Goal: Task Accomplishment & Management: Use online tool/utility

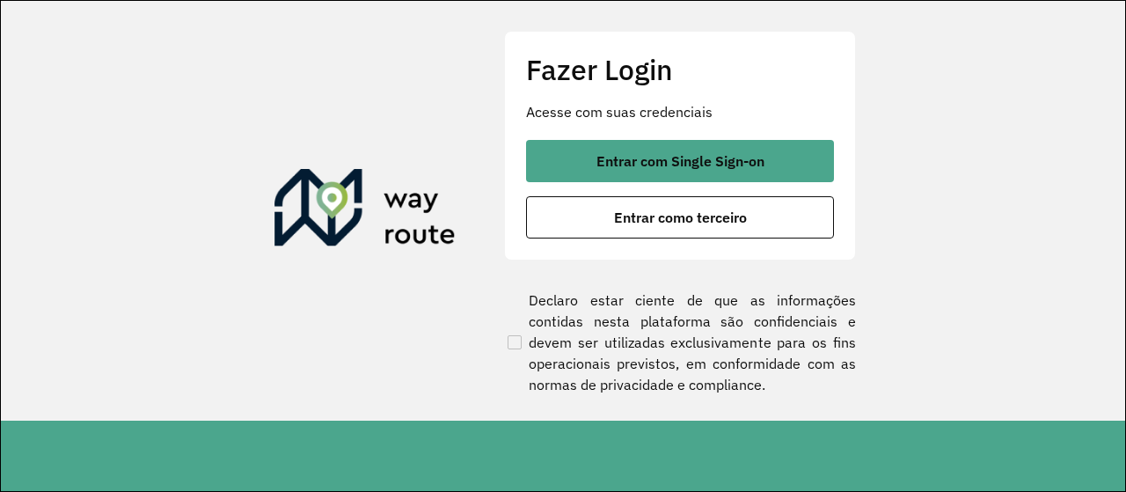
click at [659, 178] on button "Entrar com Single Sign-on" at bounding box center [680, 161] width 308 height 42
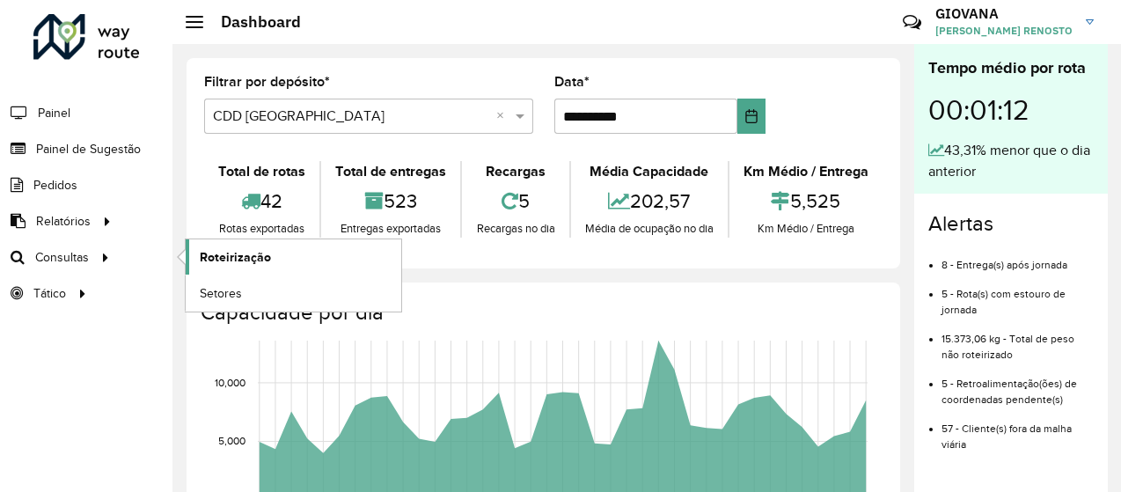
click at [240, 257] on span "Roteirização" at bounding box center [235, 257] width 71 height 18
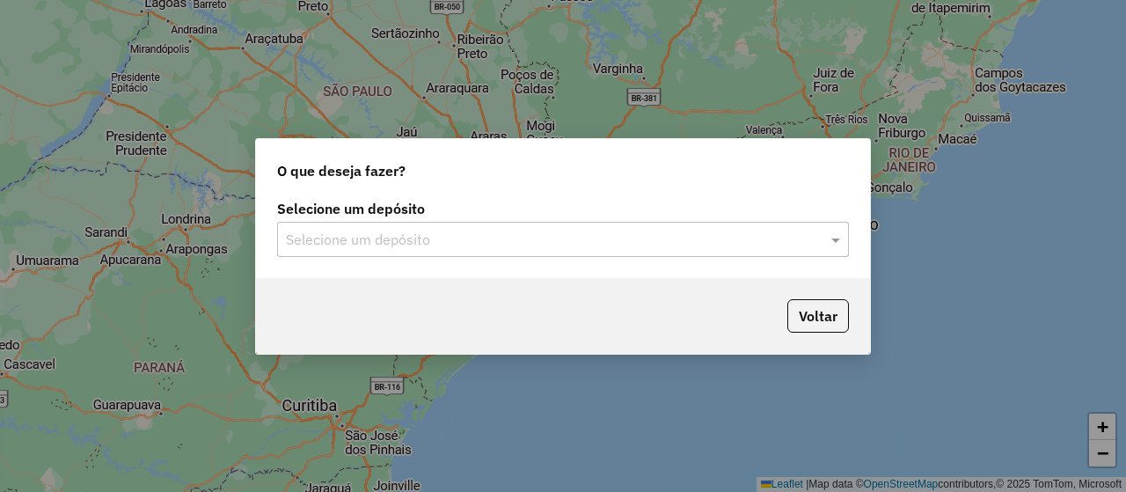
click at [567, 247] on input "text" at bounding box center [545, 240] width 519 height 21
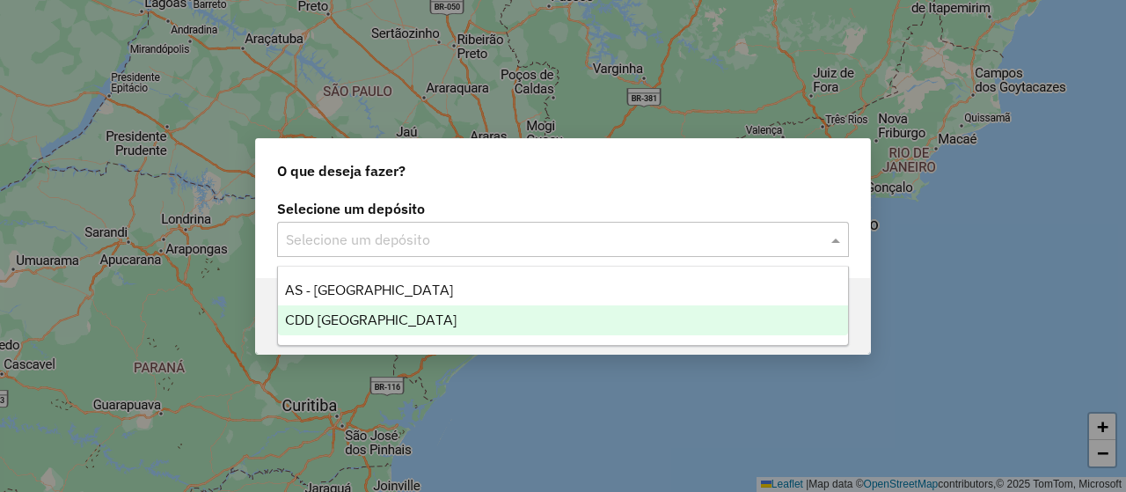
click at [454, 328] on div "CDD Florianópolis" at bounding box center [563, 320] width 570 height 30
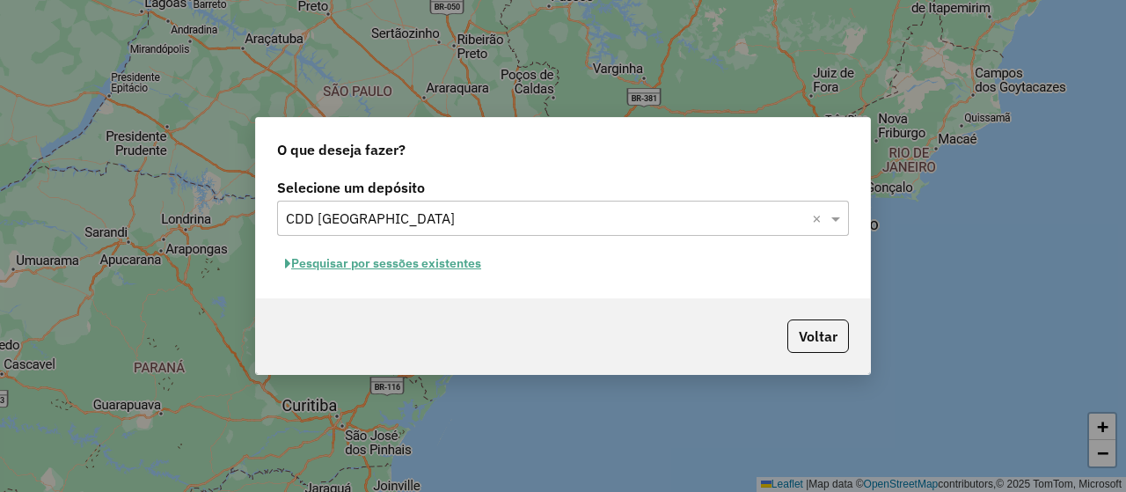
click at [449, 270] on button "Pesquisar por sessões existentes" at bounding box center [383, 263] width 212 height 27
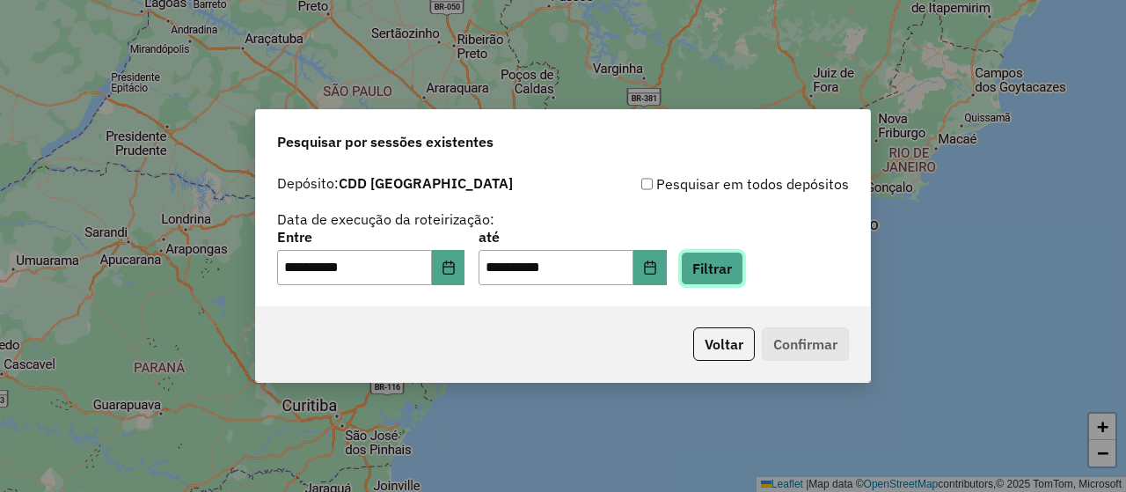
click at [744, 280] on button "Filtrar" at bounding box center [712, 268] width 62 height 33
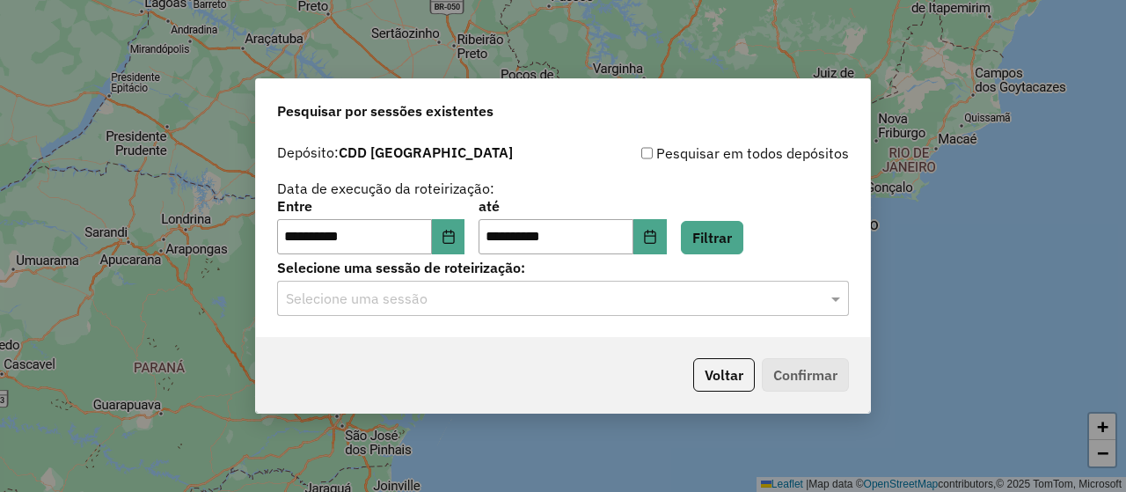
click at [522, 307] on input "text" at bounding box center [545, 299] width 519 height 21
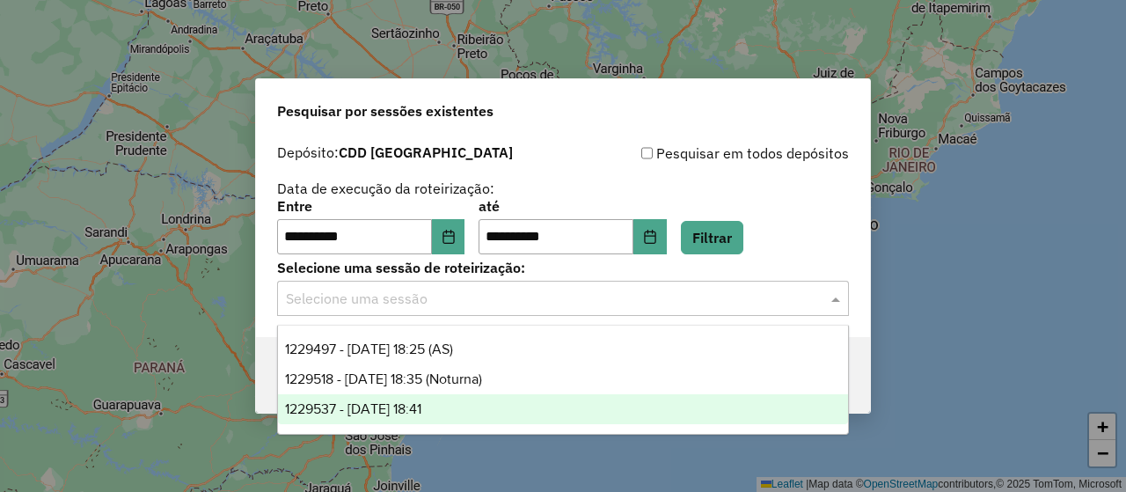
click at [414, 405] on span "1229537 - 14/08/2025 18:41" at bounding box center [353, 408] width 136 height 15
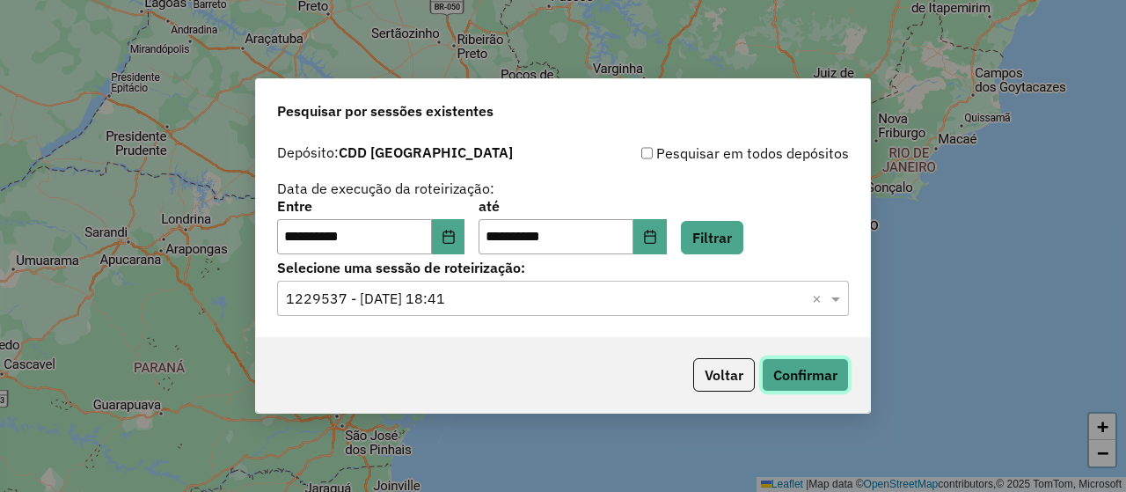
click at [825, 369] on button "Confirmar" at bounding box center [805, 374] width 87 height 33
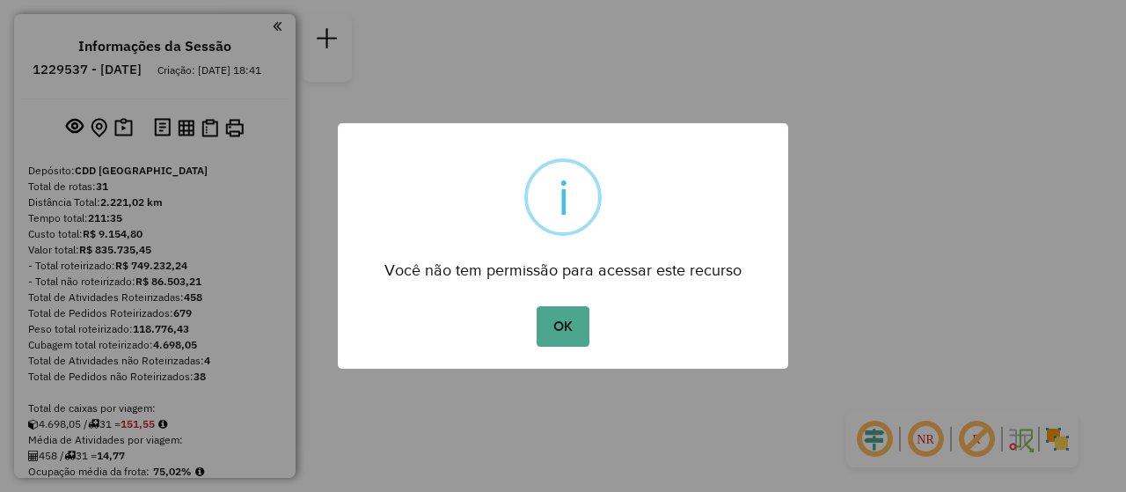
click at [607, 333] on div "OK No Cancel" at bounding box center [563, 326] width 451 height 49
click at [584, 329] on button "OK" at bounding box center [563, 326] width 52 height 40
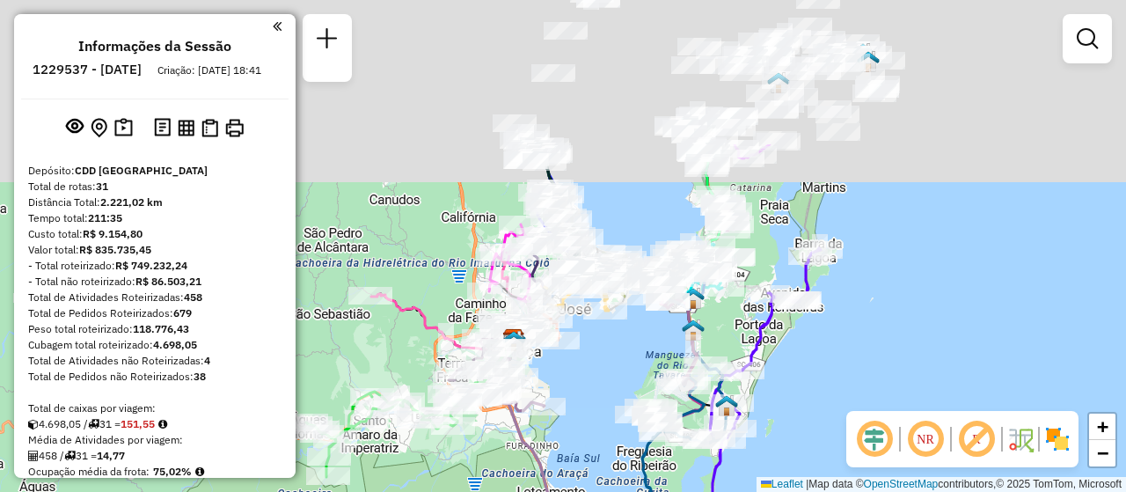
drag, startPoint x: 592, startPoint y: 224, endPoint x: 569, endPoint y: 426, distance: 202.8
click at [577, 434] on div "Janela de atendimento Grade de atendimento Capacidade Transportadoras Veículos …" at bounding box center [563, 246] width 1126 height 492
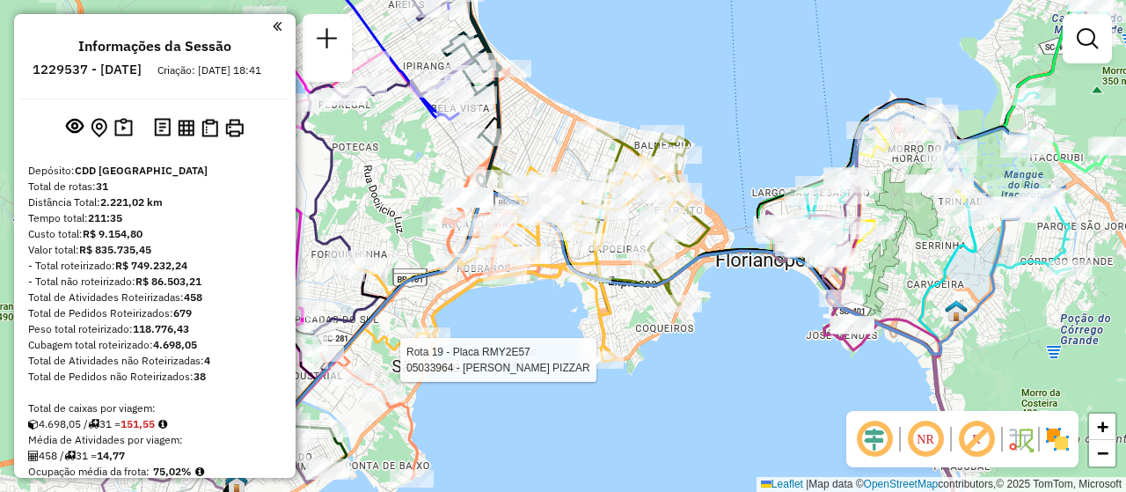
select select "**********"
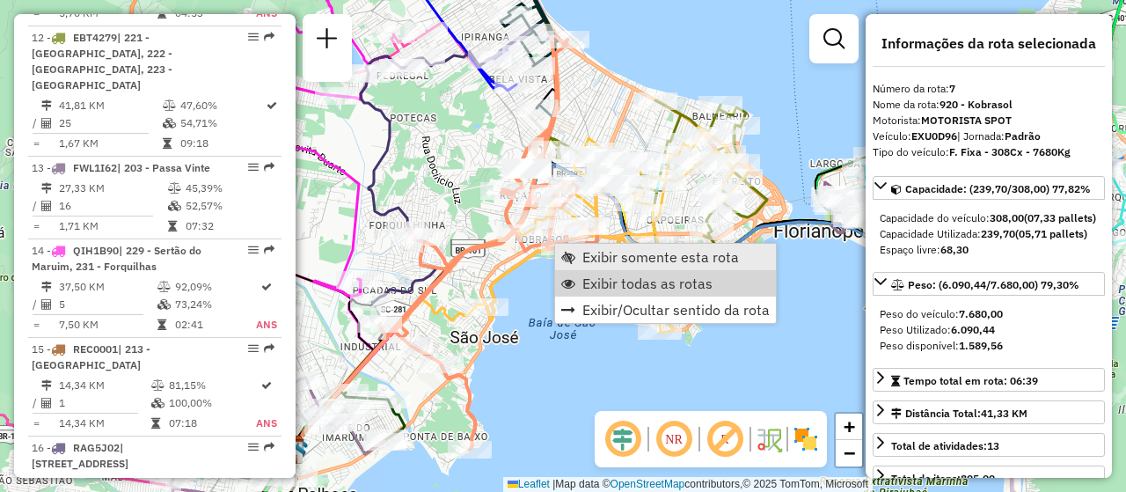
scroll to position [1313, 0]
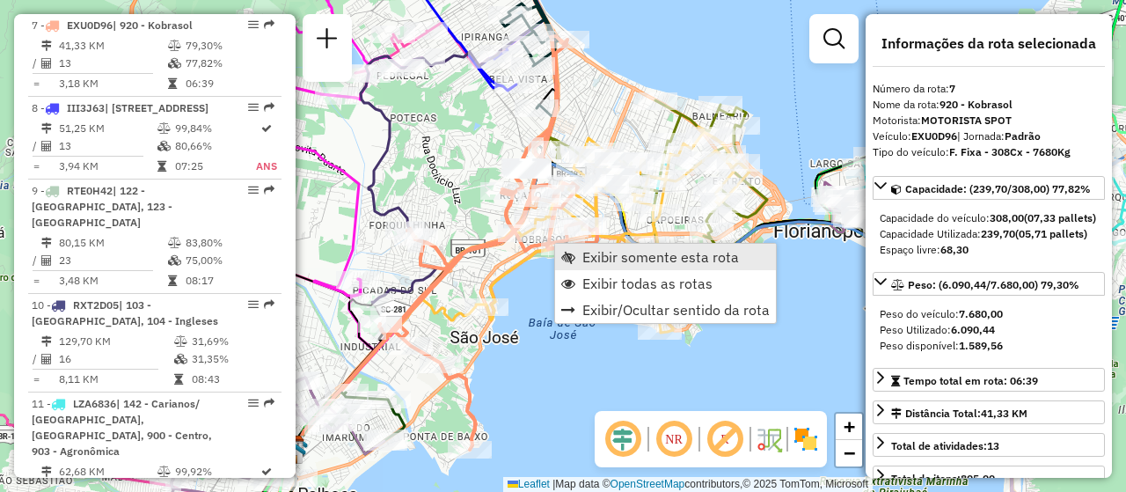
click at [618, 259] on span "Exibir somente esta rota" at bounding box center [661, 257] width 157 height 14
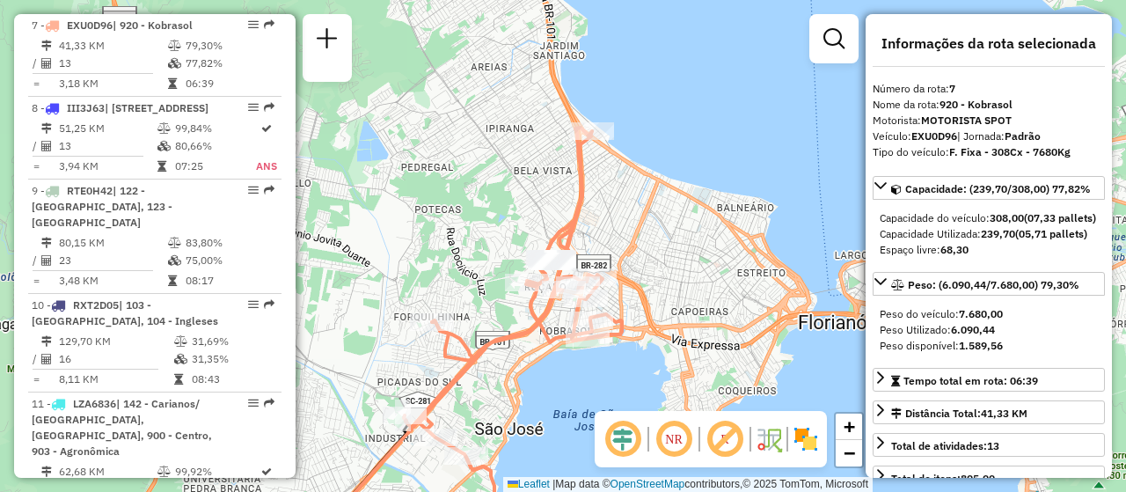
drag, startPoint x: 640, startPoint y: 312, endPoint x: 557, endPoint y: 363, distance: 97.2
click at [557, 363] on div "Janela de atendimento Grade de atendimento Capacidade Transportadoras Veículos …" at bounding box center [563, 246] width 1126 height 492
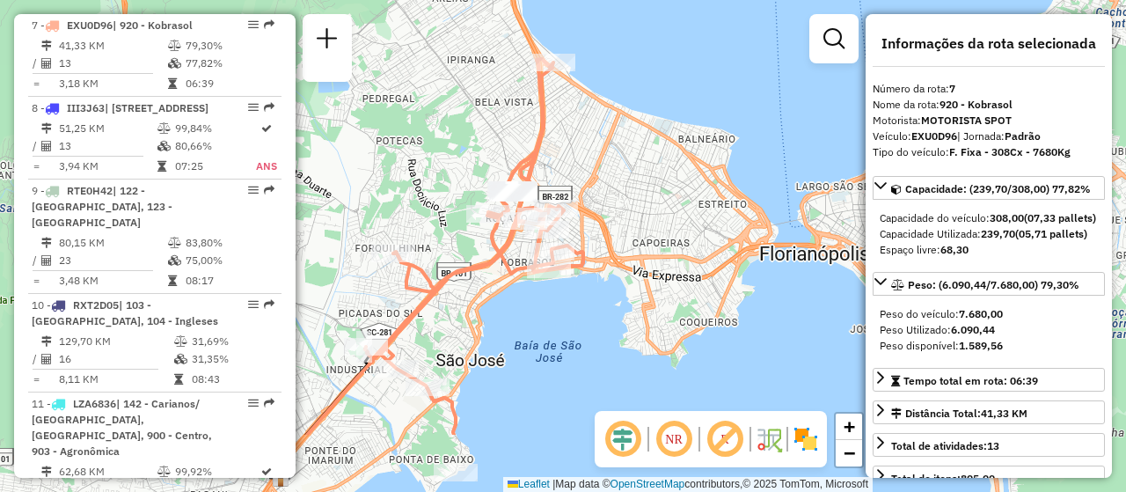
drag, startPoint x: 526, startPoint y: 441, endPoint x: 466, endPoint y: 334, distance: 122.2
click at [466, 334] on div "Janela de atendimento Grade de atendimento Capacidade Transportadoras Veículos …" at bounding box center [563, 246] width 1126 height 492
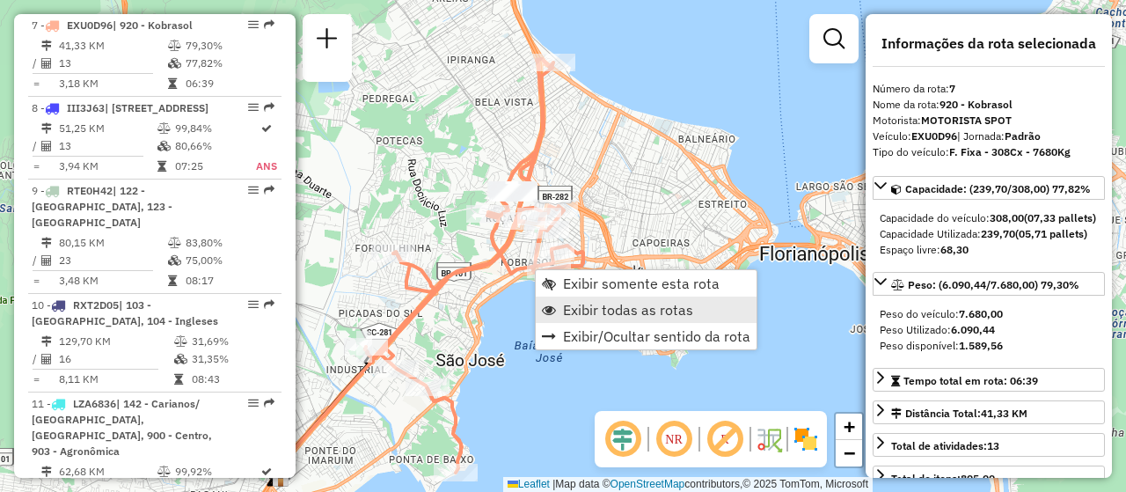
click at [576, 312] on span "Exibir todas as rotas" at bounding box center [628, 310] width 130 height 14
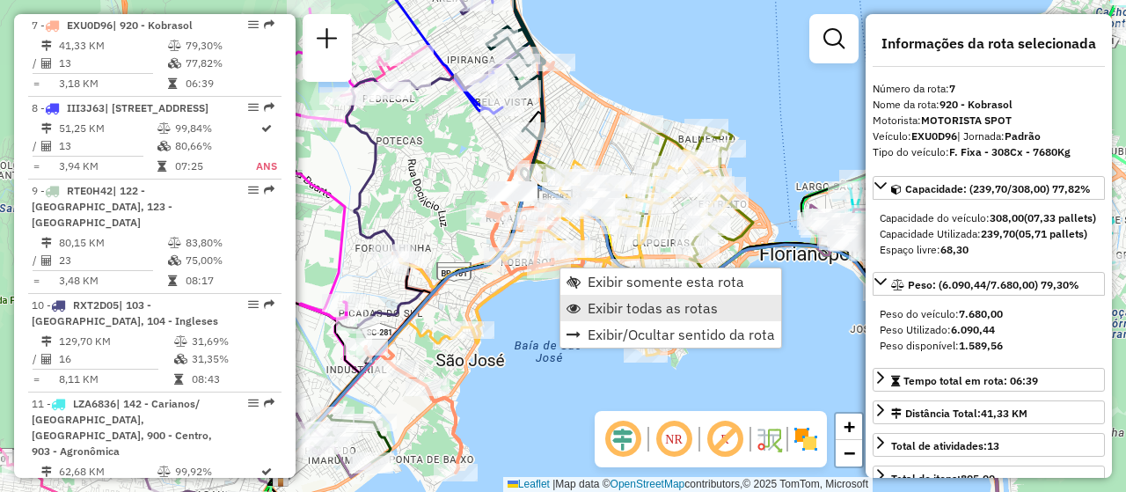
click at [666, 312] on span "Exibir todas as rotas" at bounding box center [653, 308] width 130 height 14
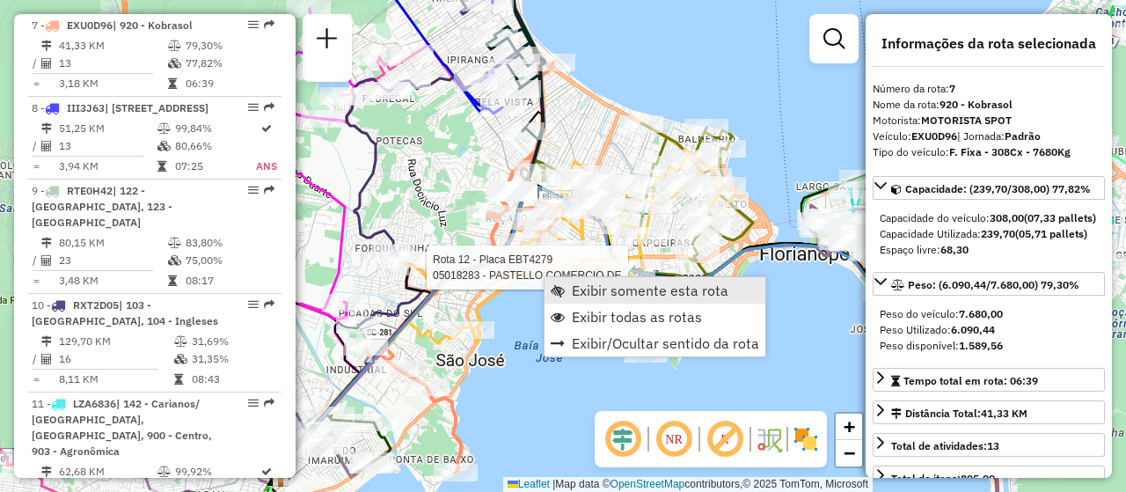
click at [648, 286] on span "Exibir somente esta rota" at bounding box center [650, 290] width 157 height 14
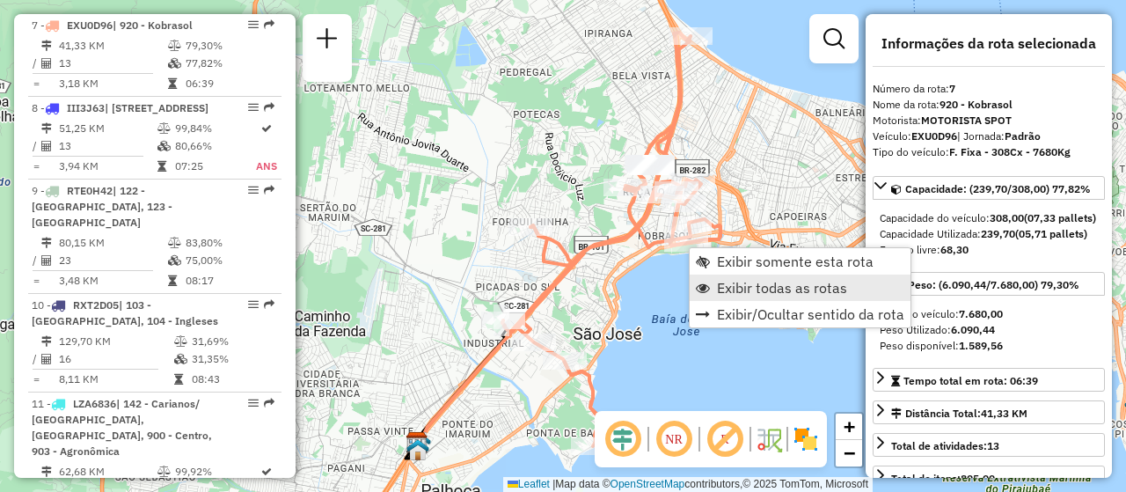
click at [764, 281] on span "Exibir todas as rotas" at bounding box center [782, 288] width 130 height 14
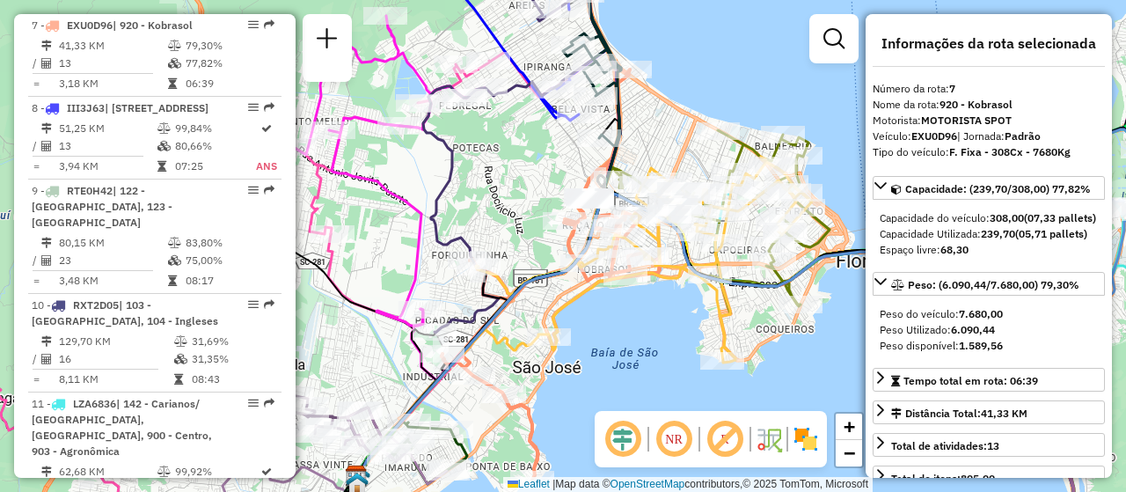
drag, startPoint x: 657, startPoint y: 293, endPoint x: 551, endPoint y: 350, distance: 120.1
click at [551, 347] on div "Janela de atendimento Grade de atendimento Capacidade Transportadoras Veículos …" at bounding box center [563, 246] width 1126 height 492
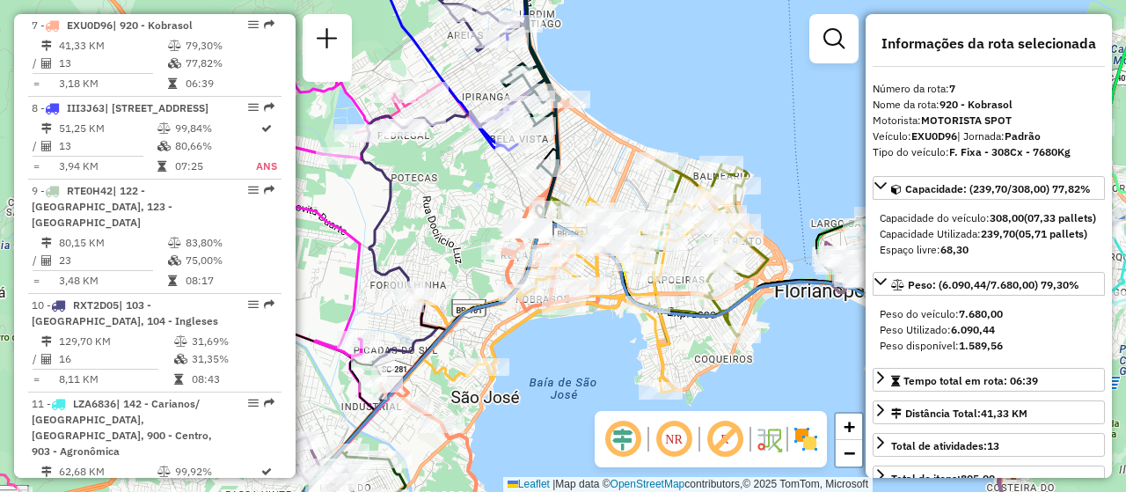
click at [676, 437] on em at bounding box center [674, 439] width 42 height 42
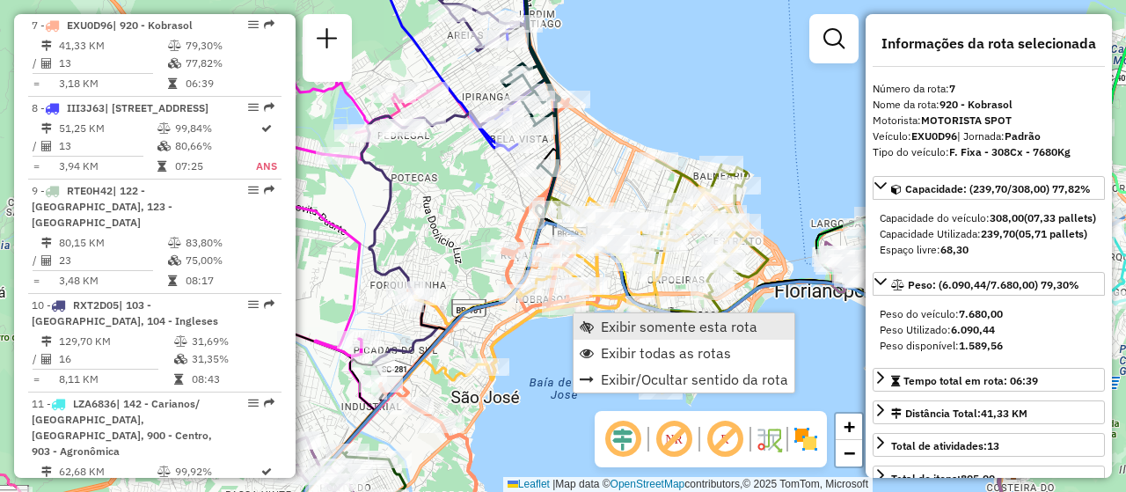
click at [625, 324] on span "Exibir somente esta rota" at bounding box center [679, 326] width 157 height 14
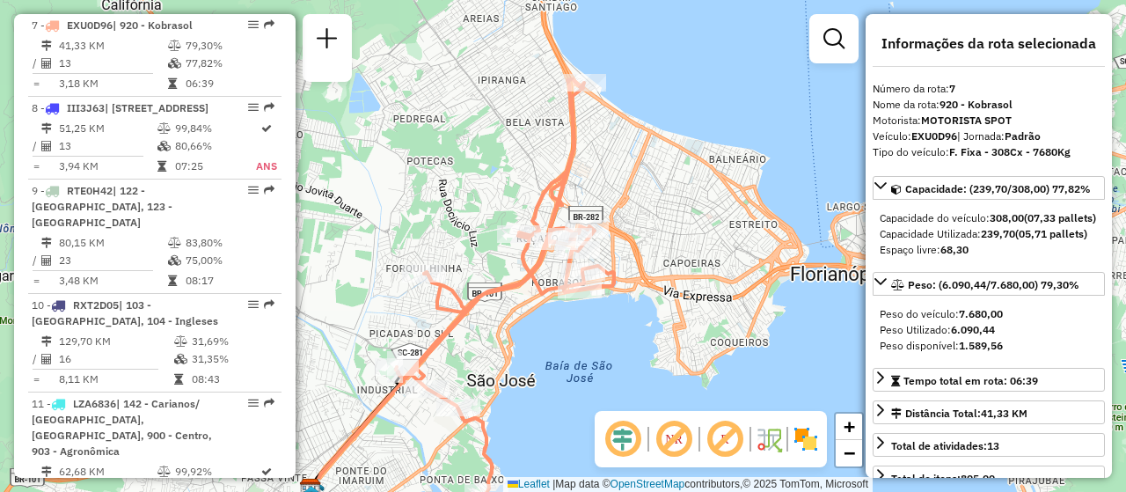
drag, startPoint x: 693, startPoint y: 314, endPoint x: 580, endPoint y: 363, distance: 122.6
click at [580, 363] on div "Janela de atendimento Grade de atendimento Capacidade Transportadoras Veículos …" at bounding box center [563, 246] width 1126 height 492
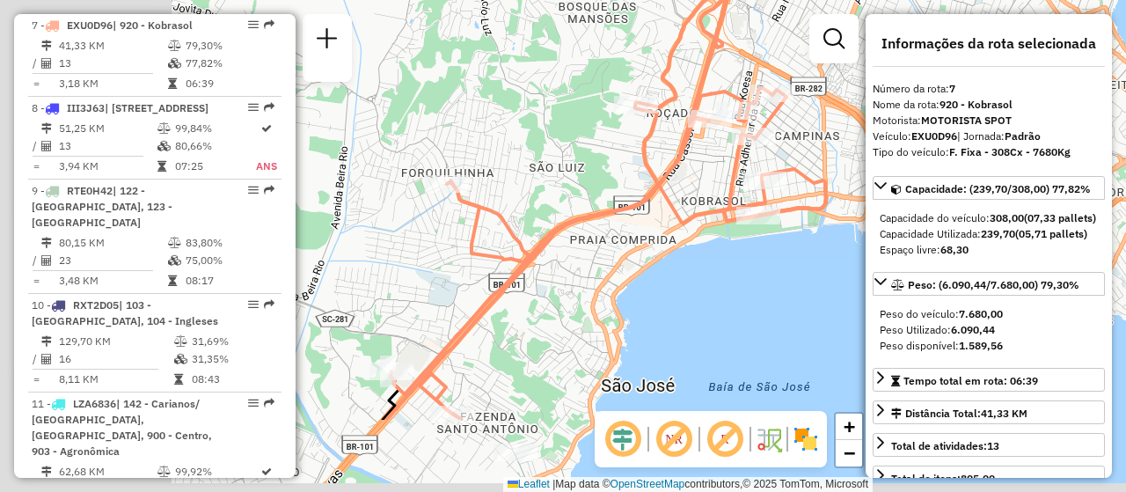
drag, startPoint x: 418, startPoint y: 232, endPoint x: 575, endPoint y: 130, distance: 187.0
click at [608, 111] on div "Janela de atendimento Grade de atendimento Capacidade Transportadoras Veículos …" at bounding box center [563, 246] width 1126 height 492
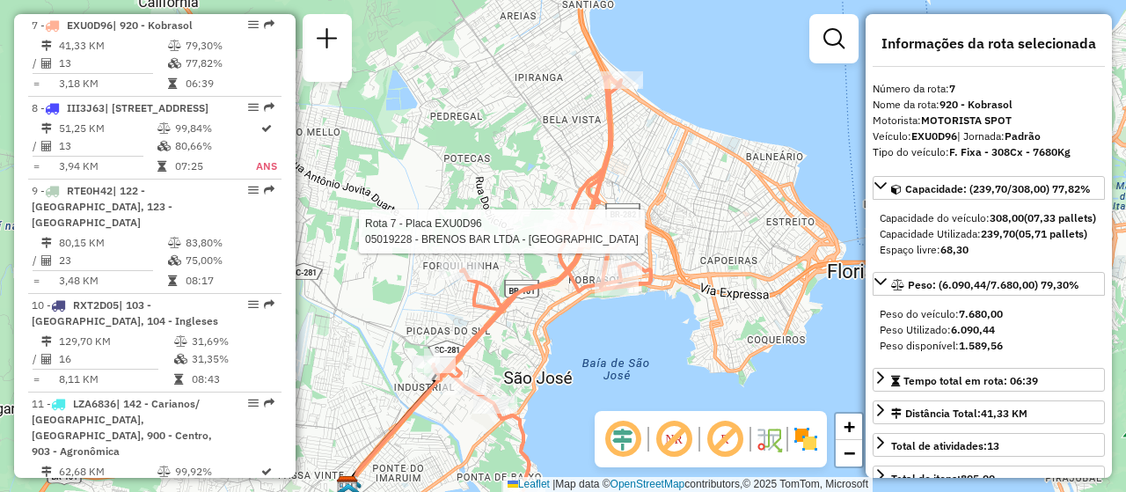
drag, startPoint x: 638, startPoint y: 321, endPoint x: 624, endPoint y: 332, distance: 17.6
click at [624, 332] on div "Rota 7 - Placa EXU0D96 05019228 - BRENOS BAR LTDA - ME Janela de atendimento Gr…" at bounding box center [563, 246] width 1126 height 492
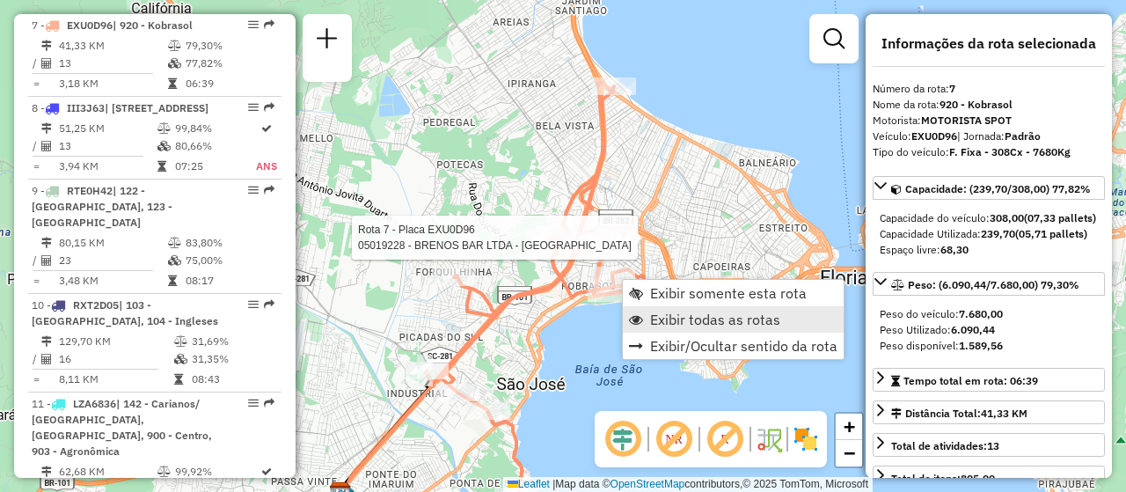
click at [661, 309] on link "Exibir todas as rotas" at bounding box center [733, 319] width 221 height 26
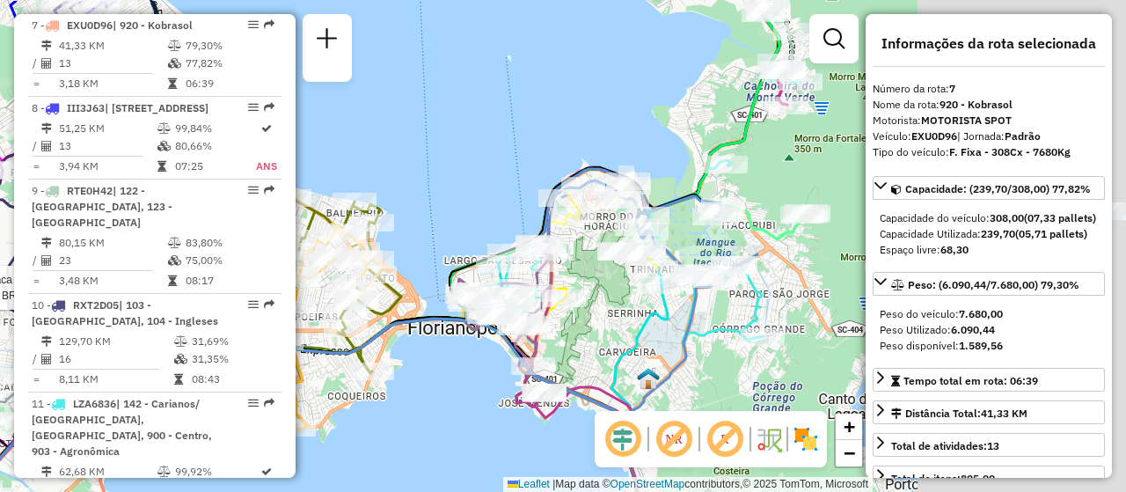
drag, startPoint x: 746, startPoint y: 341, endPoint x: 334, endPoint y: 392, distance: 415.8
click at [334, 392] on div "Rota 7 - Placa EXU0D96 05019228 - BRENOS BAR LTDA - ME Janela de atendimento Gr…" at bounding box center [563, 246] width 1126 height 492
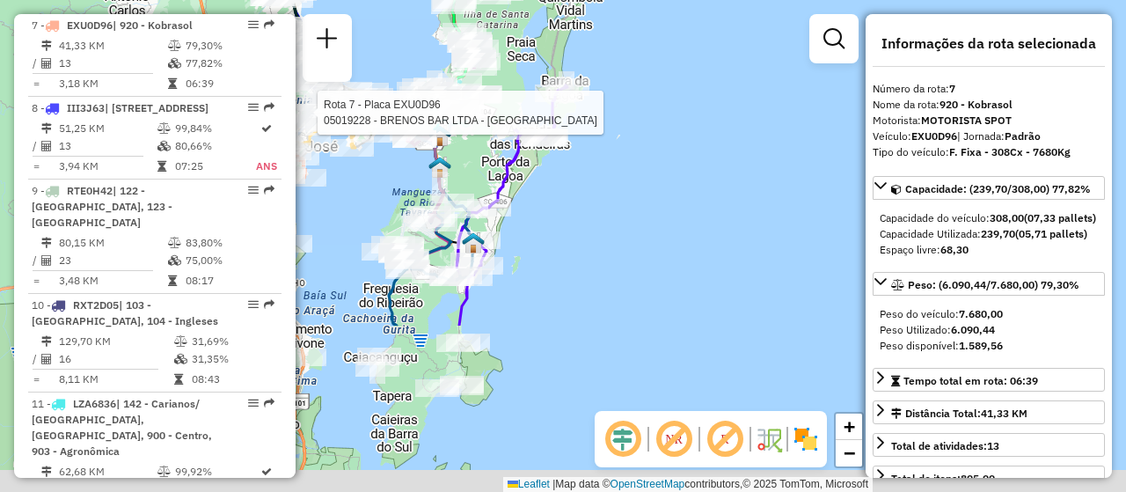
drag, startPoint x: 766, startPoint y: 354, endPoint x: 573, endPoint y: 138, distance: 289.2
click at [573, 138] on div "Rota 7 - Placa EXU0D96 05019228 - BRENOS BAR LTDA - ME Janela de atendimento Gr…" at bounding box center [563, 246] width 1126 height 492
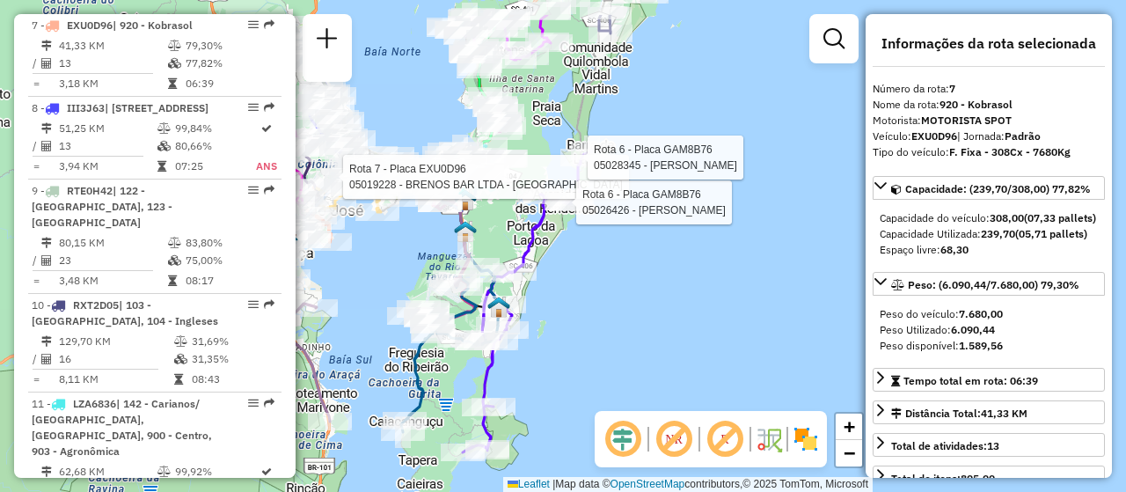
click at [543, 377] on div "Rota 7 - Placa EXU0D96 05019228 - BRENOS BAR LTDA - ME Rota 6 - Placa GAM8B76 0…" at bounding box center [563, 246] width 1126 height 492
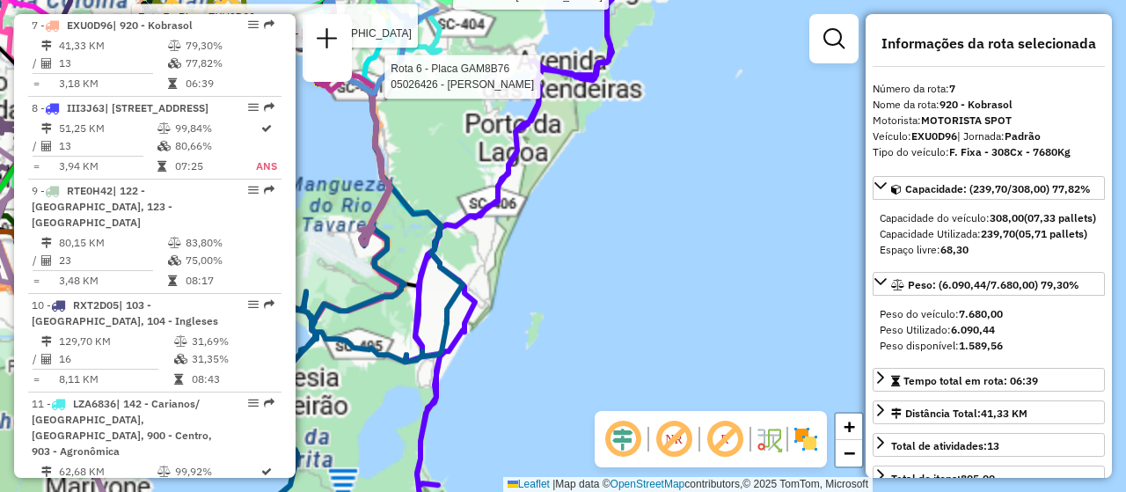
click at [571, 307] on div "Rota 7 - Placa EXU0D96 05019228 - BRENOS BAR LTDA - ME Rota 6 - Placa GAM8B76 0…" at bounding box center [563, 246] width 1126 height 492
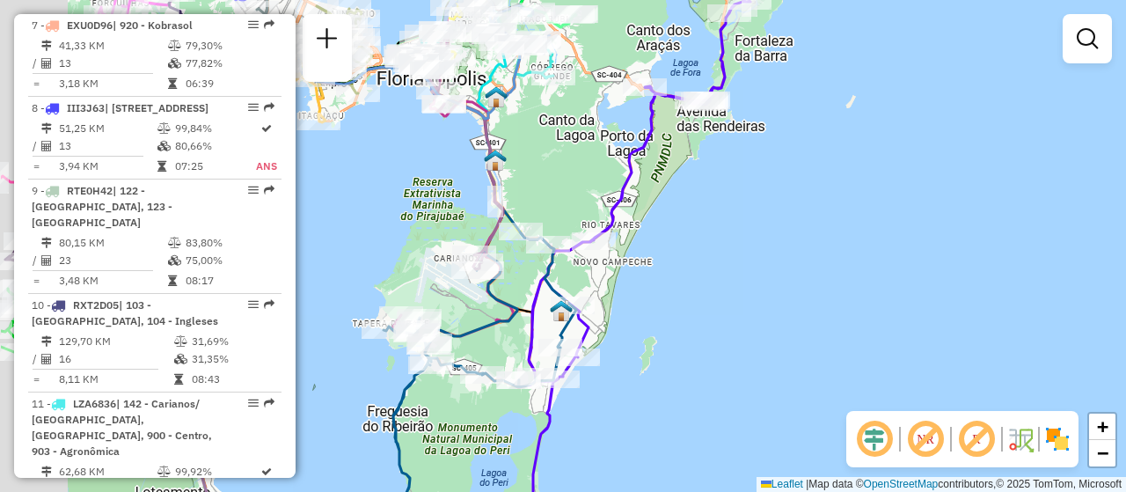
drag, startPoint x: 497, startPoint y: 305, endPoint x: 611, endPoint y: 330, distance: 116.4
click at [611, 330] on div "Janela de atendimento Grade de atendimento Capacidade Transportadoras Veículos …" at bounding box center [563, 246] width 1126 height 492
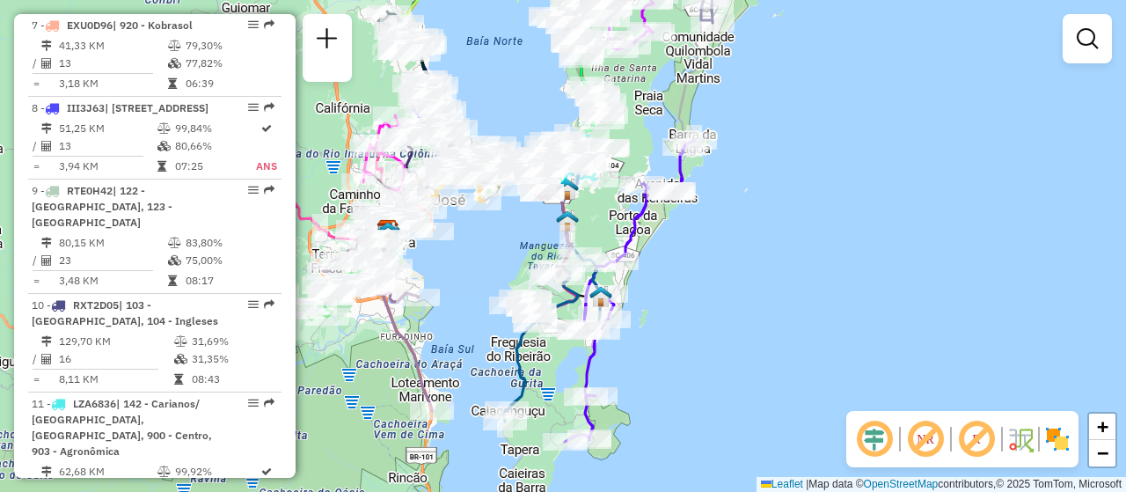
scroll to position [3518, 0]
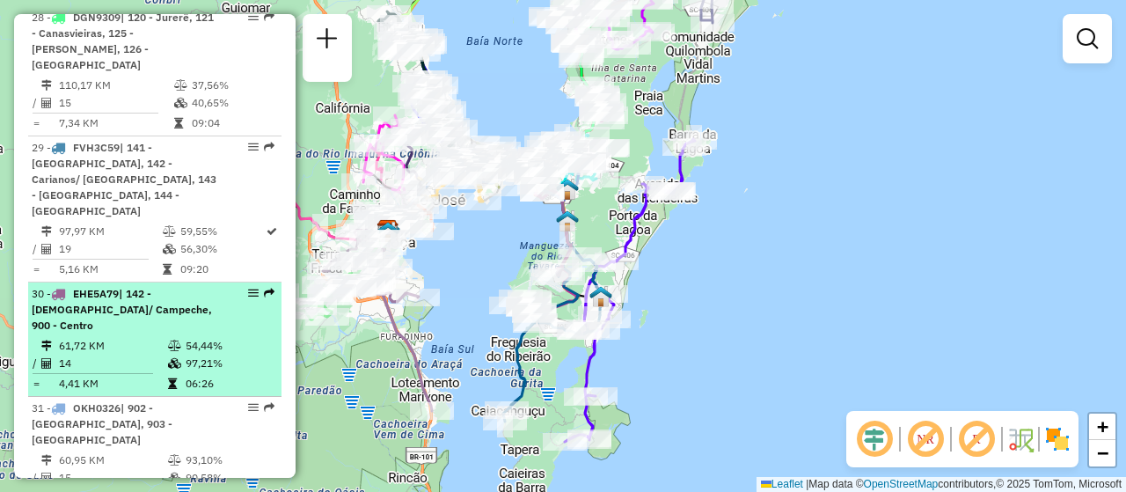
click at [252, 288] on em at bounding box center [253, 293] width 11 height 11
select select "**********"
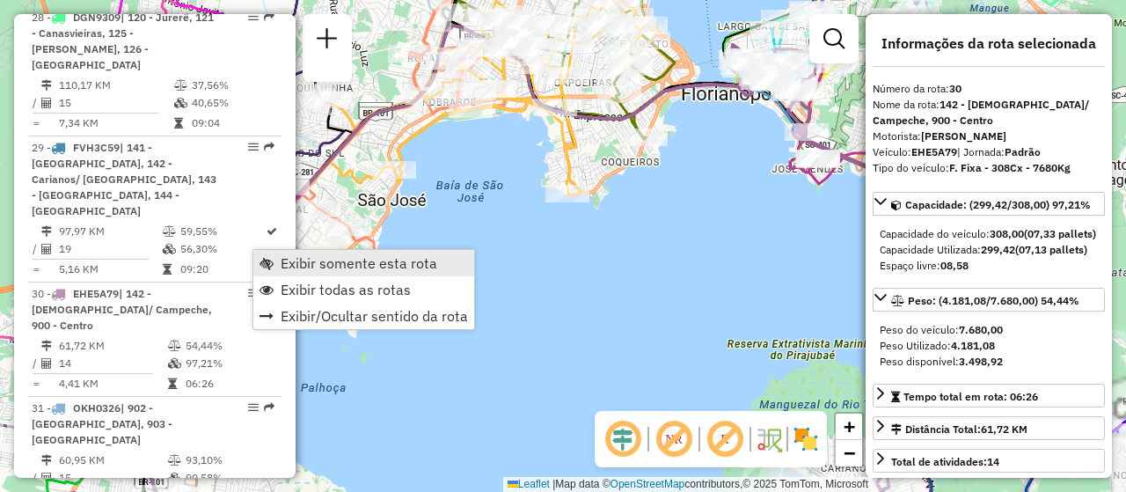
click at [305, 259] on span "Exibir somente esta rota" at bounding box center [359, 263] width 157 height 14
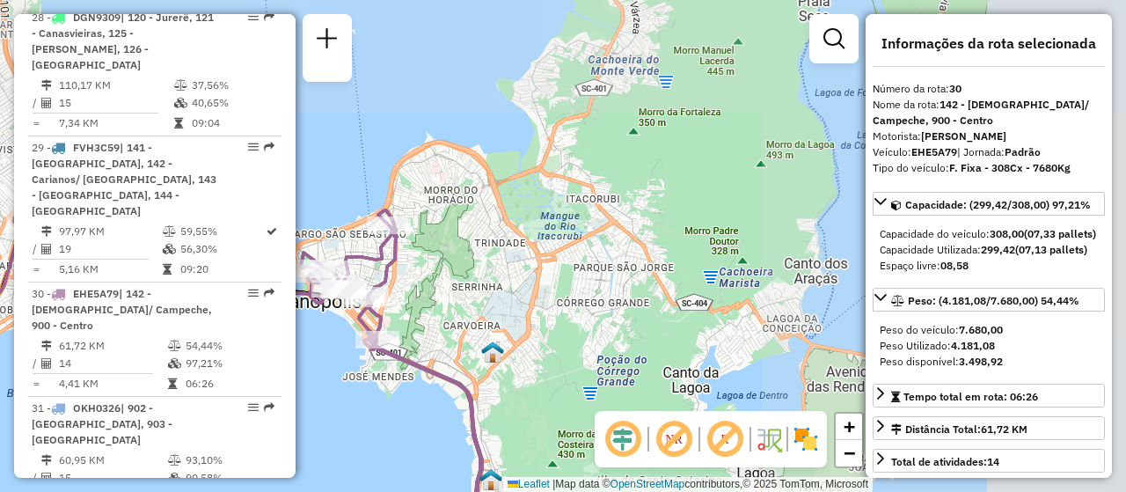
drag, startPoint x: 693, startPoint y: 242, endPoint x: 264, endPoint y: 450, distance: 477.1
click at [264, 450] on hb-router-mapa "Informações da Sessão 1229537 - 14/08/2025 Criação: 13/08/2025 18:41 Depósito: …" at bounding box center [563, 246] width 1126 height 492
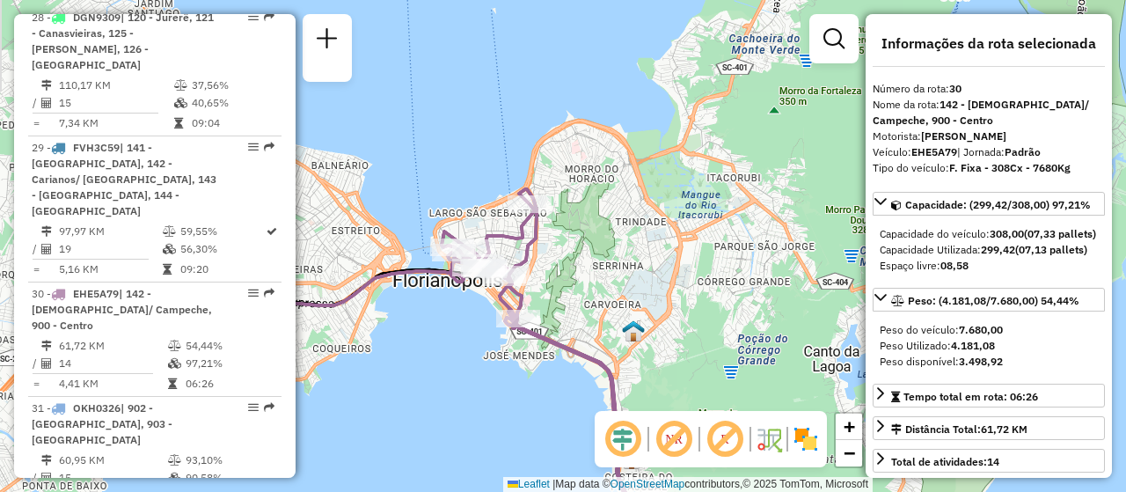
drag, startPoint x: 509, startPoint y: 322, endPoint x: 652, endPoint y: 300, distance: 145.1
click at [652, 300] on div "Janela de atendimento Grade de atendimento Capacidade Transportadoras Veículos …" at bounding box center [563, 246] width 1126 height 492
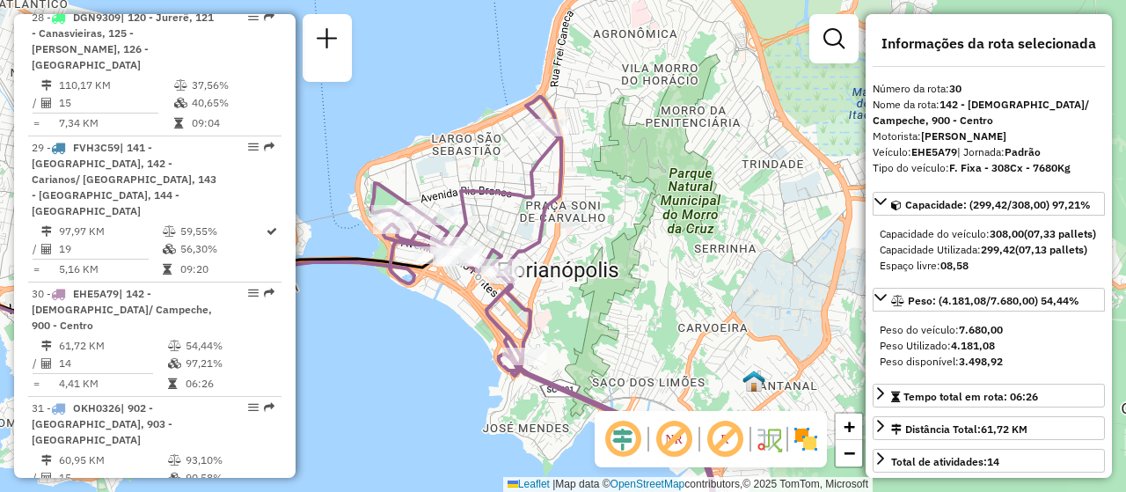
drag, startPoint x: 539, startPoint y: 254, endPoint x: 563, endPoint y: 291, distance: 43.9
click at [563, 291] on div "Janela de atendimento Grade de atendimento Capacidade Transportadoras Veículos …" at bounding box center [563, 246] width 1126 height 492
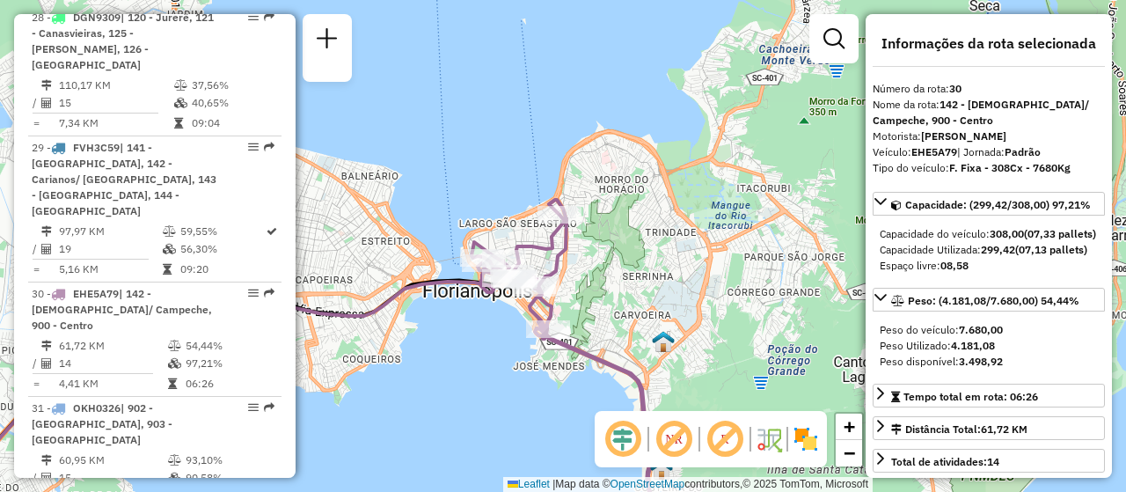
drag, startPoint x: 591, startPoint y: 322, endPoint x: 435, endPoint y: 55, distance: 309.3
click at [435, 55] on div "Janela de atendimento Grade de atendimento Capacidade Transportadoras Veículos …" at bounding box center [563, 246] width 1126 height 492
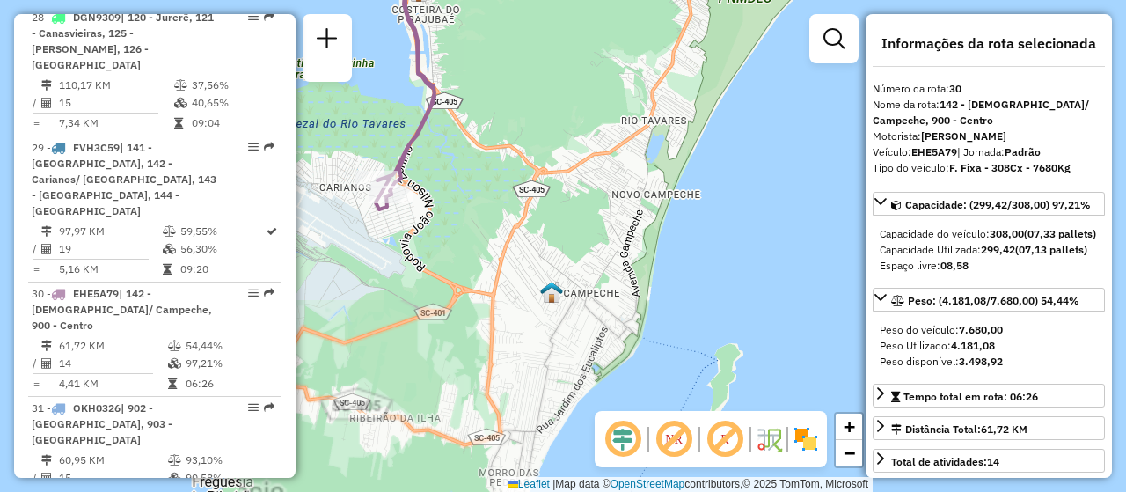
drag, startPoint x: 497, startPoint y: 177, endPoint x: 722, endPoint y: 334, distance: 274.2
click at [722, 334] on div "Janela de atendimento Grade de atendimento Capacidade Transportadoras Veículos …" at bounding box center [563, 246] width 1126 height 492
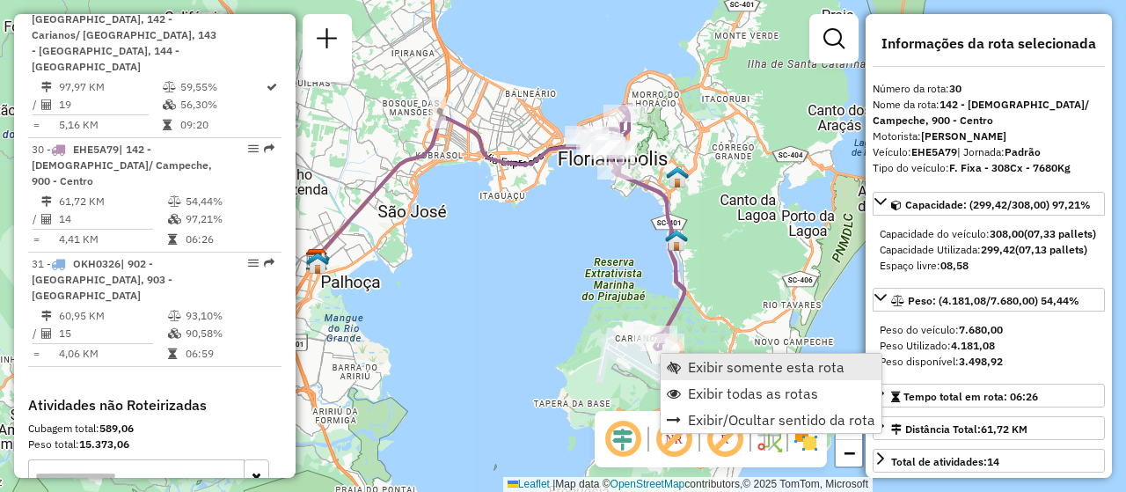
scroll to position [3738, 0]
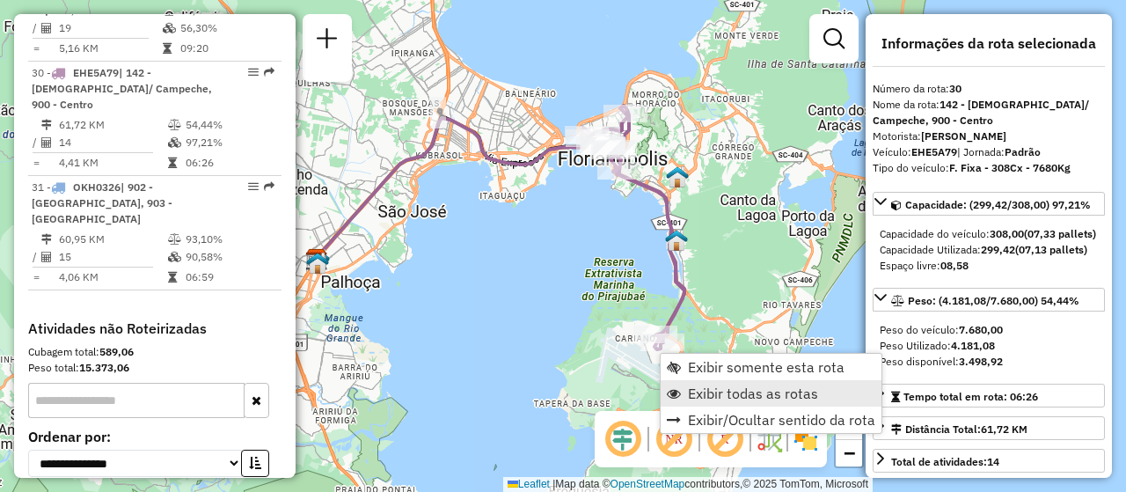
click at [701, 386] on span "Exibir todas as rotas" at bounding box center [753, 393] width 130 height 14
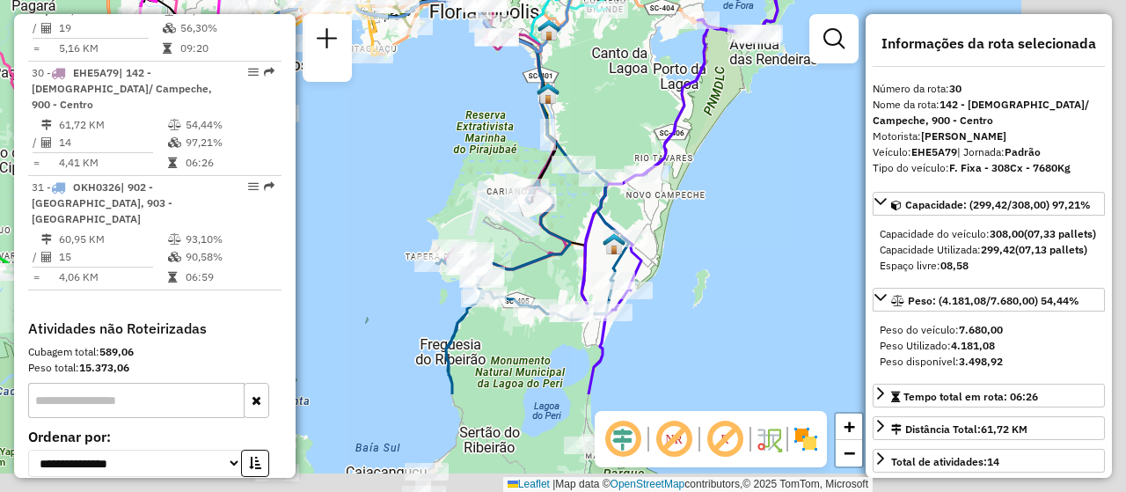
drag, startPoint x: 420, startPoint y: 274, endPoint x: 337, endPoint y: 178, distance: 126.7
click at [337, 178] on div "Janela de atendimento Grade de atendimento Capacidade Transportadoras Veículos …" at bounding box center [563, 246] width 1126 height 492
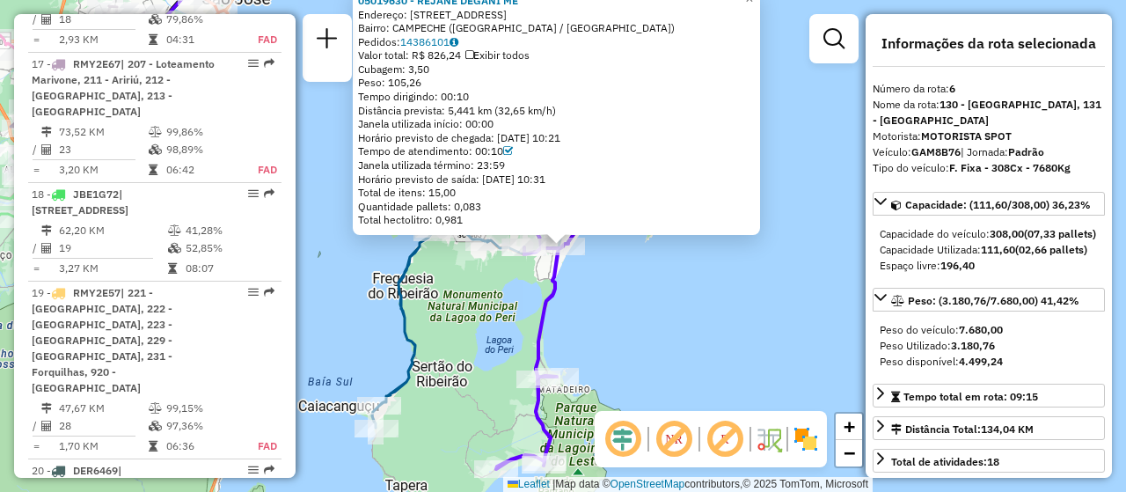
scroll to position [1214, 0]
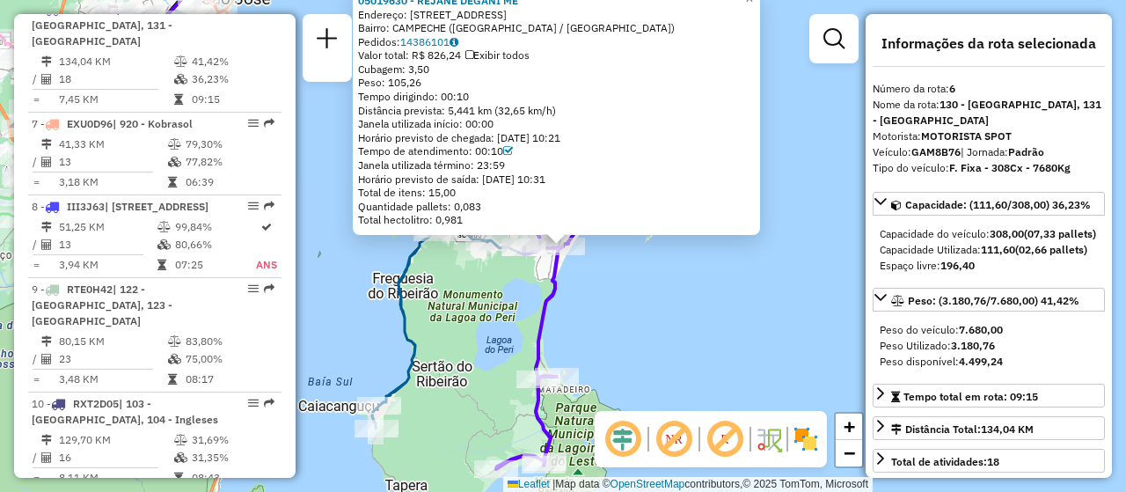
click at [775, 332] on div "05019630 - REJANE DEGANI ME Endereço: R JARDIM DOS EUCALIPTOS 2343 Bairro: CAMP…" at bounding box center [563, 246] width 1126 height 492
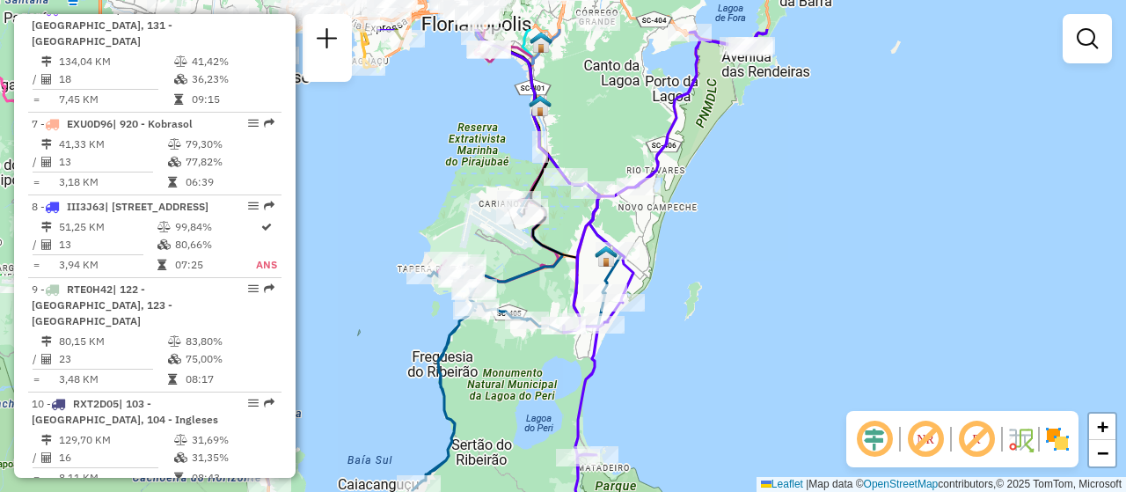
drag, startPoint x: 655, startPoint y: 275, endPoint x: 694, endPoint y: 354, distance: 87.8
click at [694, 354] on div "Janela de atendimento Grade de atendimento Capacidade Transportadoras Veículos …" at bounding box center [563, 246] width 1126 height 492
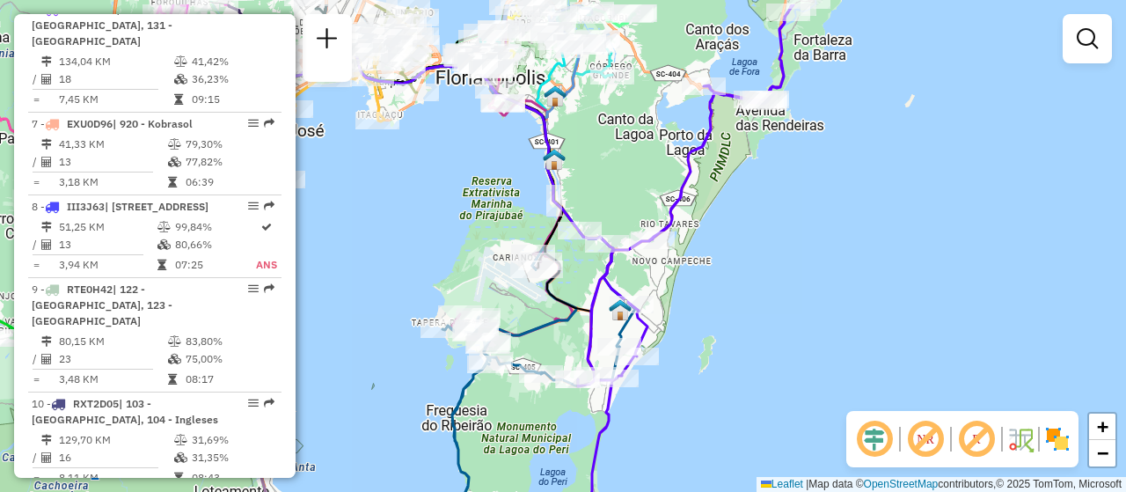
drag, startPoint x: 498, startPoint y: 170, endPoint x: 516, endPoint y: 288, distance: 119.2
click at [517, 288] on div "Janela de atendimento Grade de atendimento Capacidade Transportadoras Veículos …" at bounding box center [563, 246] width 1126 height 492
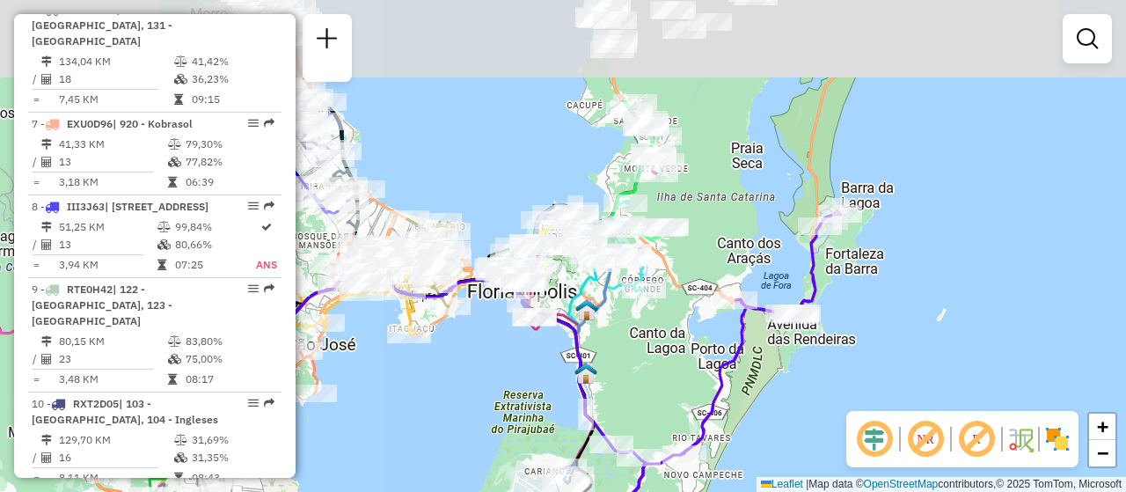
drag, startPoint x: 723, startPoint y: 242, endPoint x: 743, endPoint y: 382, distance: 141.3
click at [743, 382] on div "Janela de atendimento Grade de atendimento Capacidade Transportadoras Veículos …" at bounding box center [563, 246] width 1126 height 492
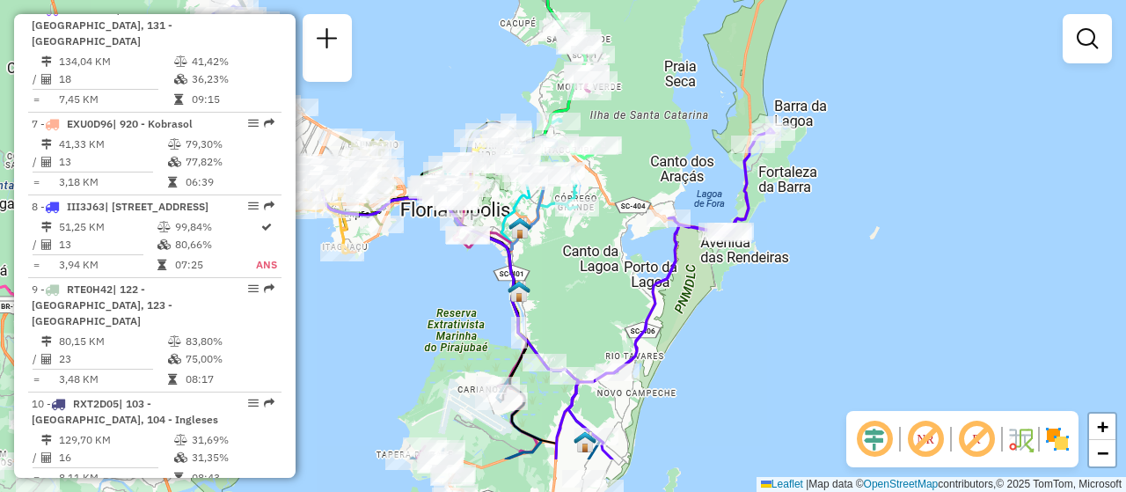
drag, startPoint x: 497, startPoint y: 356, endPoint x: 458, endPoint y: 291, distance: 75.5
click at [458, 291] on div "Janela de atendimento Grade de atendimento Capacidade Transportadoras Veículos …" at bounding box center [563, 246] width 1126 height 492
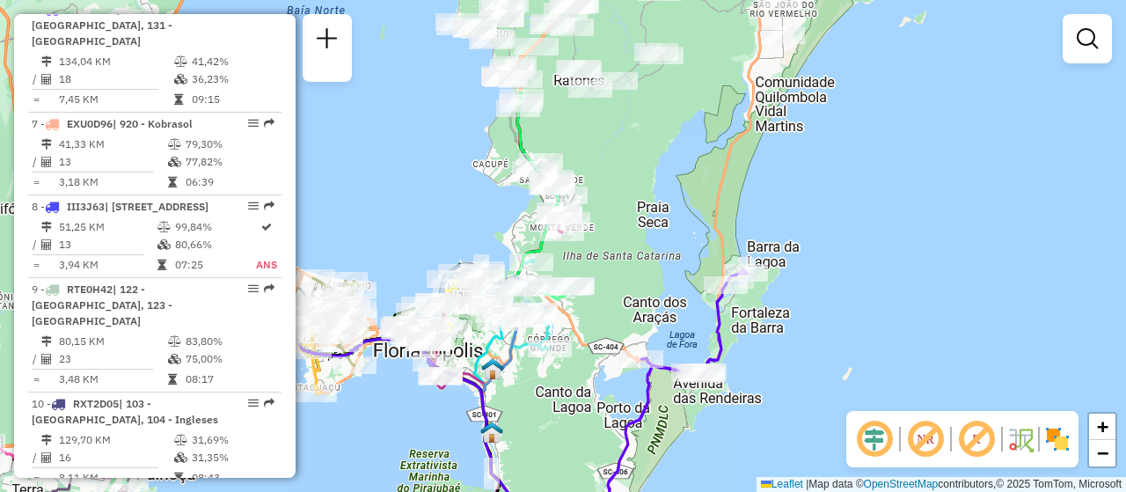
drag, startPoint x: 640, startPoint y: 259, endPoint x: 610, endPoint y: 411, distance: 155.2
click at [610, 411] on div "Janela de atendimento Grade de atendimento Capacidade Transportadoras Veículos …" at bounding box center [563, 246] width 1126 height 492
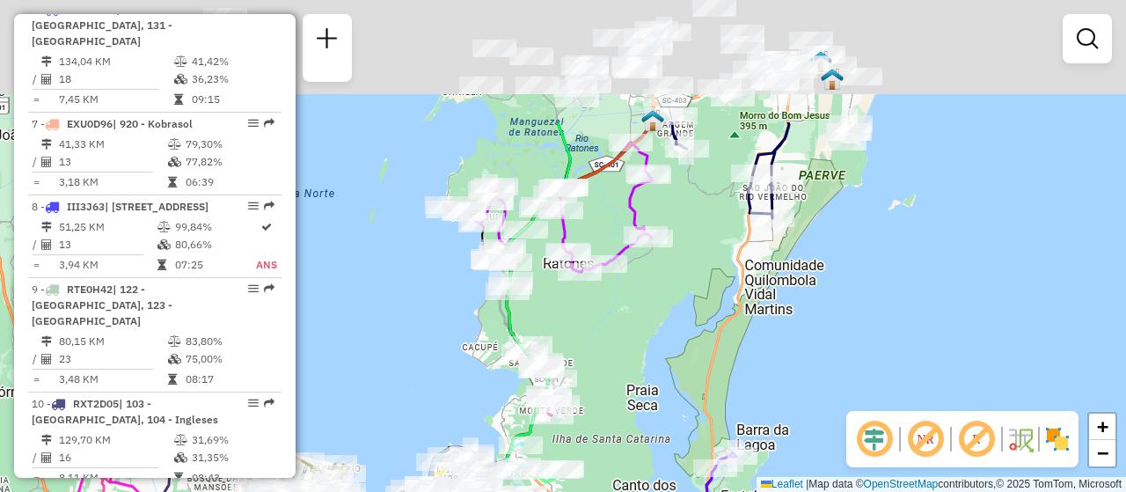
drag, startPoint x: 731, startPoint y: 159, endPoint x: 723, endPoint y: 331, distance: 171.8
click at [723, 331] on div "Janela de atendimento Grade de atendimento Capacidade Transportadoras Veículos …" at bounding box center [563, 246] width 1126 height 492
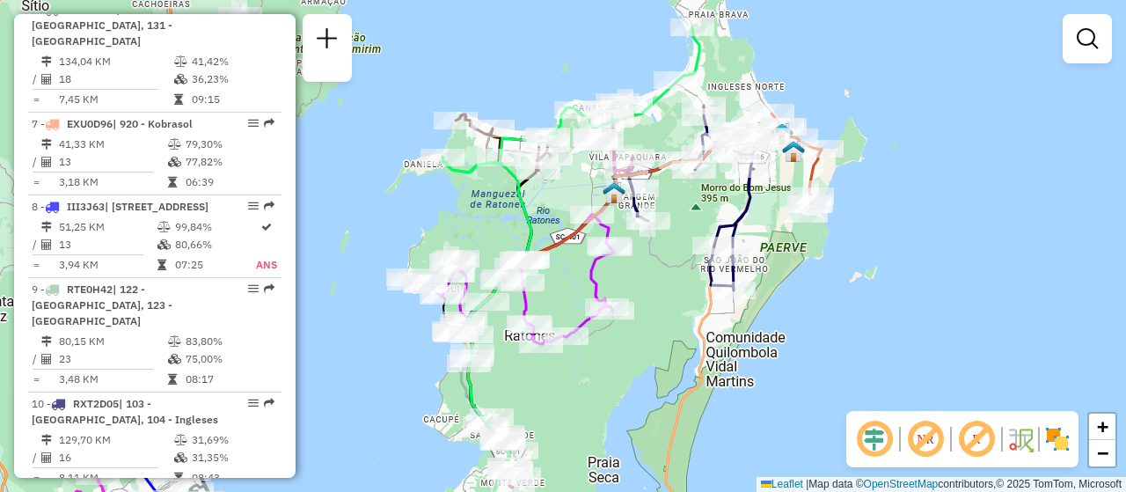
drag, startPoint x: 801, startPoint y: 275, endPoint x: 761, endPoint y: 349, distance: 83.1
click at [761, 349] on div "Janela de atendimento Grade de atendimento Capacidade Transportadoras Veículos …" at bounding box center [563, 246] width 1126 height 492
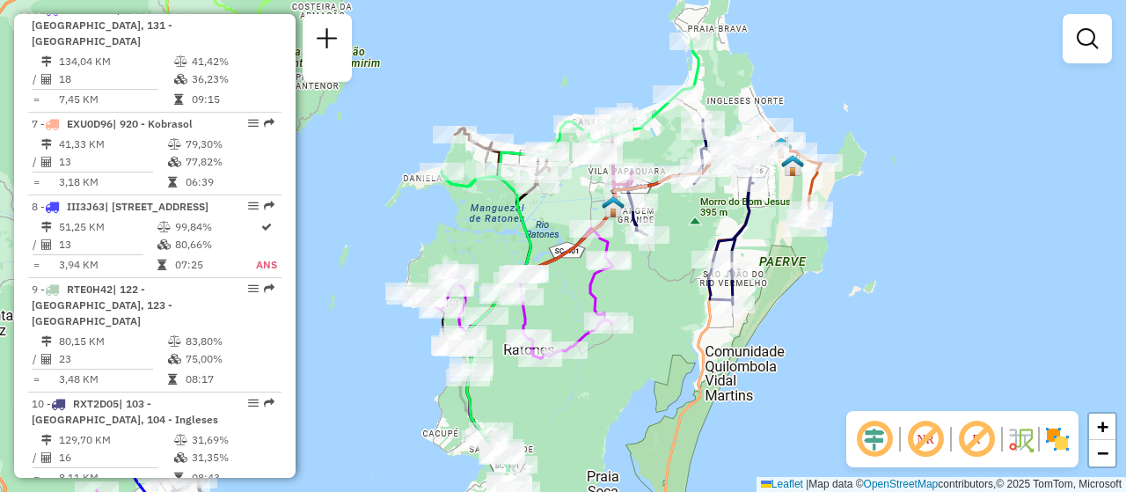
drag, startPoint x: 878, startPoint y: 328, endPoint x: 847, endPoint y: 400, distance: 77.7
click at [847, 400] on div "Janela de atendimento Grade de atendimento Capacidade Transportadoras Veículos …" at bounding box center [563, 246] width 1126 height 492
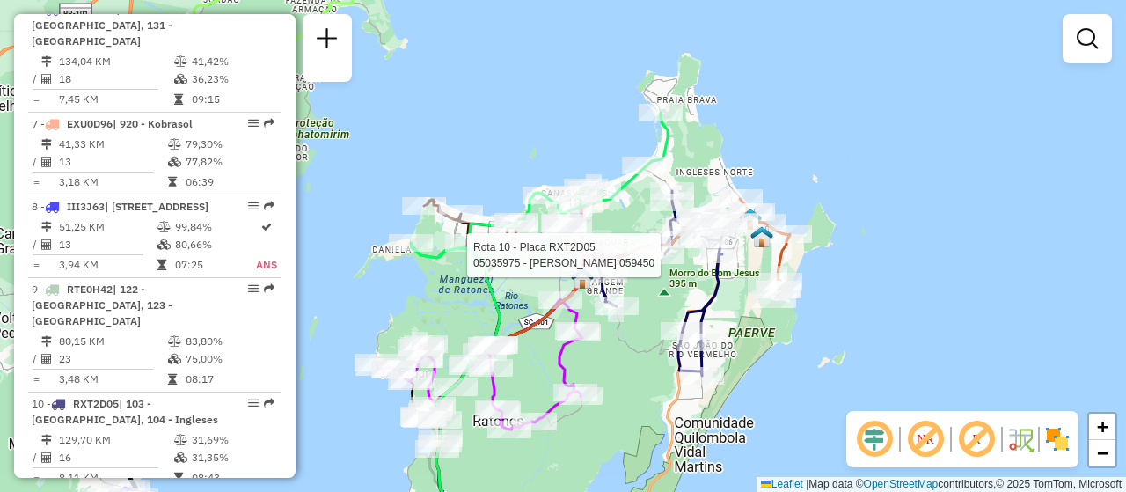
select select "**********"
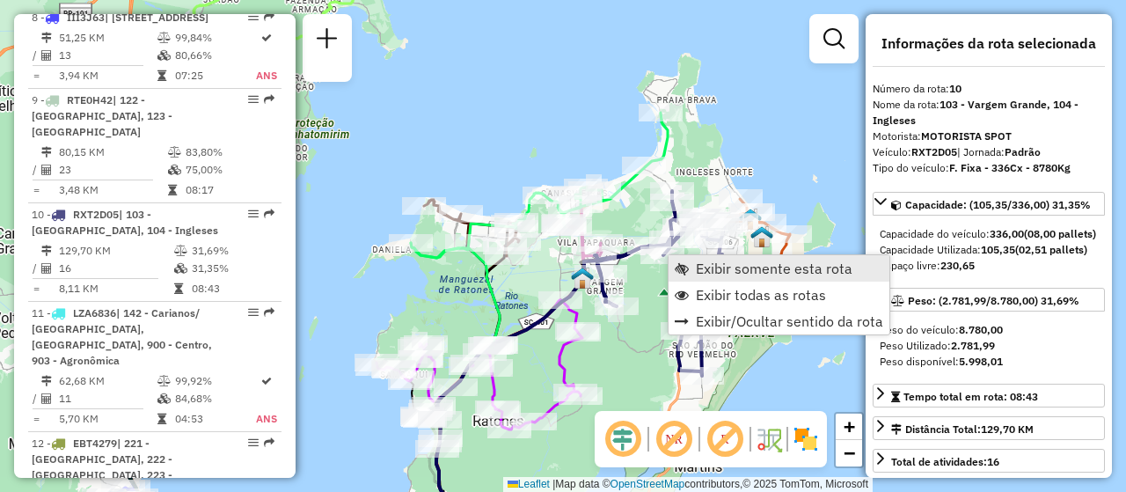
scroll to position [1593, 0]
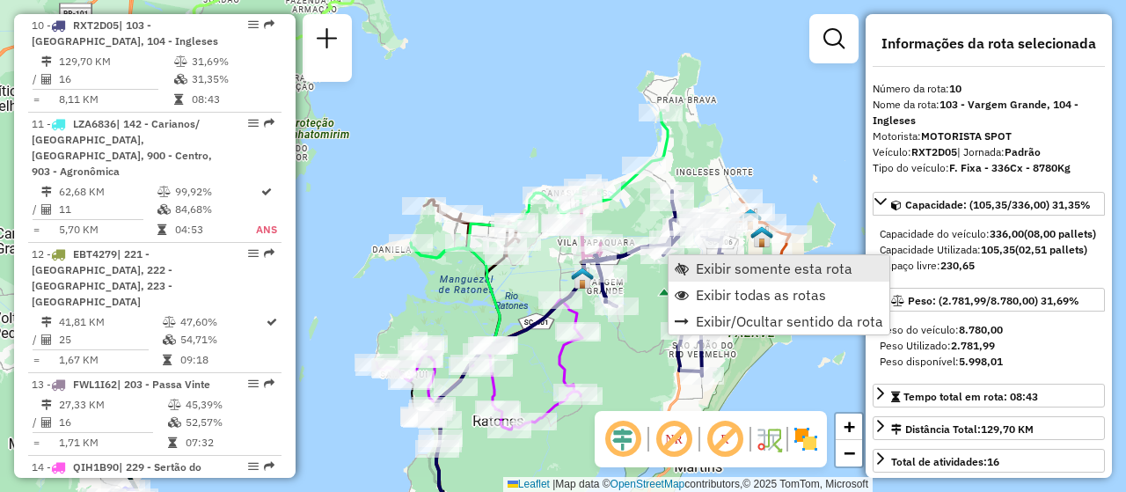
click at [715, 273] on span "Exibir somente esta rota" at bounding box center [774, 268] width 157 height 14
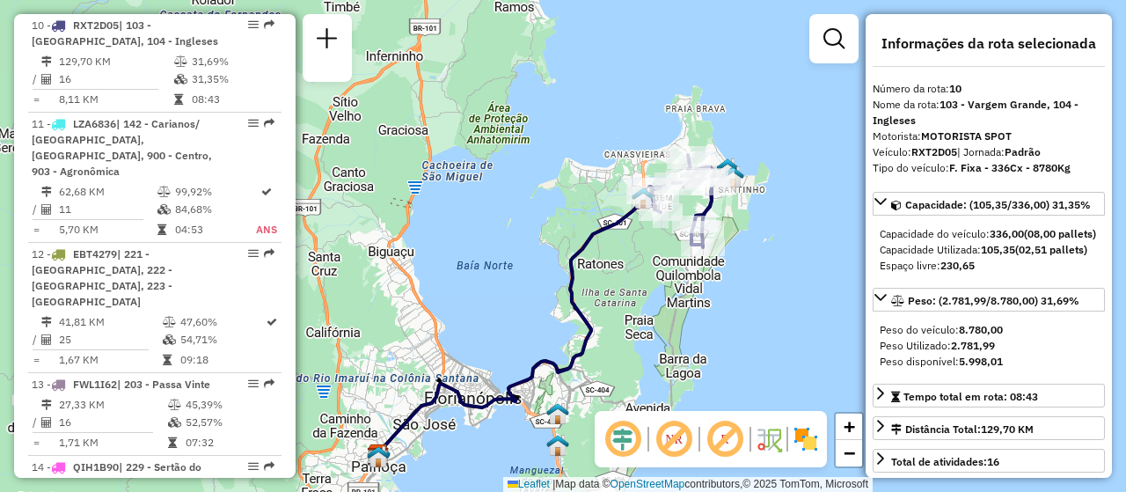
drag, startPoint x: 749, startPoint y: 262, endPoint x: 715, endPoint y: 383, distance: 125.1
click at [720, 384] on div "Janela de atendimento Grade de atendimento Capacidade Transportadoras Veículos …" at bounding box center [563, 246] width 1126 height 492
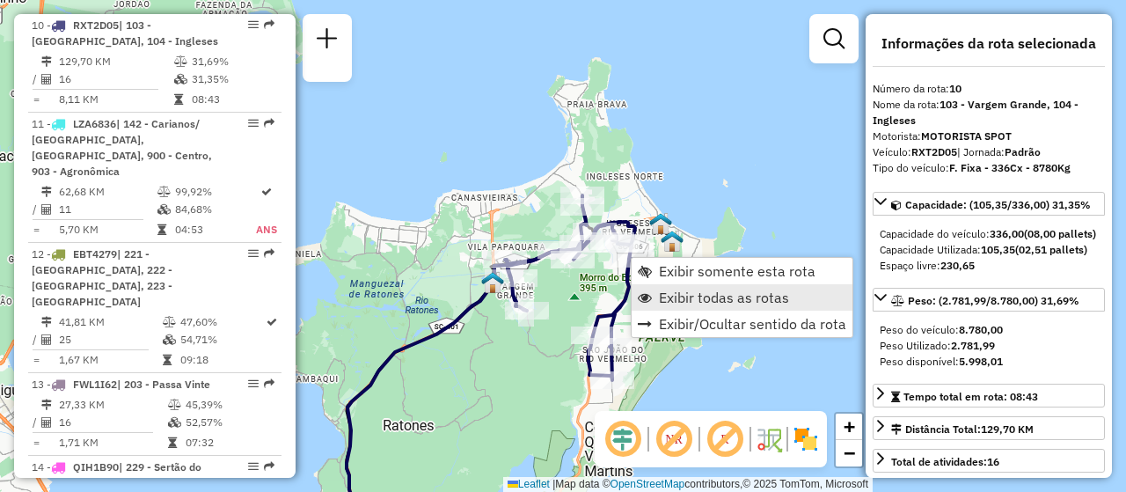
click at [800, 296] on link "Exibir todas as rotas" at bounding box center [742, 297] width 221 height 26
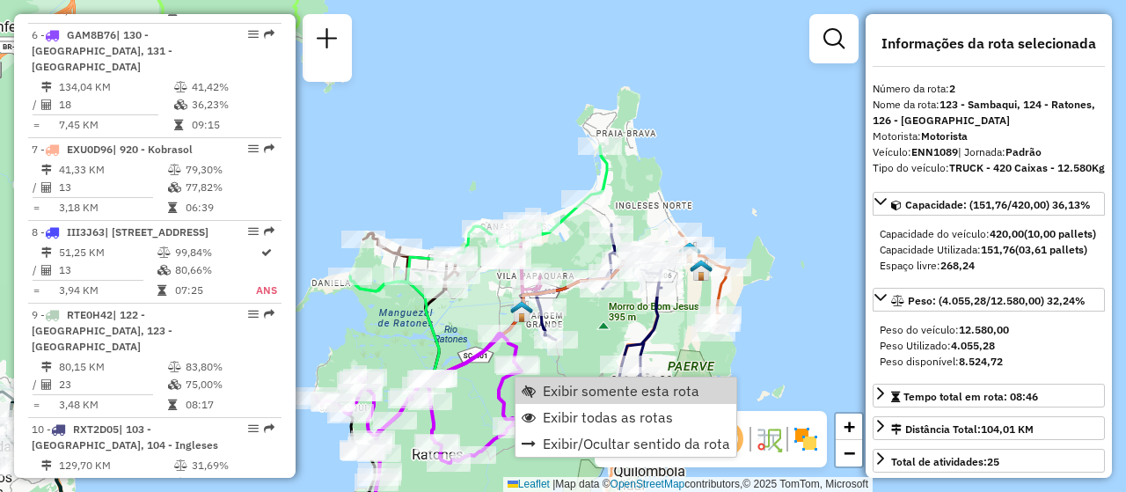
scroll to position [789, 0]
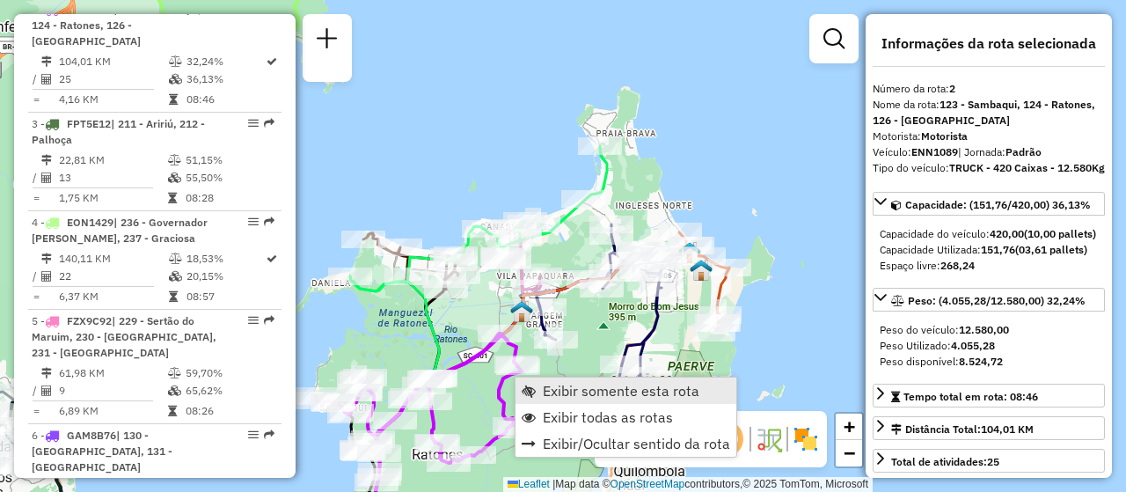
click at [595, 387] on span "Exibir somente esta rota" at bounding box center [621, 391] width 157 height 14
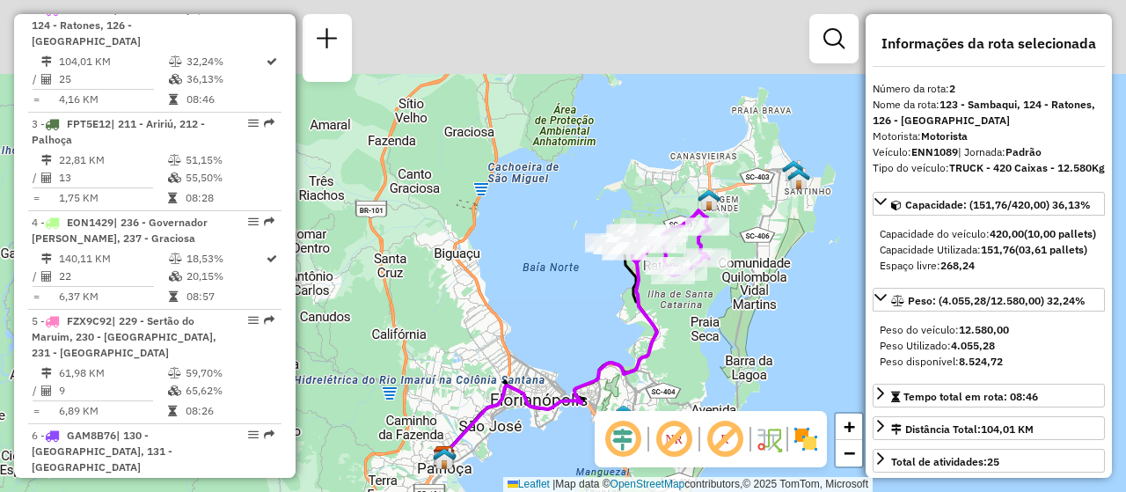
drag, startPoint x: 644, startPoint y: 341, endPoint x: 632, endPoint y: 331, distance: 16.2
click at [637, 364] on icon at bounding box center [551, 350] width 212 height 213
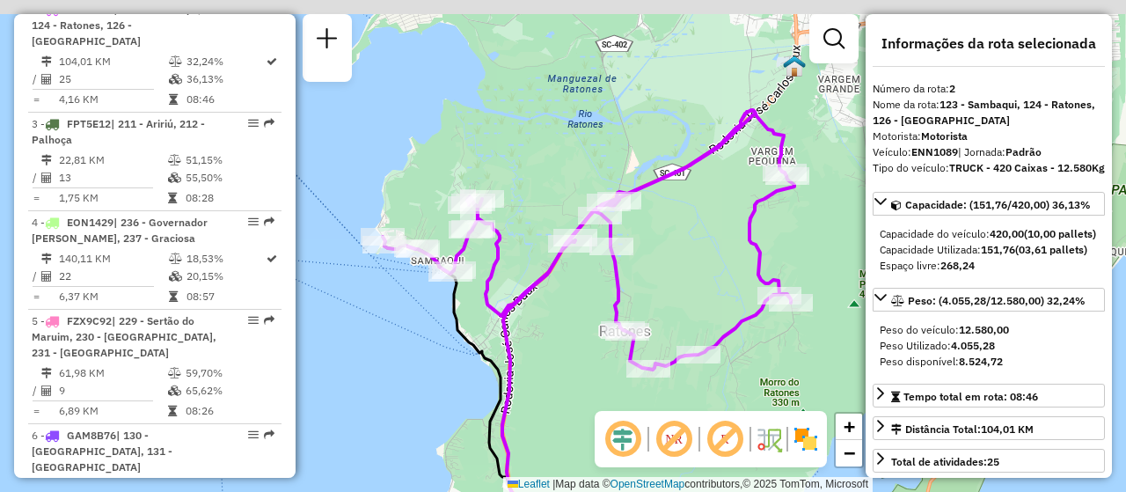
drag, startPoint x: 642, startPoint y: 276, endPoint x: 575, endPoint y: 371, distance: 116.2
click at [575, 371] on div "Janela de atendimento Grade de atendimento Capacidade Transportadoras Veículos …" at bounding box center [563, 246] width 1126 height 492
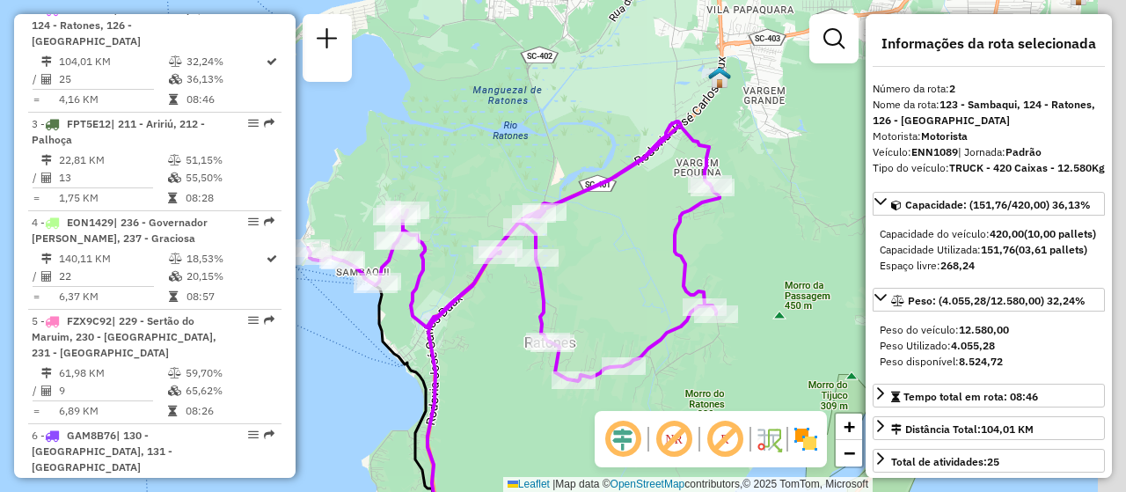
drag, startPoint x: 598, startPoint y: 284, endPoint x: 528, endPoint y: 295, distance: 71.2
click at [528, 295] on div "Janela de atendimento Grade de atendimento Capacidade Transportadoras Veículos …" at bounding box center [563, 246] width 1126 height 492
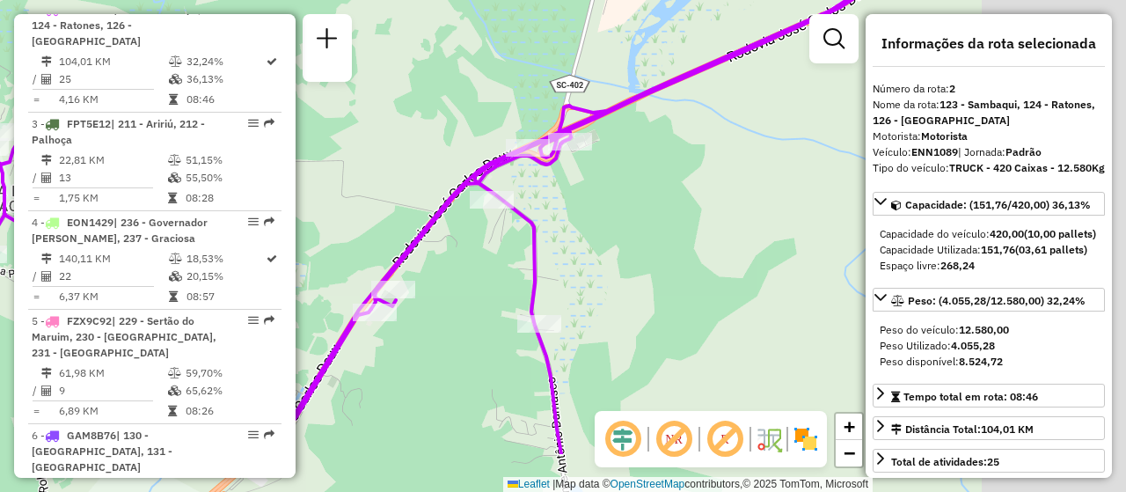
drag, startPoint x: 678, startPoint y: 229, endPoint x: 496, endPoint y: 143, distance: 200.8
click at [496, 143] on div "Janela de atendimento Grade de atendimento Capacidade Transportadoras Veículos …" at bounding box center [563, 246] width 1126 height 492
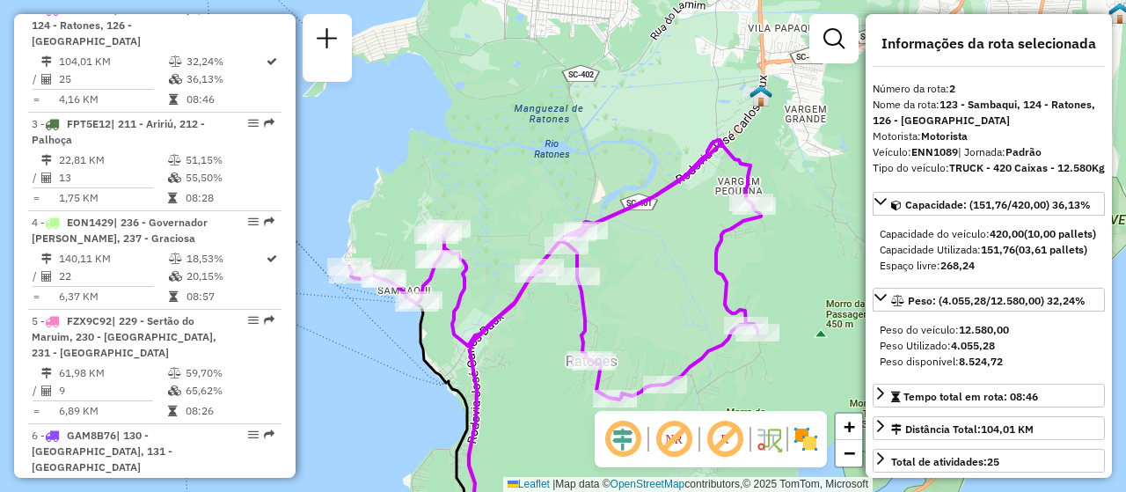
drag, startPoint x: 702, startPoint y: 253, endPoint x: 635, endPoint y: 270, distance: 70.0
click at [635, 270] on div "Janela de atendimento Grade de atendimento Capacidade Transportadoras Veículos …" at bounding box center [563, 246] width 1126 height 492
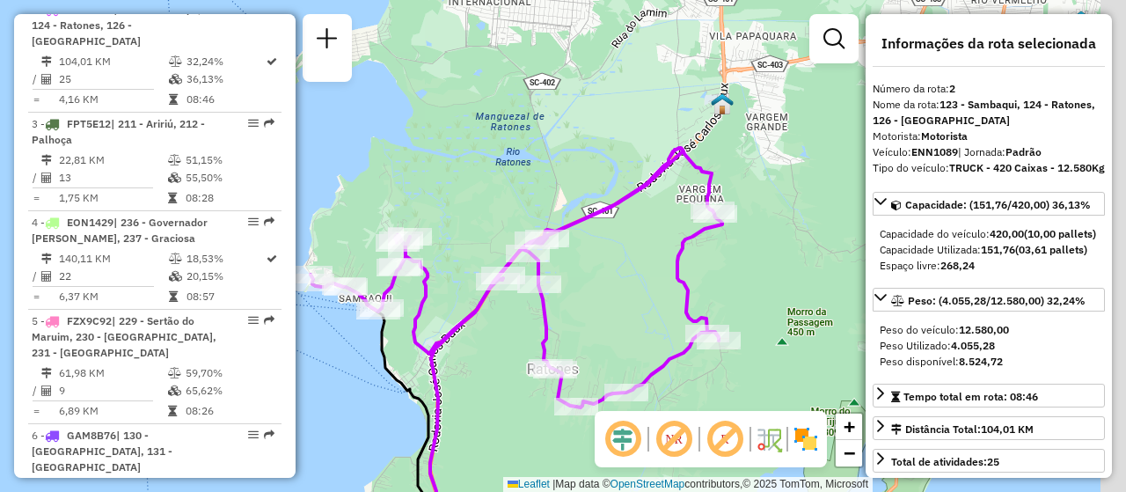
drag, startPoint x: 663, startPoint y: 268, endPoint x: 624, endPoint y: 276, distance: 39.5
click at [624, 276] on div "Janela de atendimento Grade de atendimento Capacidade Transportadoras Veículos …" at bounding box center [563, 246] width 1126 height 492
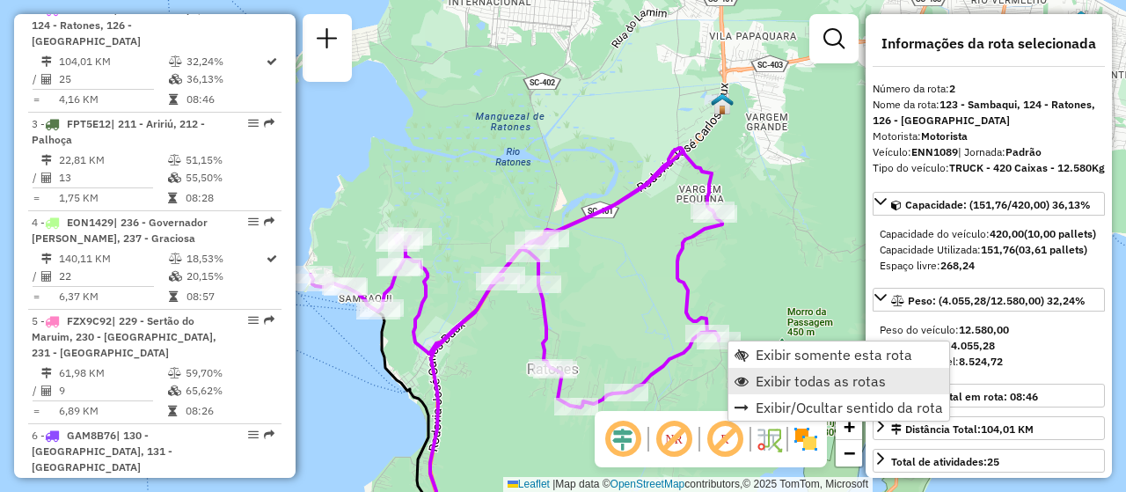
click at [783, 375] on span "Exibir todas as rotas" at bounding box center [821, 381] width 130 height 14
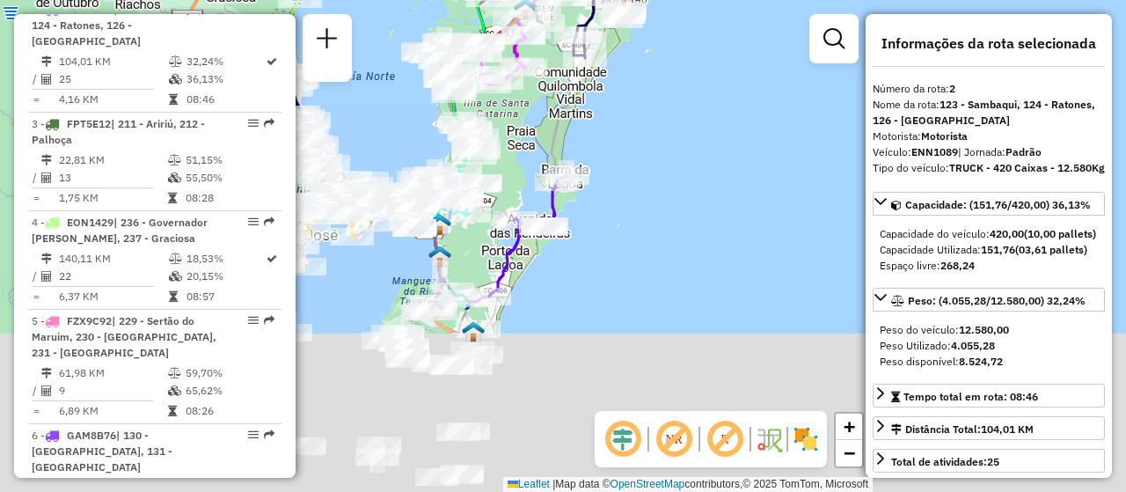
drag, startPoint x: 671, startPoint y: 338, endPoint x: 545, endPoint y: 106, distance: 263.5
click at [545, 106] on div "Rota 2 - Placa ENN1089 05029308 - MARIA TEREZINHA ROMI Janela de atendimento Gr…" at bounding box center [563, 246] width 1126 height 492
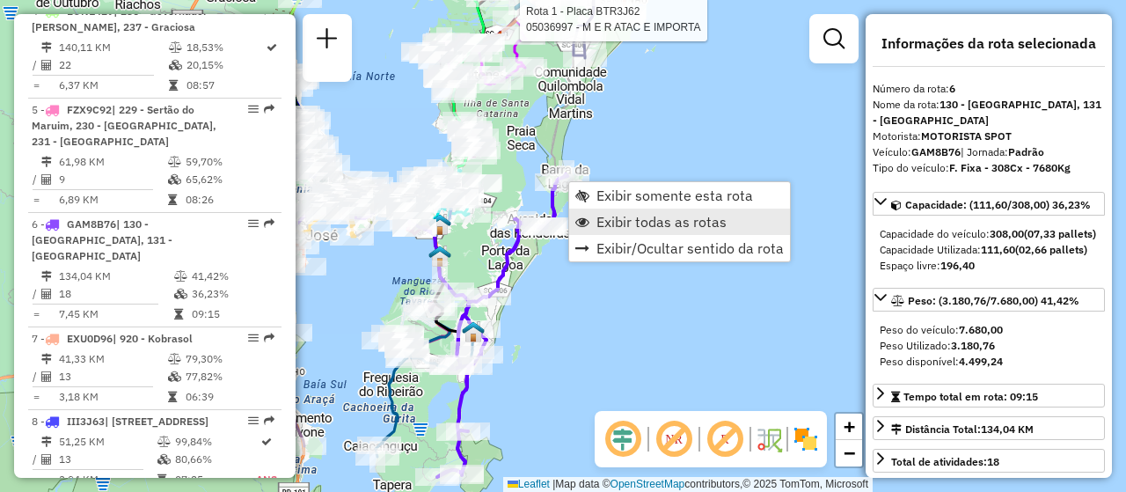
scroll to position [1214, 0]
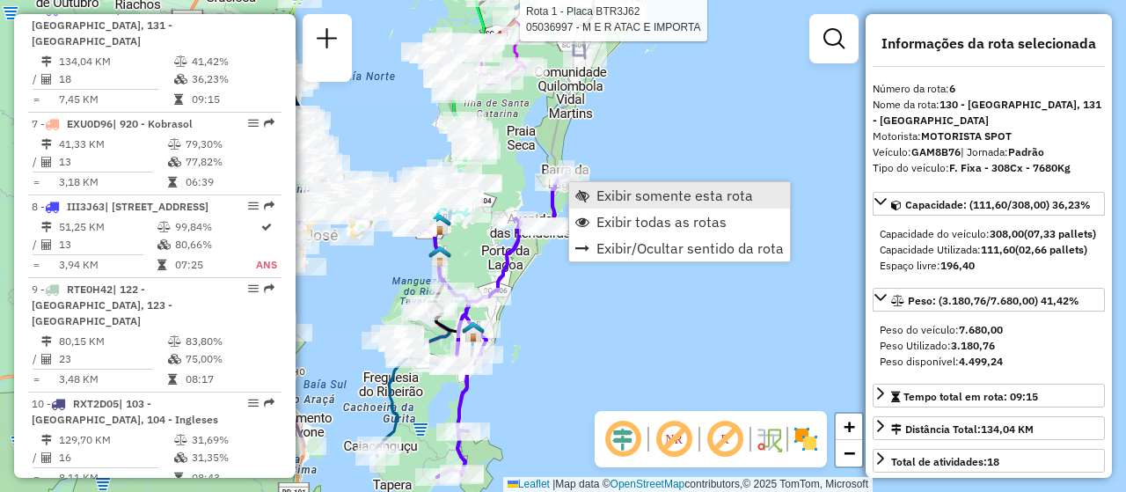
click at [687, 193] on span "Exibir somente esta rota" at bounding box center [675, 195] width 157 height 14
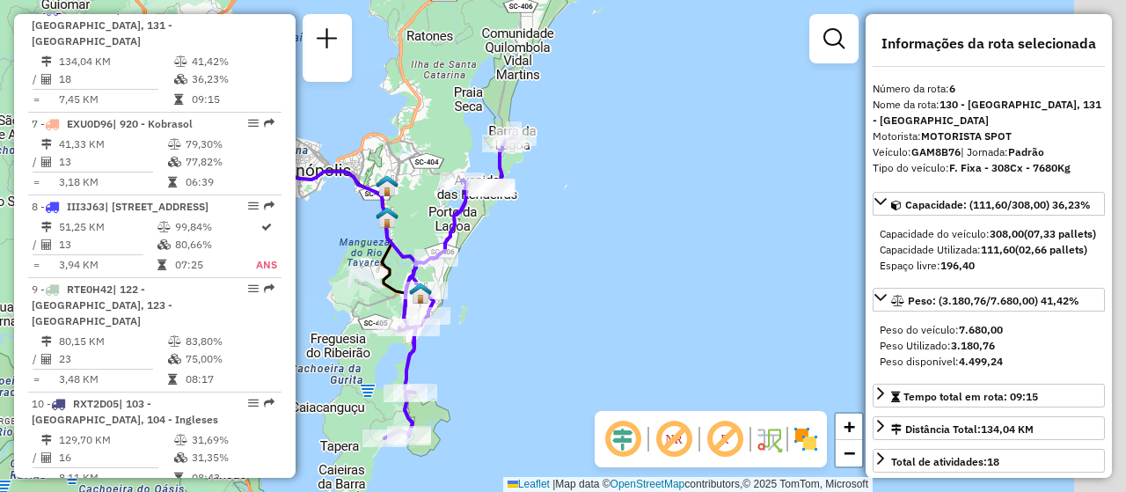
drag, startPoint x: 688, startPoint y: 263, endPoint x: 478, endPoint y: 304, distance: 214.2
click at [483, 304] on div "Janela de atendimento Grade de atendimento Capacidade Transportadoras Veículos …" at bounding box center [563, 246] width 1126 height 492
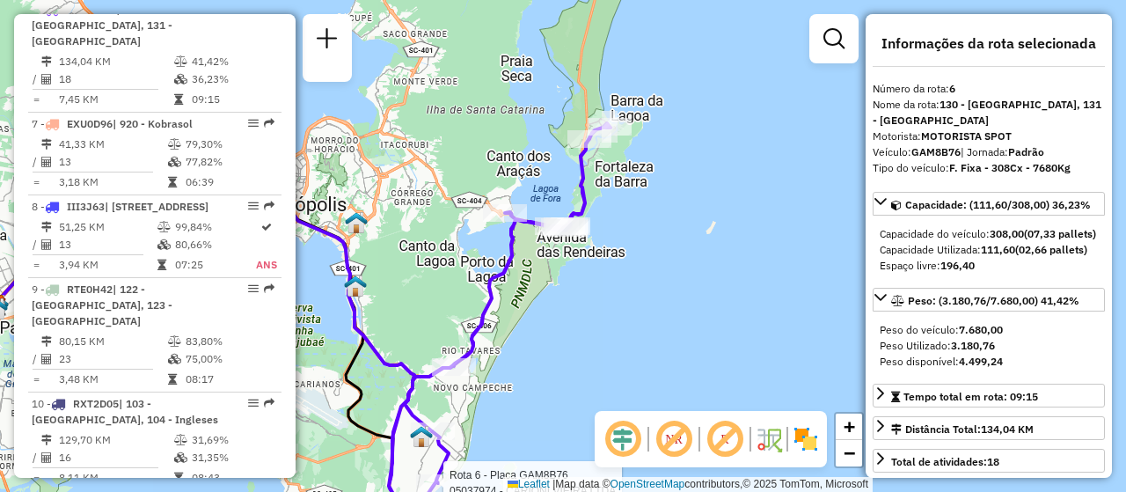
drag, startPoint x: 526, startPoint y: 260, endPoint x: 581, endPoint y: 413, distance: 162.6
click at [581, 413] on div "Rota 6 - Placa GAM8B76 05037974 - CARIONI VIEIRA LTDA Janela de atendimento Gra…" at bounding box center [563, 246] width 1126 height 492
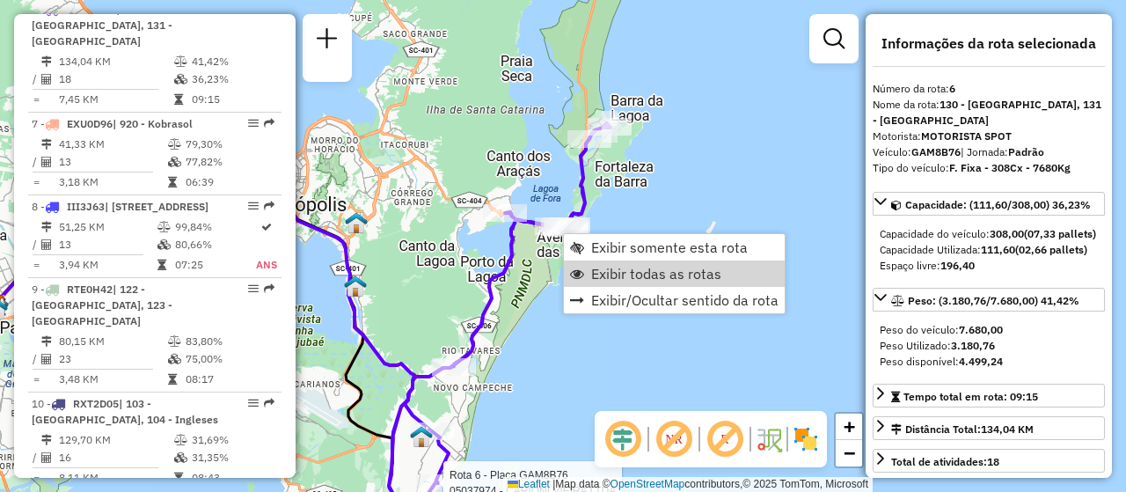
click at [631, 279] on span "Exibir todas as rotas" at bounding box center [656, 274] width 130 height 14
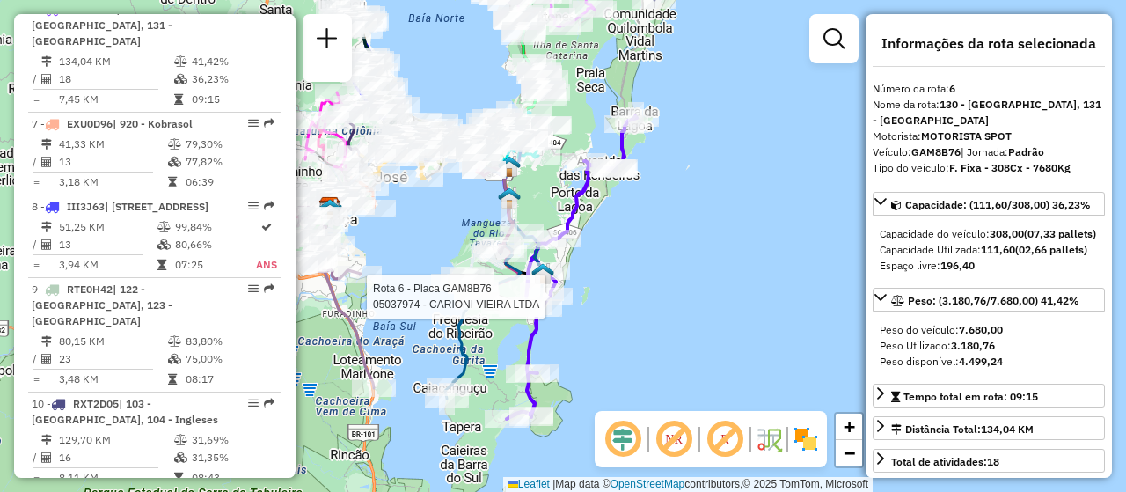
drag, startPoint x: 666, startPoint y: 371, endPoint x: 640, endPoint y: 259, distance: 114.8
click at [640, 259] on div "Rota 6 - Placa GAM8B76 05037974 - CARIONI VIEIRA LTDA Janela de atendimento Gra…" at bounding box center [563, 246] width 1126 height 492
click at [603, 368] on div "Rota 6 - Placa GAM8B76 05037974 - CARIONI VIEIRA LTDA Janela de atendimento Gra…" at bounding box center [563, 246] width 1126 height 492
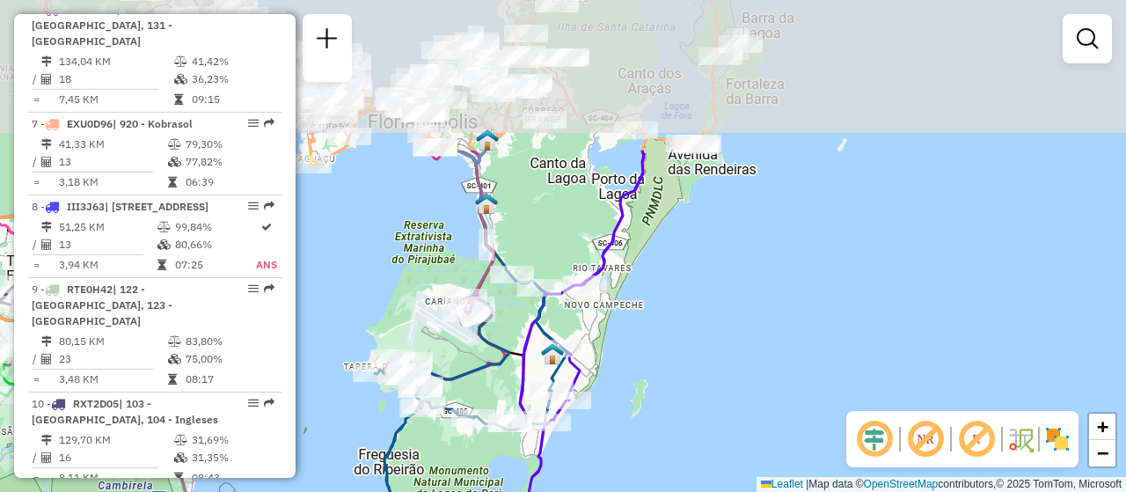
drag, startPoint x: 781, startPoint y: 197, endPoint x: 727, endPoint y: 397, distance: 207.1
click at [727, 397] on div "Janela de atendimento Grade de atendimento Capacidade Transportadoras Veículos …" at bounding box center [563, 246] width 1126 height 492
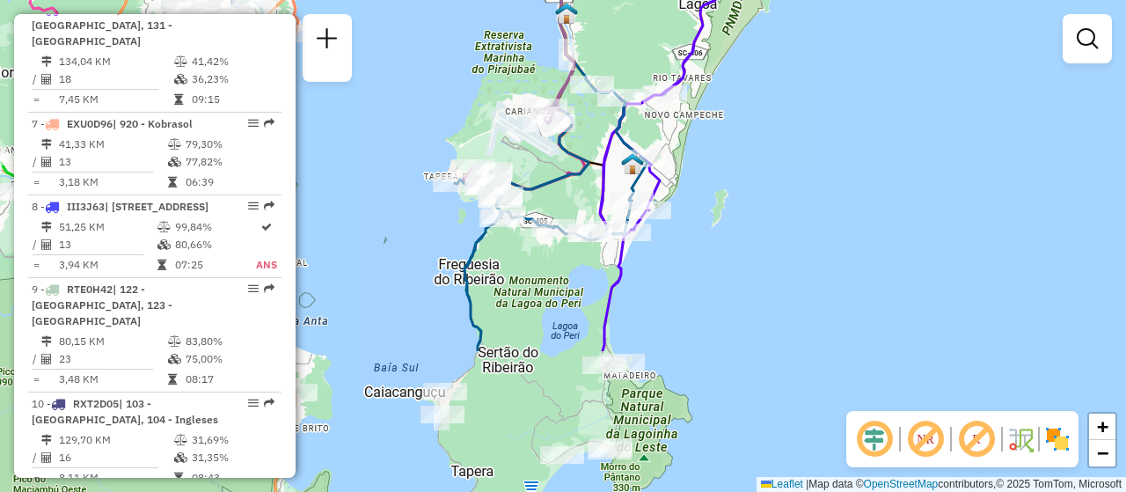
drag, startPoint x: 656, startPoint y: 389, endPoint x: 737, endPoint y: 198, distance: 207.4
click at [737, 198] on div "Janela de atendimento Grade de atendimento Capacidade Transportadoras Veículos …" at bounding box center [563, 246] width 1126 height 492
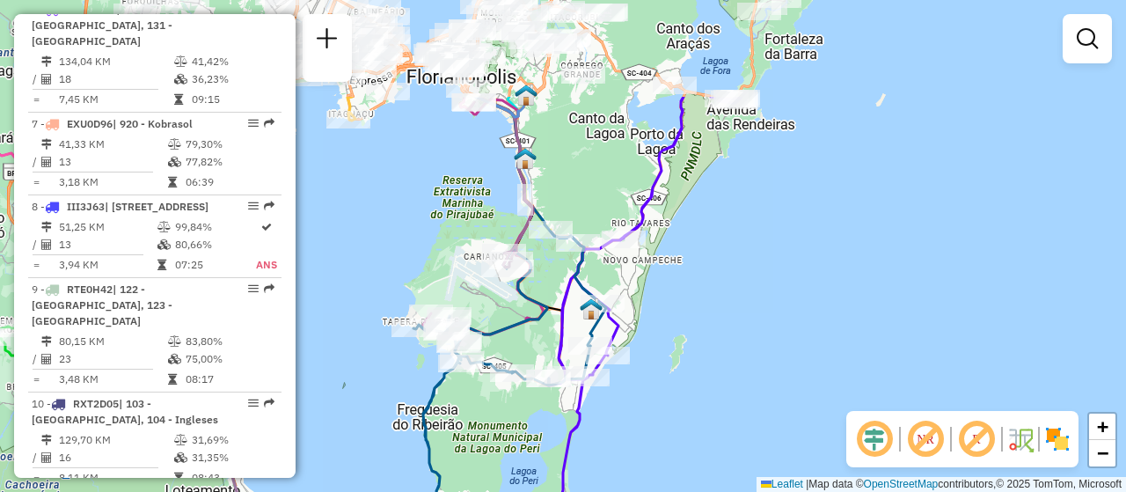
drag, startPoint x: 701, startPoint y: 239, endPoint x: 659, endPoint y: 385, distance: 152.1
click at [659, 385] on div "Janela de atendimento Grade de atendimento Capacidade Transportadoras Veículos …" at bounding box center [563, 246] width 1126 height 492
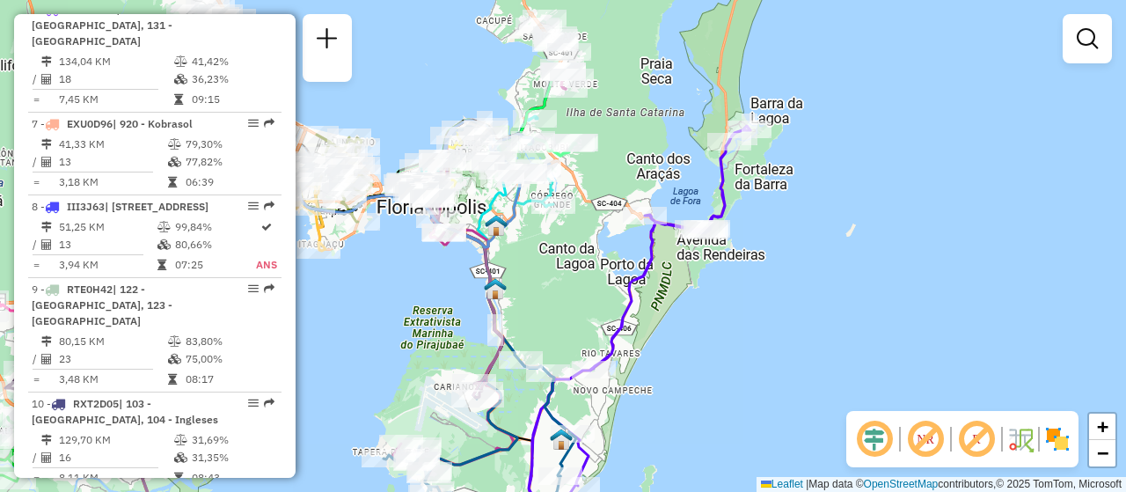
drag, startPoint x: 723, startPoint y: 238, endPoint x: 692, endPoint y: 376, distance: 141.6
click at [692, 376] on div "Janela de atendimento Grade de atendimento Capacidade Transportadoras Veículos …" at bounding box center [563, 246] width 1126 height 492
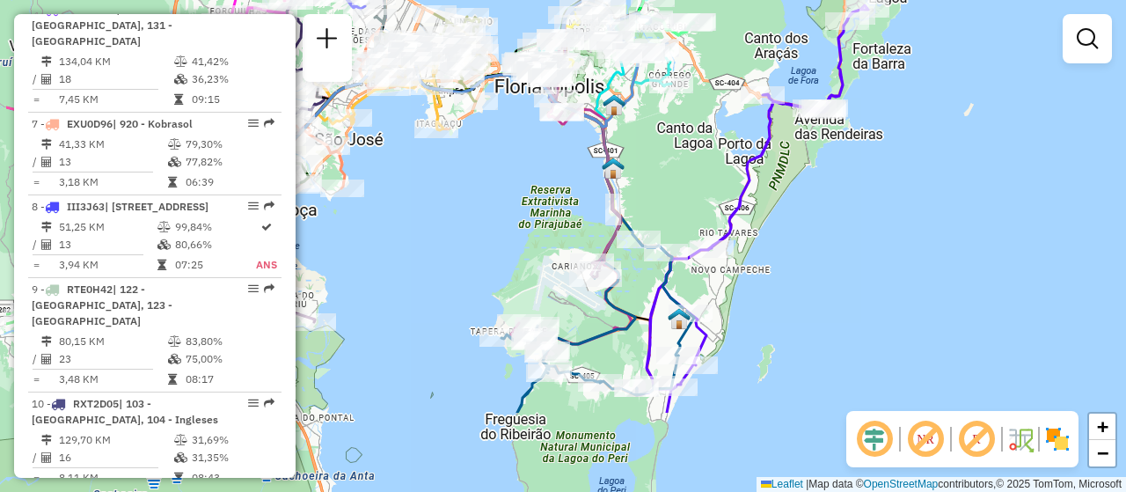
drag, startPoint x: 693, startPoint y: 362, endPoint x: 825, endPoint y: 209, distance: 202.8
click at [825, 209] on div "Janela de atendimento Grade de atendimento Capacidade Transportadoras Veículos …" at bounding box center [563, 246] width 1126 height 492
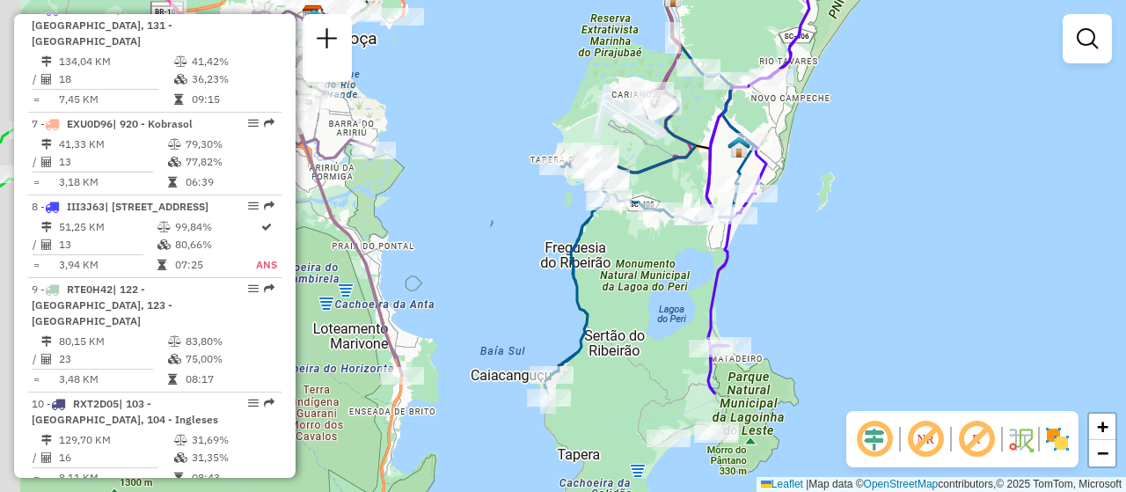
drag, startPoint x: 804, startPoint y: 288, endPoint x: 850, endPoint y: 141, distance: 153.9
click at [850, 141] on div "Janela de atendimento Grade de atendimento Capacidade Transportadoras Veículos …" at bounding box center [563, 246] width 1126 height 492
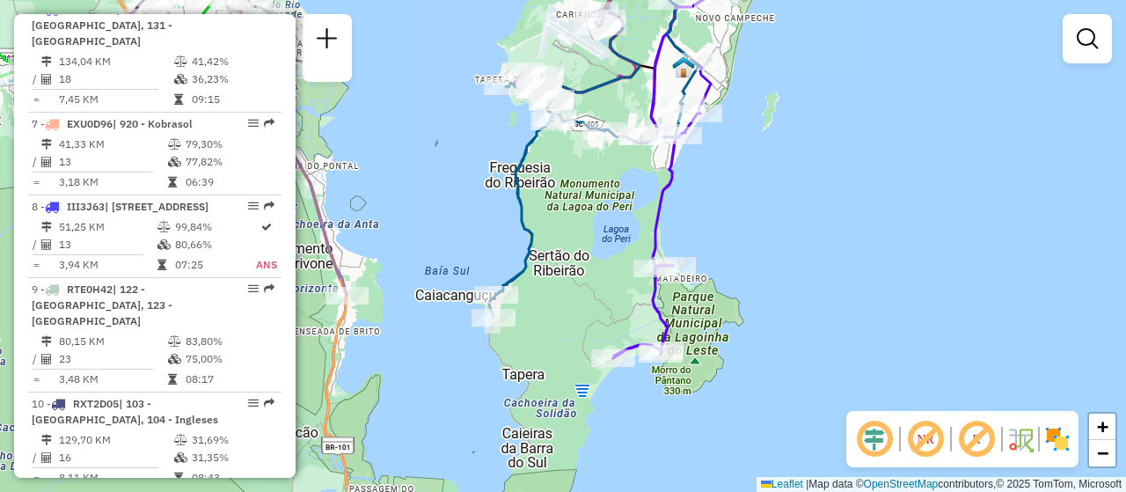
drag, startPoint x: 880, startPoint y: 293, endPoint x: 825, endPoint y: 213, distance: 97.4
click at [825, 213] on div "Janela de atendimento Grade de atendimento Capacidade Transportadoras Veículos …" at bounding box center [563, 246] width 1126 height 492
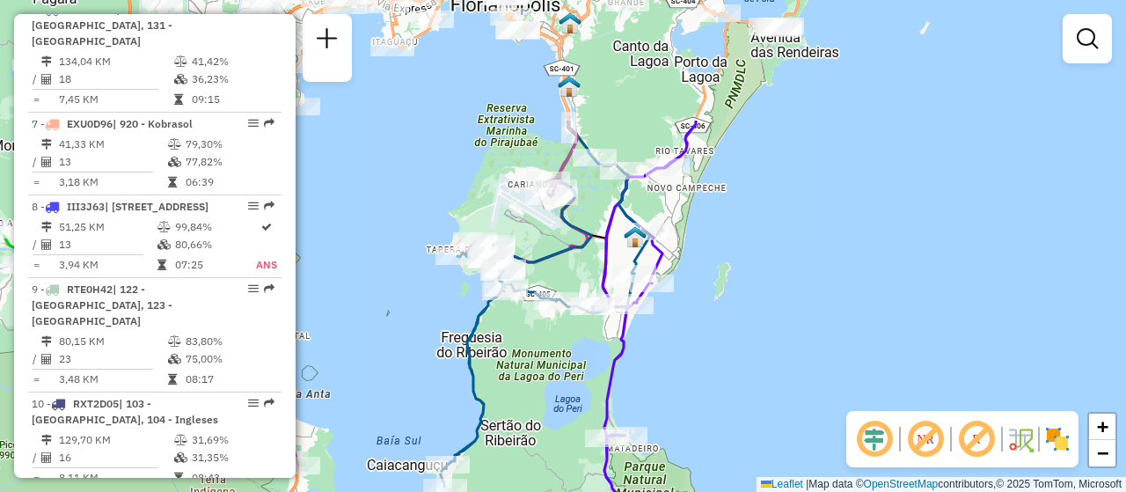
drag, startPoint x: 895, startPoint y: 180, endPoint x: 845, endPoint y: 354, distance: 180.5
click at [845, 354] on div "Janela de atendimento Grade de atendimento Capacidade Transportadoras Veículos …" at bounding box center [563, 246] width 1126 height 492
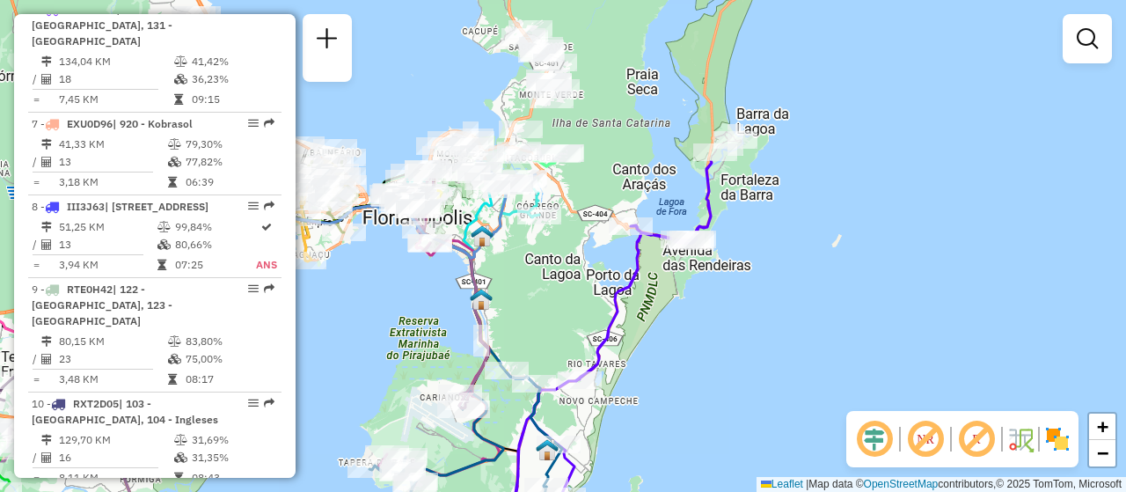
drag, startPoint x: 843, startPoint y: 268, endPoint x: 723, endPoint y: 402, distance: 180.2
click at [767, 448] on div "Janela de atendimento Grade de atendimento Capacidade Transportadoras Veículos …" at bounding box center [563, 246] width 1126 height 492
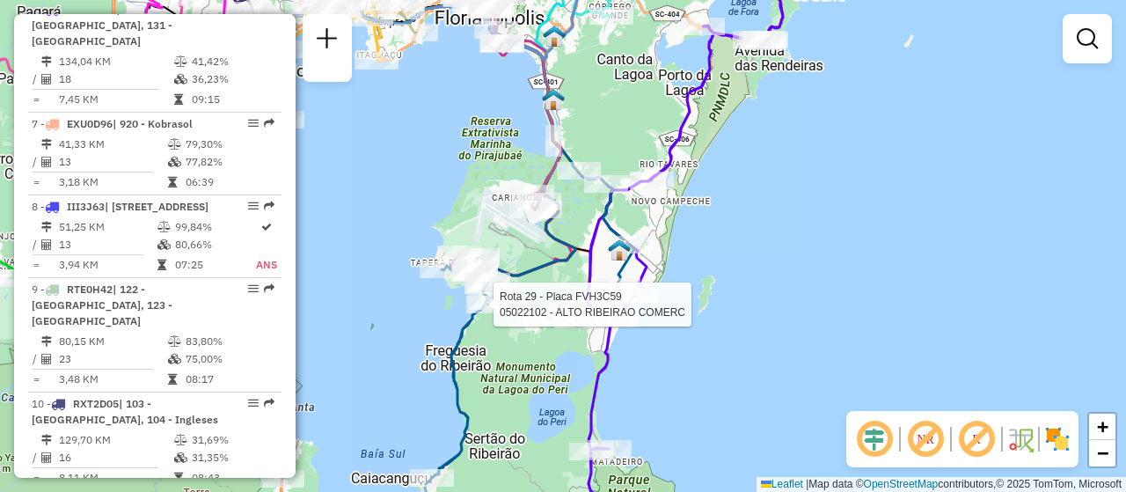
select select "**********"
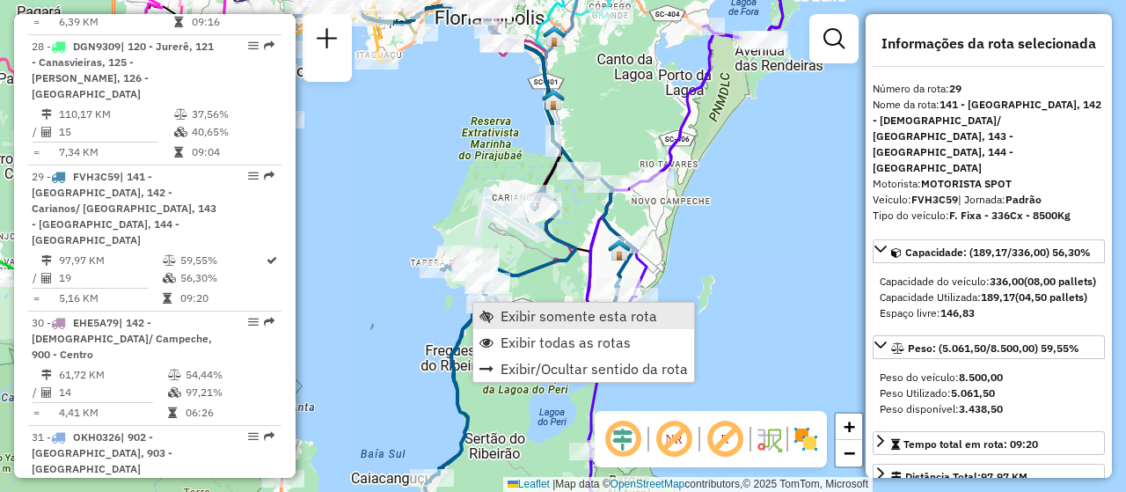
scroll to position [3608, 0]
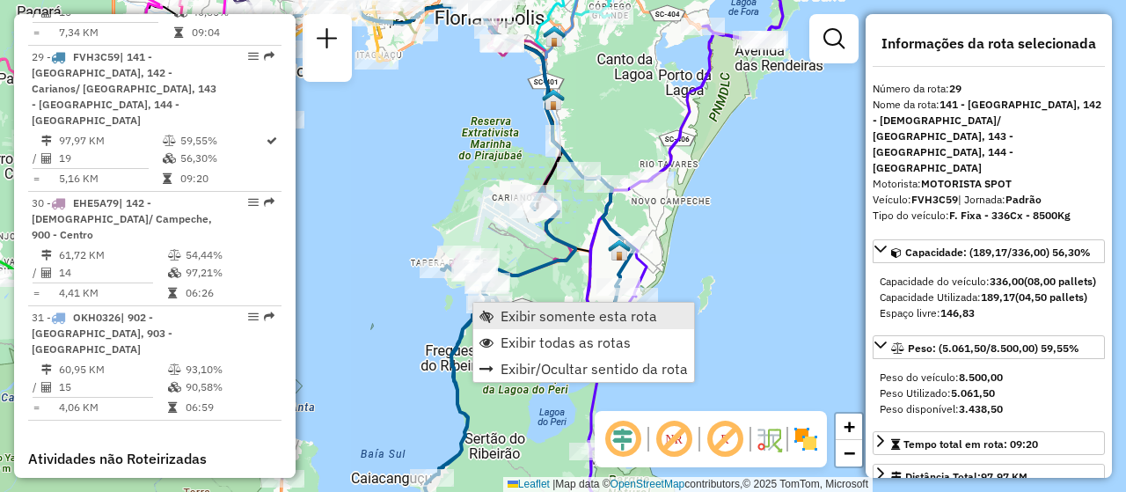
click at [565, 312] on span "Exibir somente esta rota" at bounding box center [579, 316] width 157 height 14
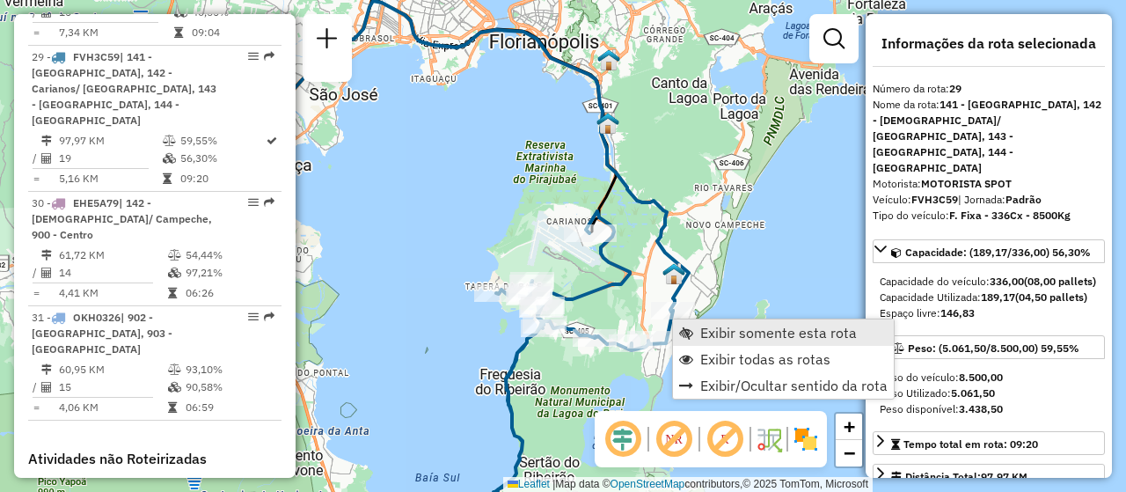
click at [716, 339] on span "Exibir somente esta rota" at bounding box center [779, 333] width 157 height 14
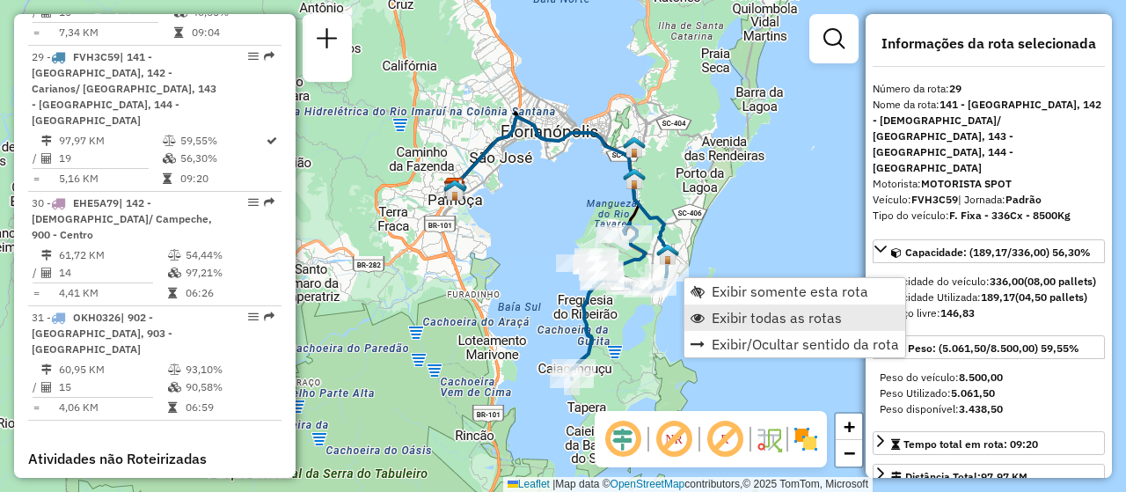
click at [833, 312] on span "Exibir todas as rotas" at bounding box center [777, 318] width 130 height 14
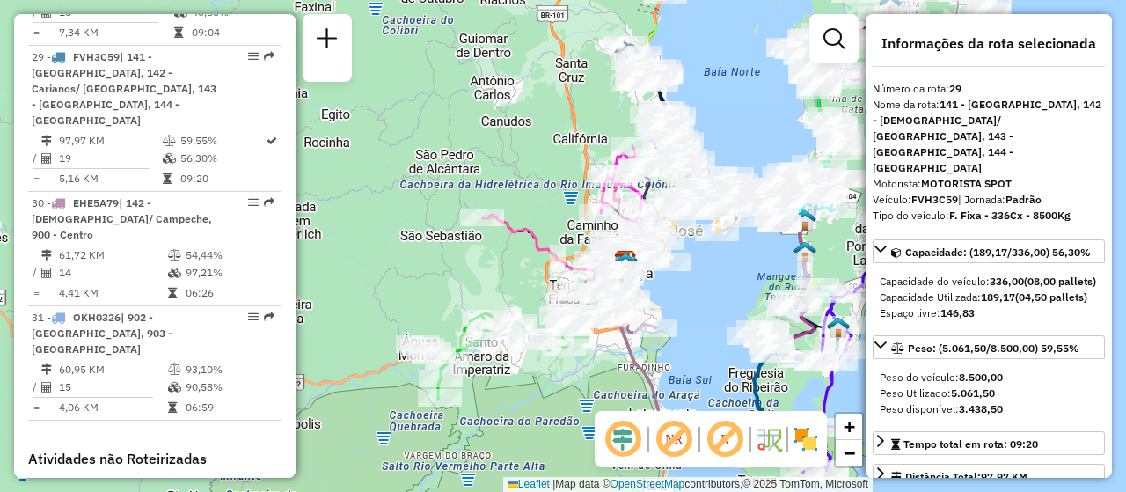
drag, startPoint x: 543, startPoint y: 182, endPoint x: 714, endPoint y: 255, distance: 185.7
click at [714, 255] on div "Janela de atendimento Grade de atendimento Capacidade Transportadoras Veículos …" at bounding box center [563, 246] width 1126 height 492
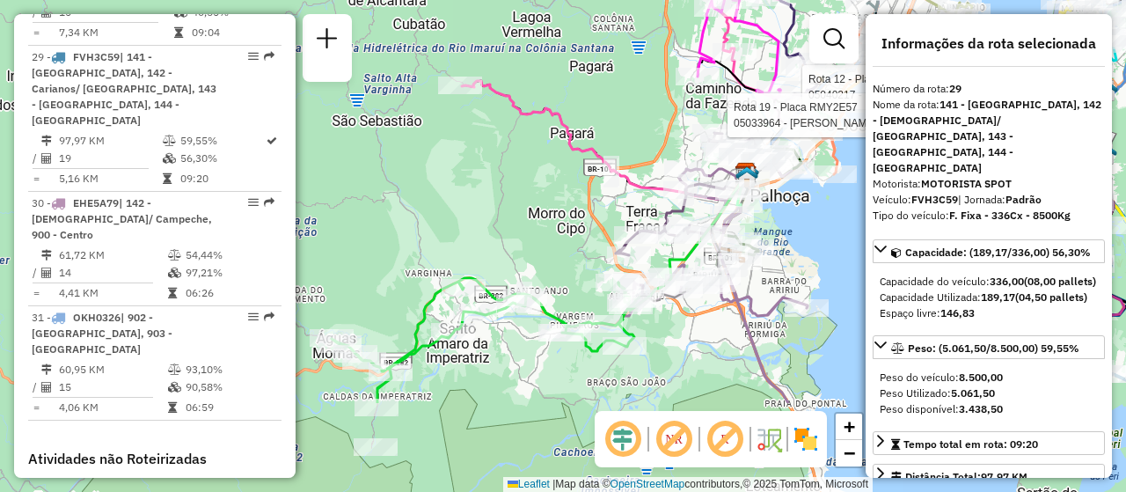
drag, startPoint x: 546, startPoint y: 310, endPoint x: 478, endPoint y: 151, distance: 172.3
click at [478, 151] on div "Rota 12 - Placa EBT4279 05040217 - SC BEBIDAS LTDA Rota 19 - Placa RMY2E57 0503…" at bounding box center [563, 246] width 1126 height 492
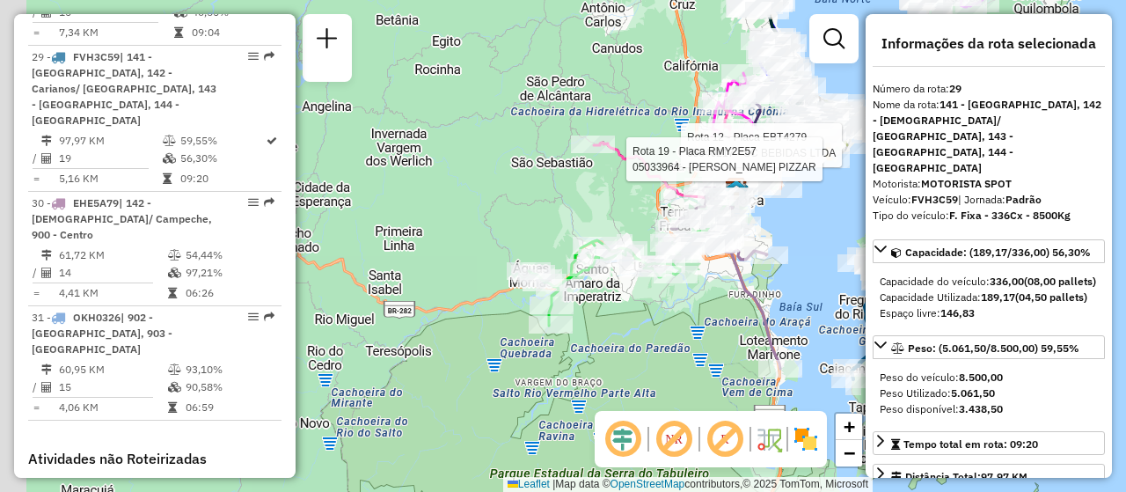
drag, startPoint x: 497, startPoint y: 166, endPoint x: 605, endPoint y: 191, distance: 110.2
click at [605, 191] on div "Rota 12 - Placa EBT4279 05040217 - SC BEBIDAS LTDA Rota 19 - Placa RMY2E57 0503…" at bounding box center [563, 246] width 1126 height 492
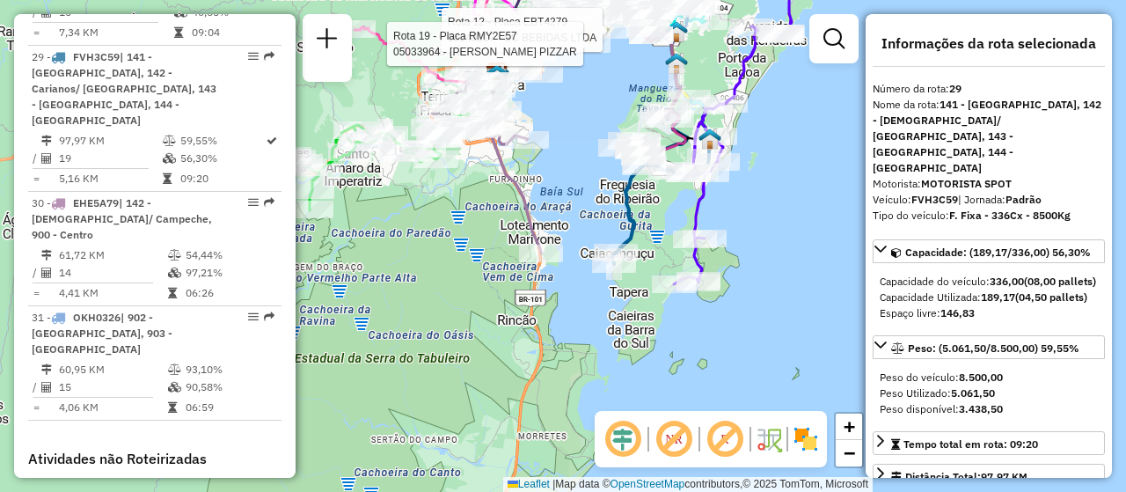
drag, startPoint x: 628, startPoint y: 353, endPoint x: 379, endPoint y: 189, distance: 298.0
click at [379, 189] on div "Rota 12 - Placa EBT4279 05040217 - SC BEBIDAS LTDA Rota 19 - Placa RMY2E57 0503…" at bounding box center [563, 246] width 1126 height 492
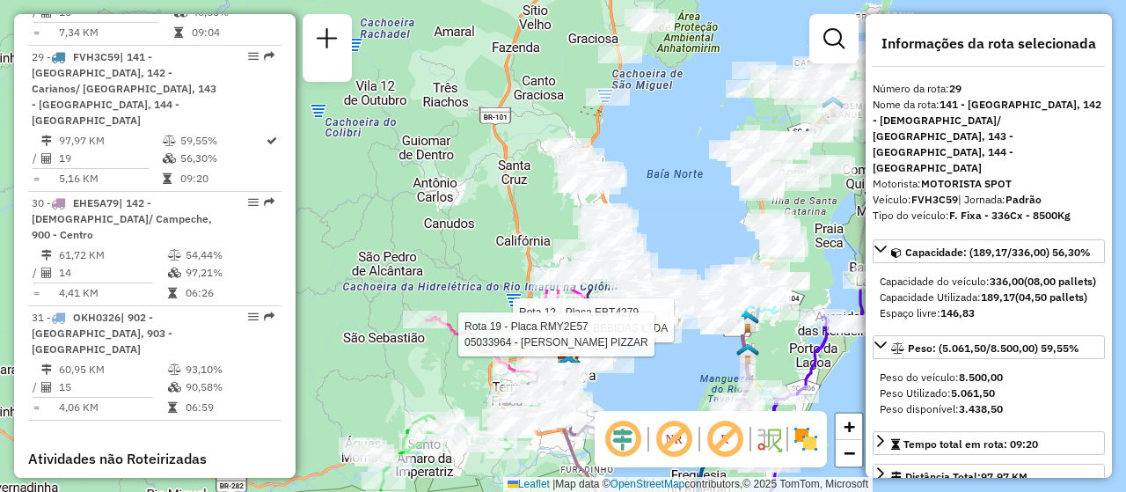
drag, startPoint x: 556, startPoint y: 132, endPoint x: 637, endPoint y: 471, distance: 348.4
click at [637, 471] on div "Rota 12 - Placa EBT4279 05040217 - SC BEBIDAS LTDA Rota 19 - Placa RMY2E57 0503…" at bounding box center [563, 246] width 1126 height 492
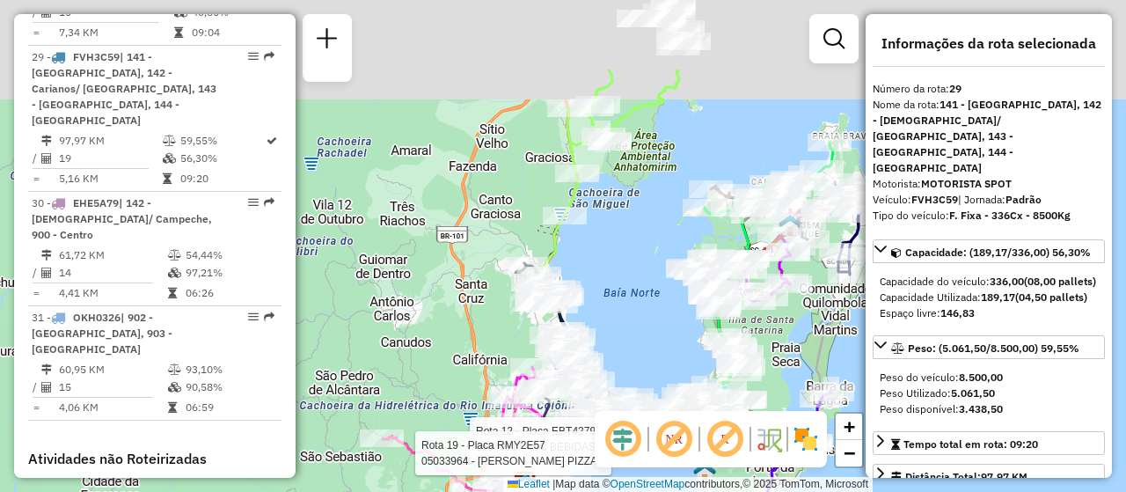
drag, startPoint x: 639, startPoint y: 82, endPoint x: 594, endPoint y: 204, distance: 130.3
click at [594, 204] on div "Rota 12 - Placa EBT4279 05040217 - SC BEBIDAS LTDA Rota 19 - Placa RMY2E57 0503…" at bounding box center [563, 246] width 1126 height 492
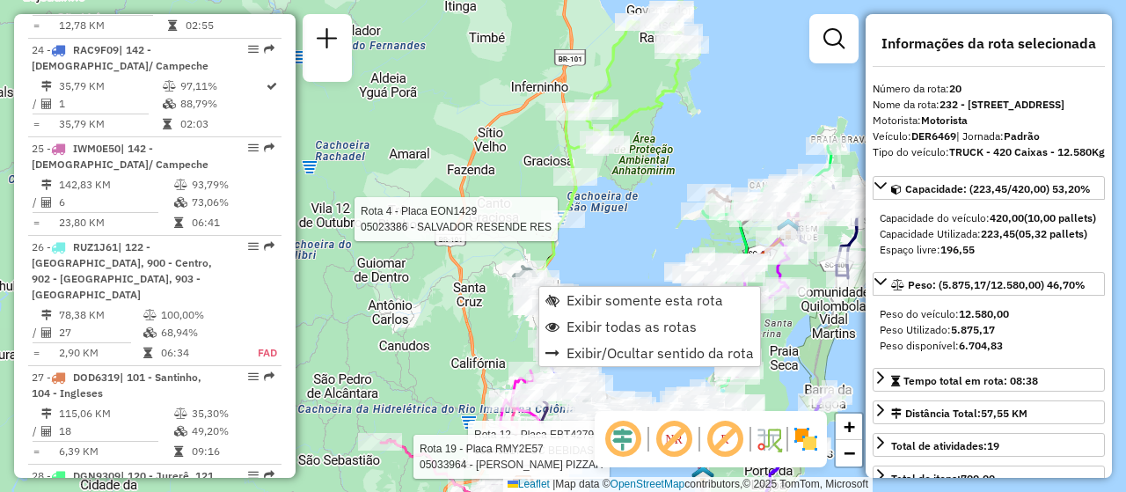
scroll to position [2689, 0]
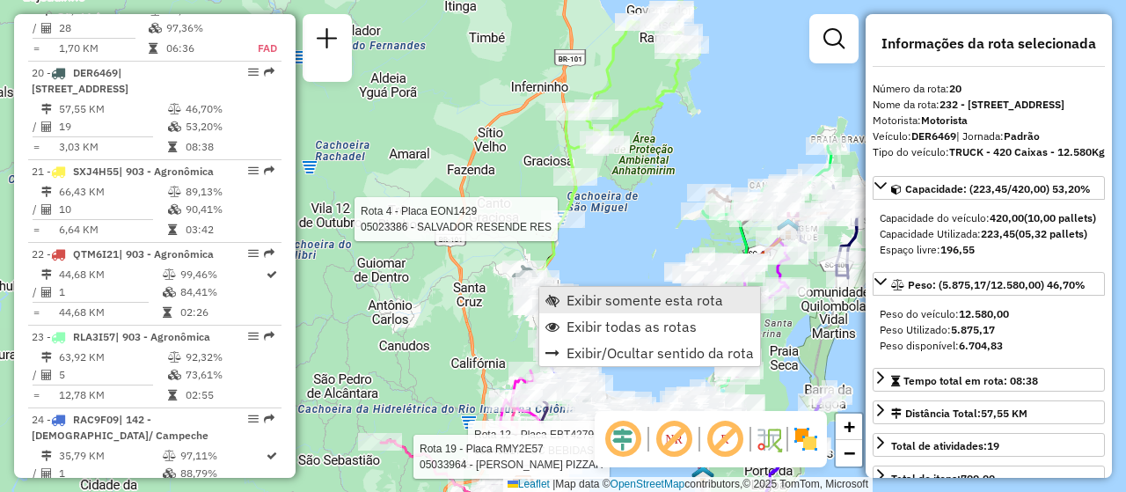
click at [608, 297] on span "Exibir somente esta rota" at bounding box center [645, 300] width 157 height 14
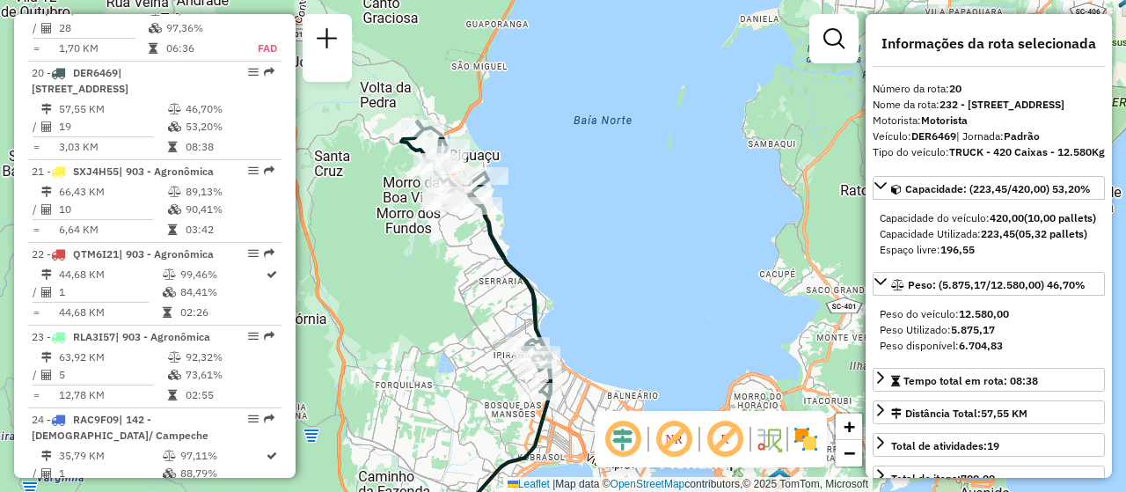
drag, startPoint x: 666, startPoint y: 140, endPoint x: 578, endPoint y: 238, distance: 132.1
click at [578, 238] on div "Janela de atendimento Grade de atendimento Capacidade Transportadoras Veículos …" at bounding box center [563, 246] width 1126 height 492
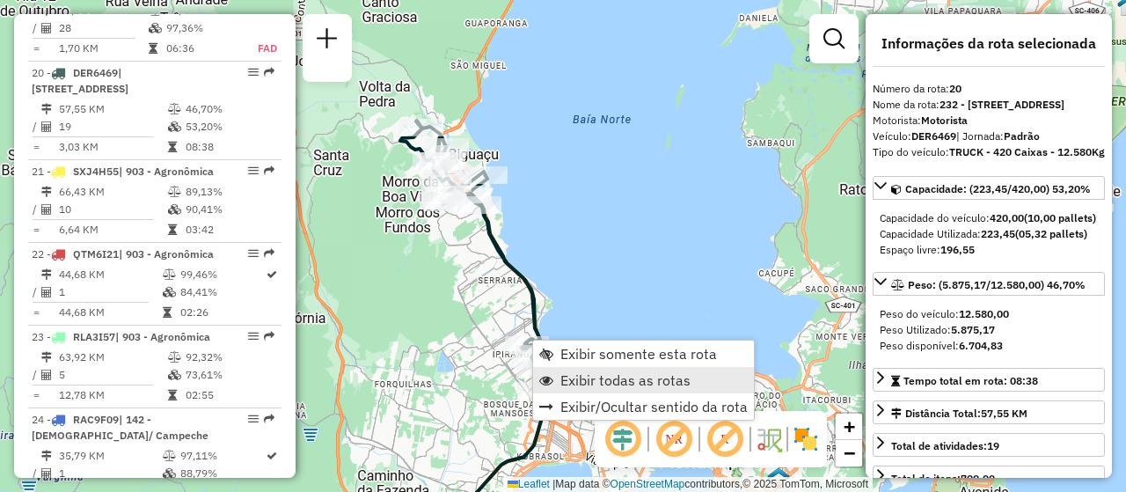
click at [580, 378] on span "Exibir todas as rotas" at bounding box center [626, 380] width 130 height 14
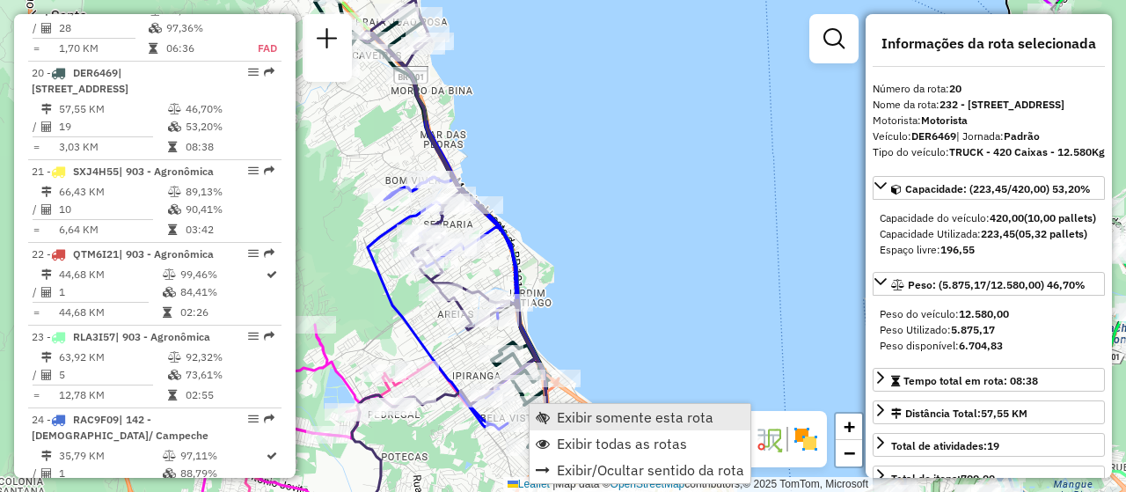
click at [636, 410] on span "Exibir somente esta rota" at bounding box center [635, 417] width 157 height 14
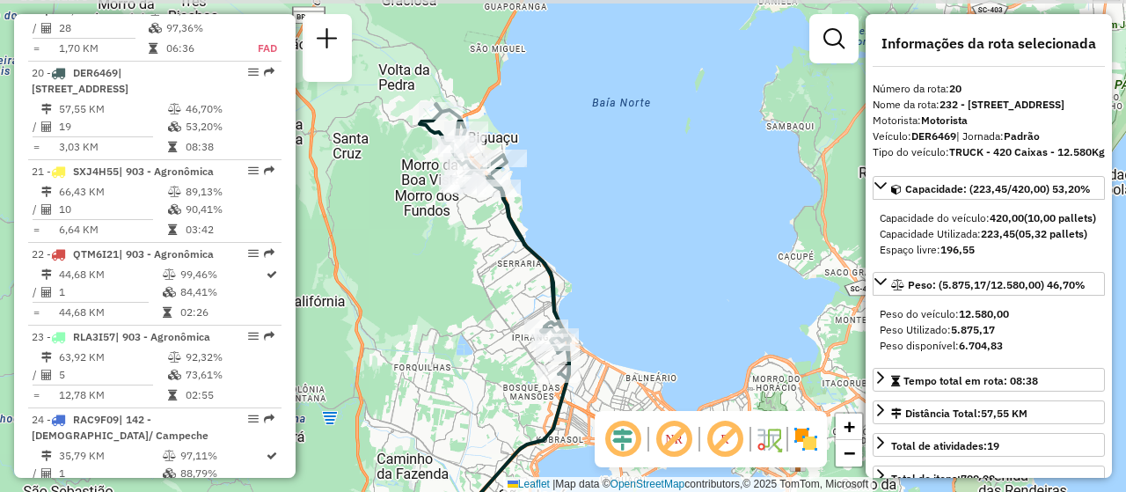
drag, startPoint x: 702, startPoint y: 251, endPoint x: 633, endPoint y: 330, distance: 105.4
click at [633, 330] on div "Janela de atendimento Grade de atendimento Capacidade Transportadoras Veículos …" at bounding box center [563, 246] width 1126 height 492
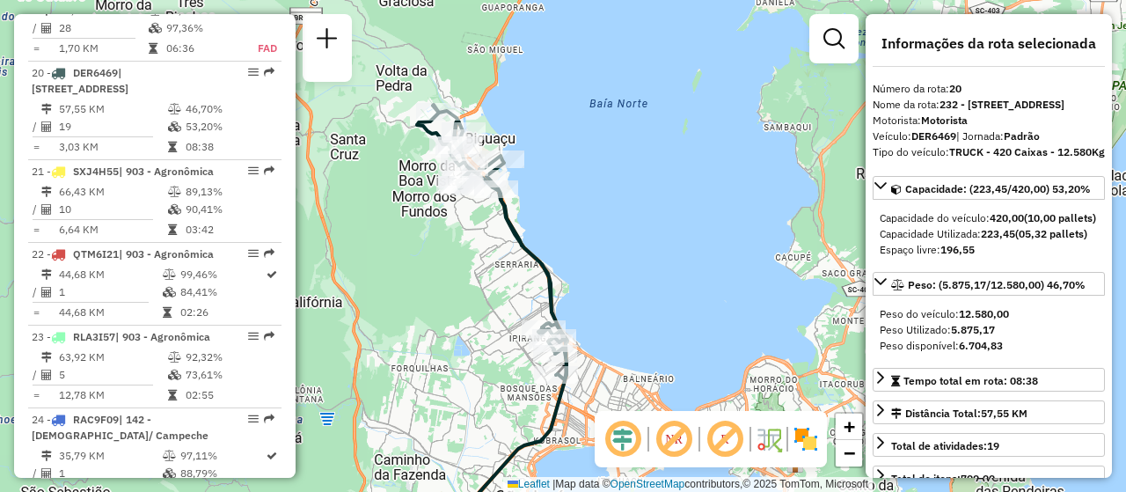
scroll to position [1699, 0]
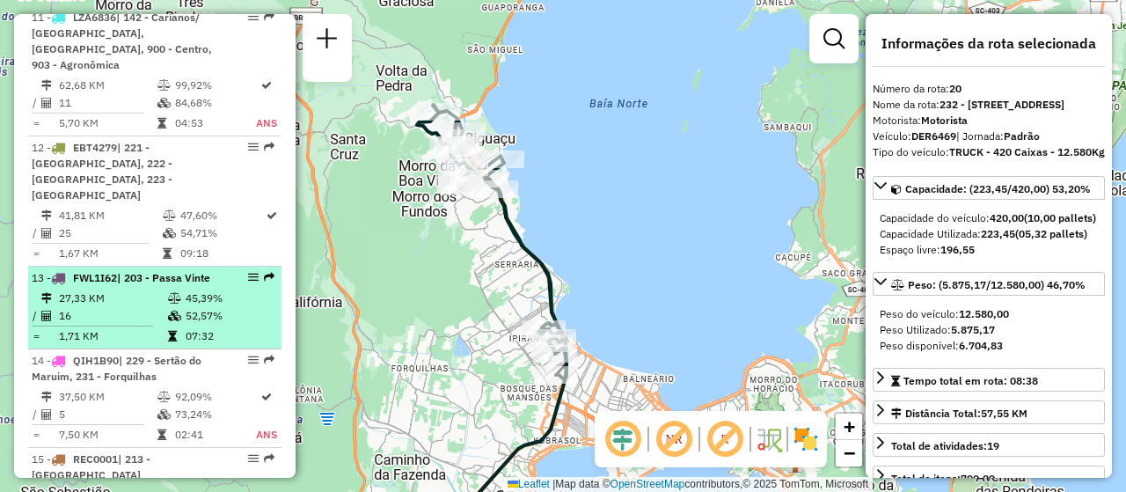
click at [248, 272] on em at bounding box center [253, 277] width 11 height 11
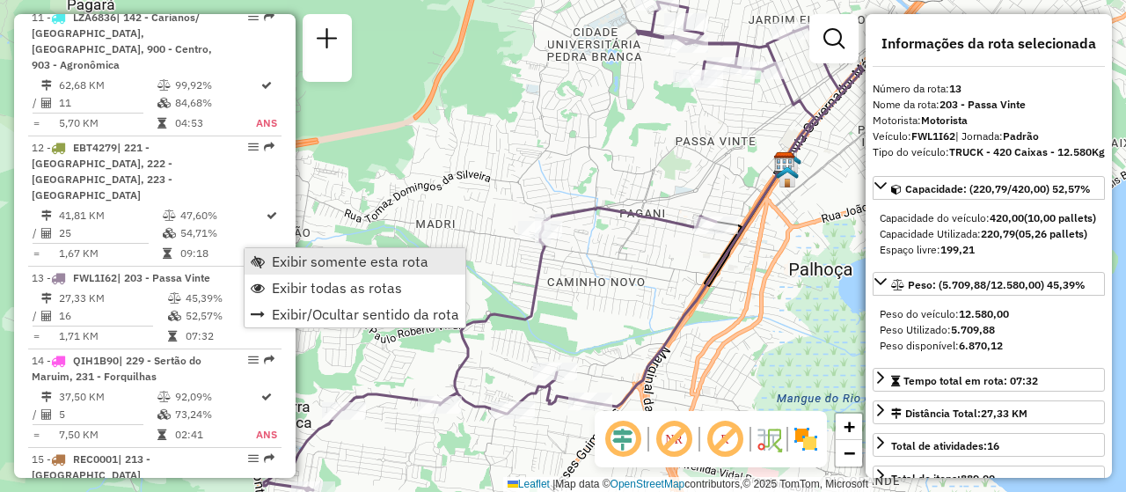
click at [271, 260] on link "Exibir somente esta rota" at bounding box center [355, 261] width 221 height 26
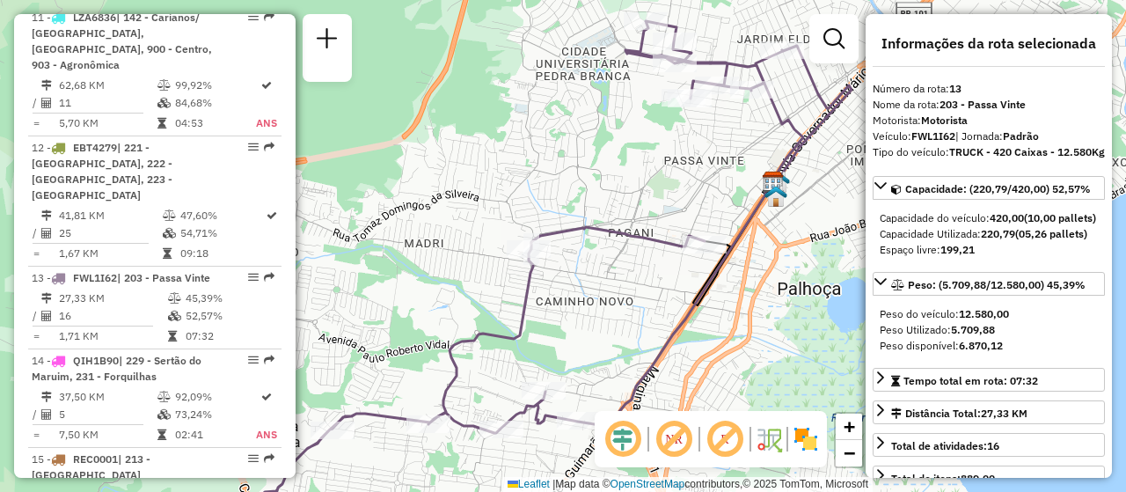
drag, startPoint x: 631, startPoint y: 290, endPoint x: 613, endPoint y: 322, distance: 37.4
click at [613, 322] on div "Janela de atendimento Grade de atendimento Capacidade Transportadoras Veículos …" at bounding box center [563, 246] width 1126 height 492
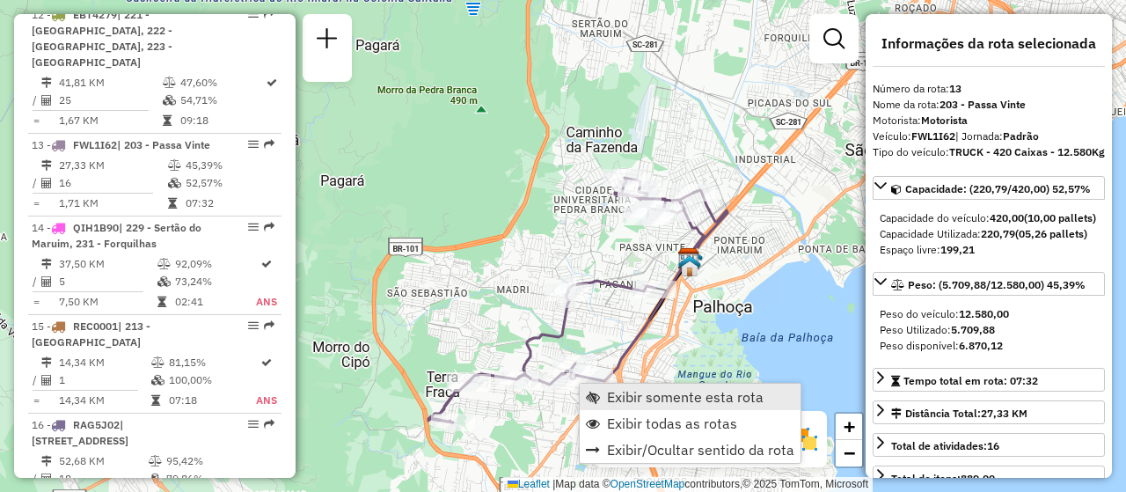
scroll to position [1920, 0]
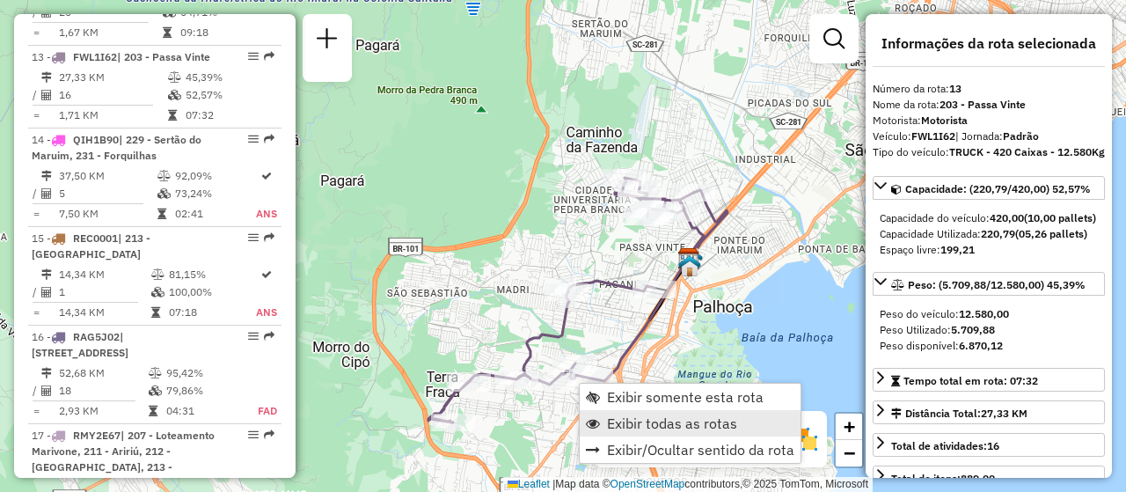
click at [685, 418] on span "Exibir todas as rotas" at bounding box center [672, 423] width 130 height 14
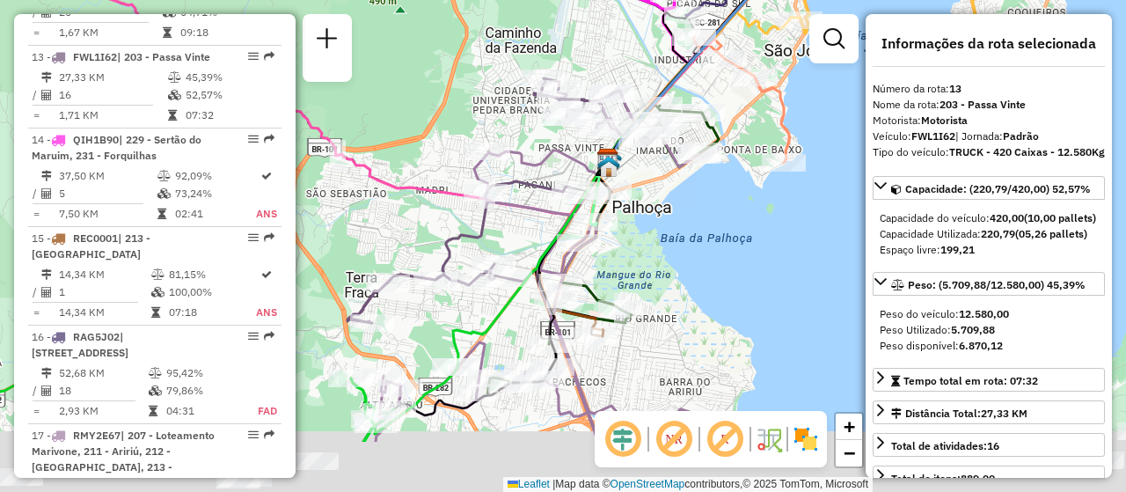
drag, startPoint x: 774, startPoint y: 377, endPoint x: 688, endPoint y: 268, distance: 137.9
click at [688, 268] on div "Janela de atendimento Grade de atendimento Capacidade Transportadoras Veículos …" at bounding box center [563, 246] width 1126 height 492
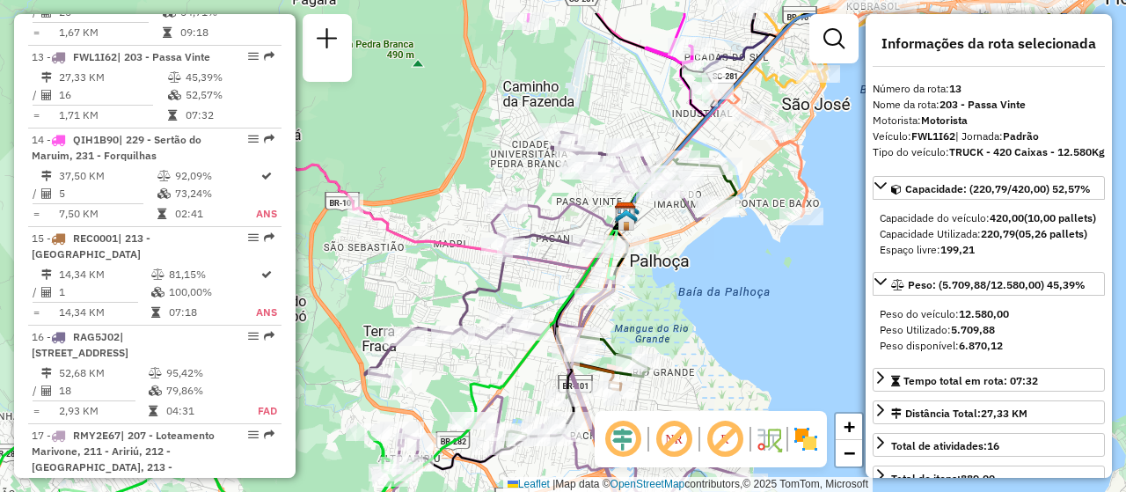
drag, startPoint x: 703, startPoint y: 276, endPoint x: 725, endPoint y: 339, distance: 66.2
click at [725, 339] on div "Janela de atendimento Grade de atendimento Capacidade Transportadoras Veículos …" at bounding box center [563, 246] width 1126 height 492
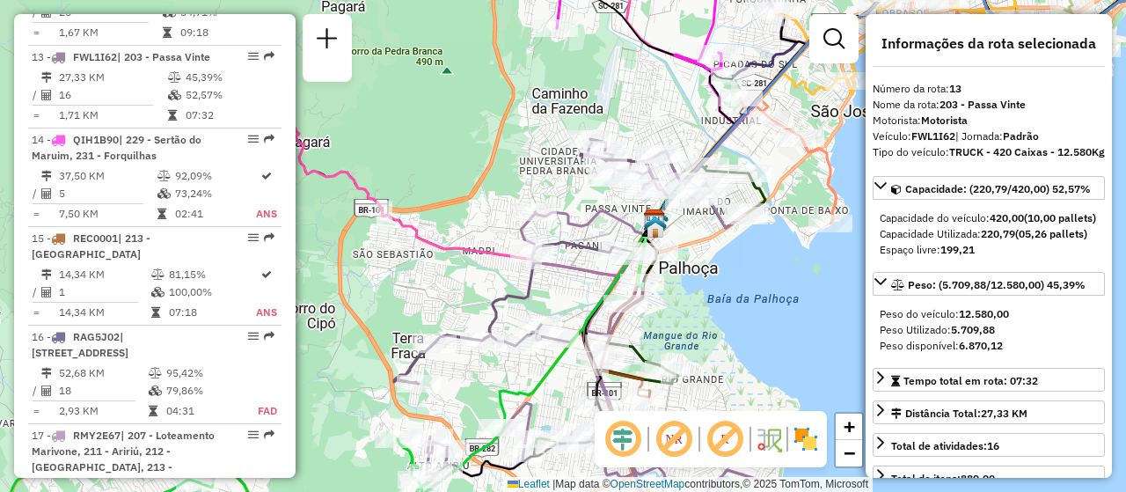
drag, startPoint x: 744, startPoint y: 316, endPoint x: 758, endPoint y: 321, distance: 15.0
click at [758, 321] on div "Janela de atendimento Grade de atendimento Capacidade Transportadoras Veículos …" at bounding box center [563, 246] width 1126 height 492
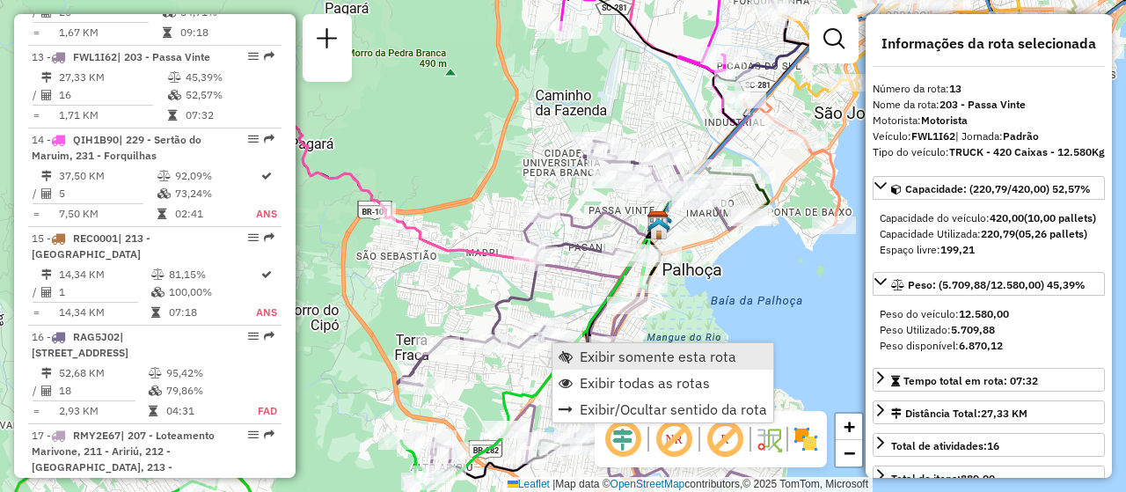
click at [625, 350] on span "Exibir somente esta rota" at bounding box center [658, 356] width 157 height 14
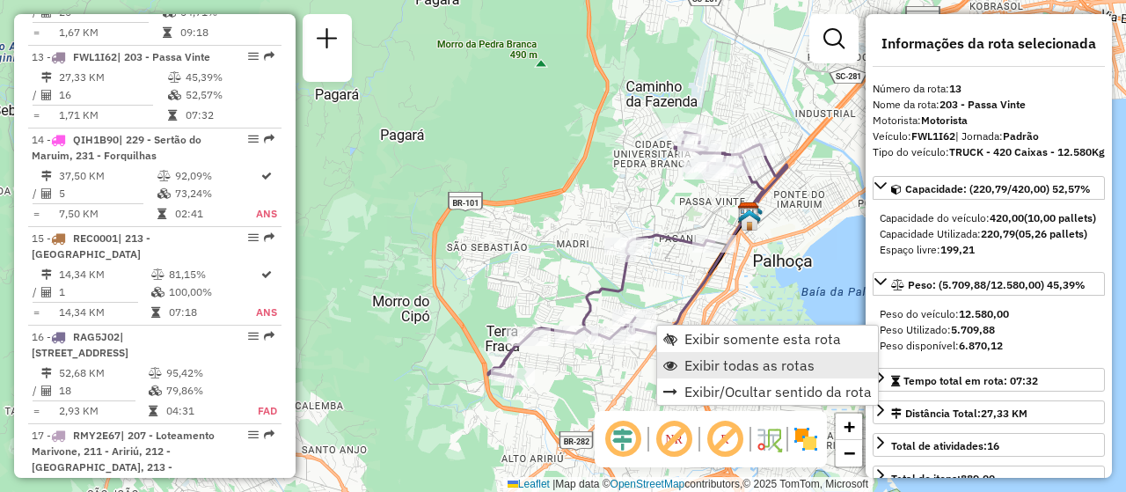
click at [710, 360] on span "Exibir todas as rotas" at bounding box center [750, 365] width 130 height 14
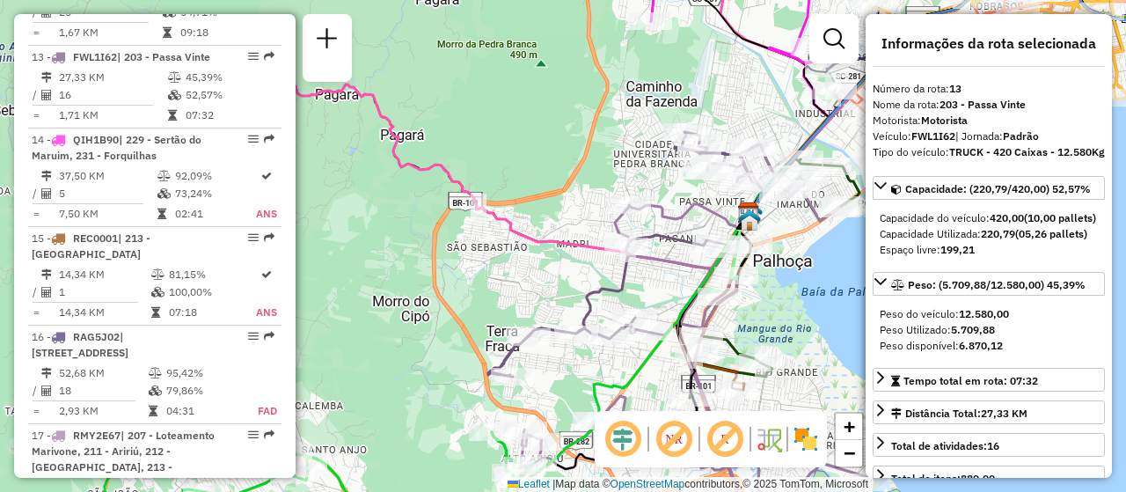
click at [811, 440] on img at bounding box center [806, 439] width 28 height 28
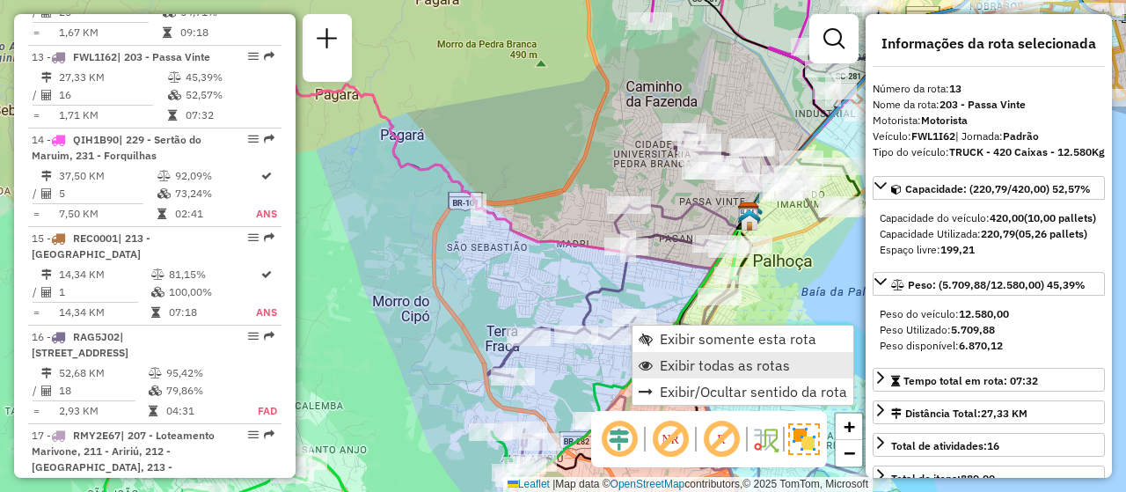
click at [694, 359] on span "Exibir todas as rotas" at bounding box center [725, 365] width 130 height 14
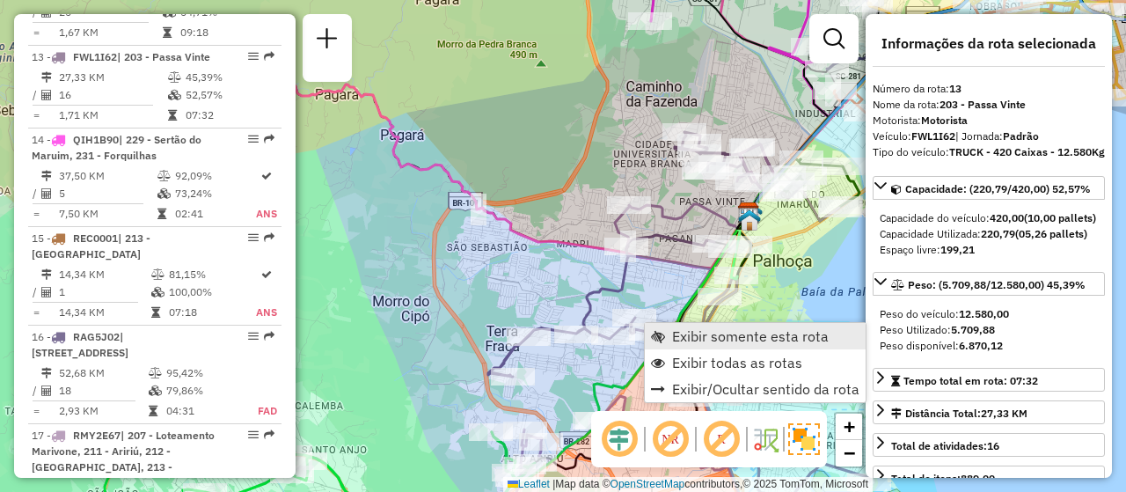
click at [736, 331] on span "Exibir somente esta rota" at bounding box center [750, 336] width 157 height 14
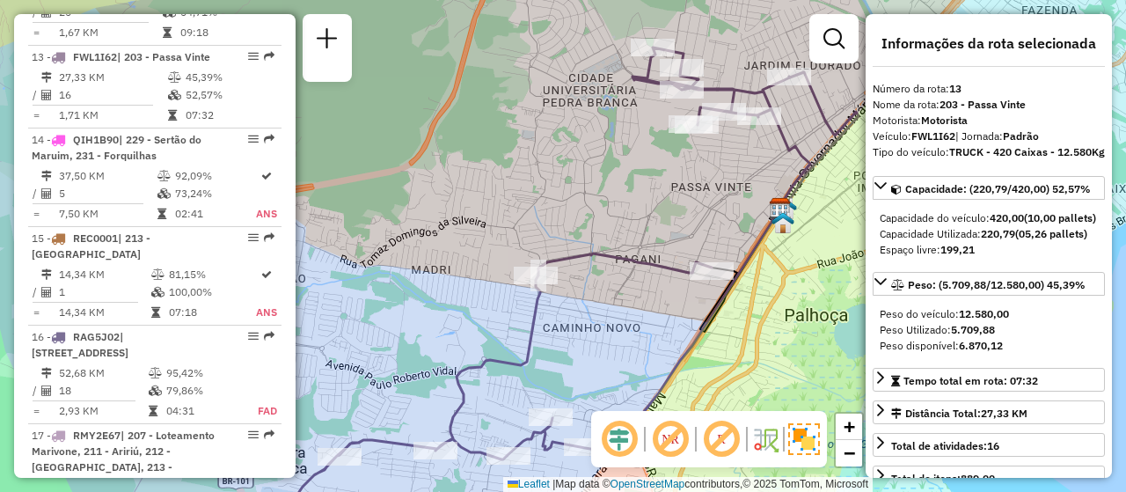
drag, startPoint x: 776, startPoint y: 310, endPoint x: 773, endPoint y: 356, distance: 45.9
click at [773, 356] on div "Janela de atendimento Grade de atendimento Capacidade Transportadoras Veículos …" at bounding box center [563, 246] width 1126 height 492
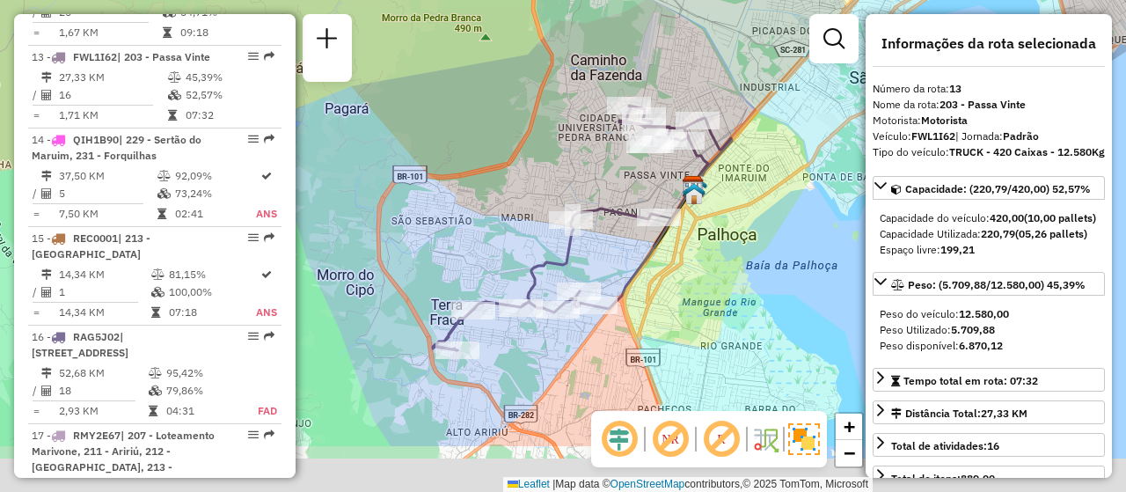
drag, startPoint x: 676, startPoint y: 349, endPoint x: 593, endPoint y: 253, distance: 126.0
click at [593, 253] on div "Rota 13 - Placa FWL1I62 05039211 - 55.260.133 EDSON JOSE TIBURCIO LOPES Janela …" at bounding box center [563, 246] width 1126 height 492
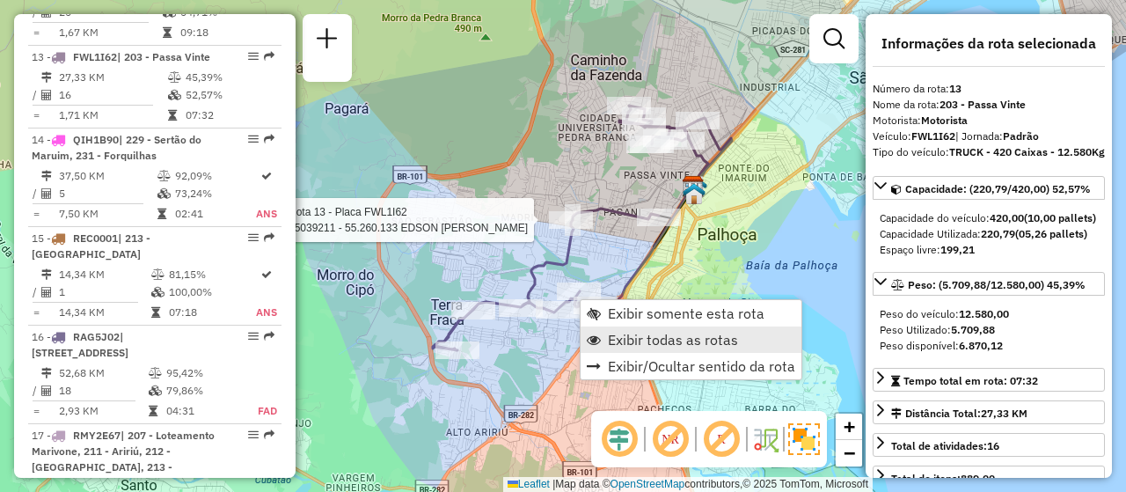
click at [646, 333] on span "Exibir todas as rotas" at bounding box center [673, 340] width 130 height 14
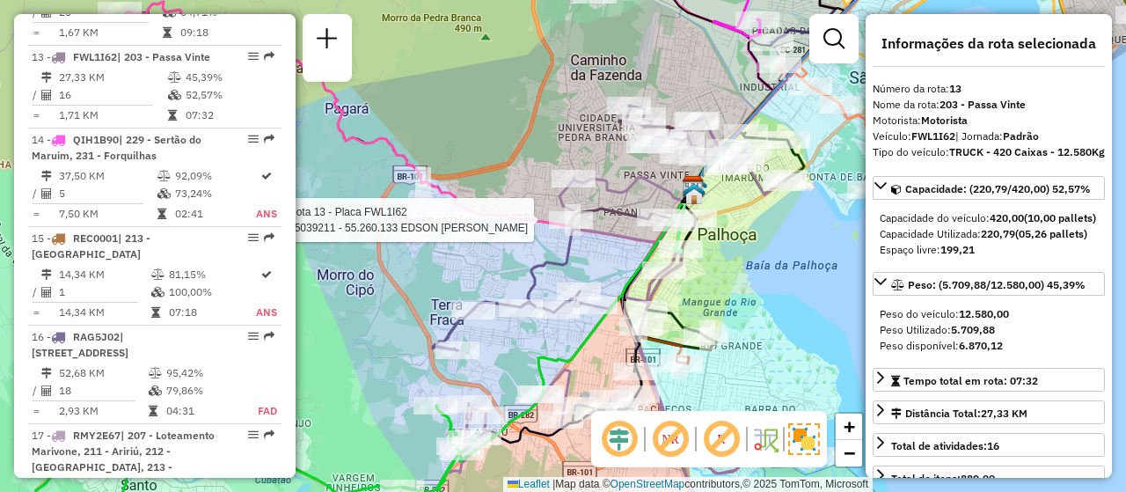
scroll to position [1273, 0]
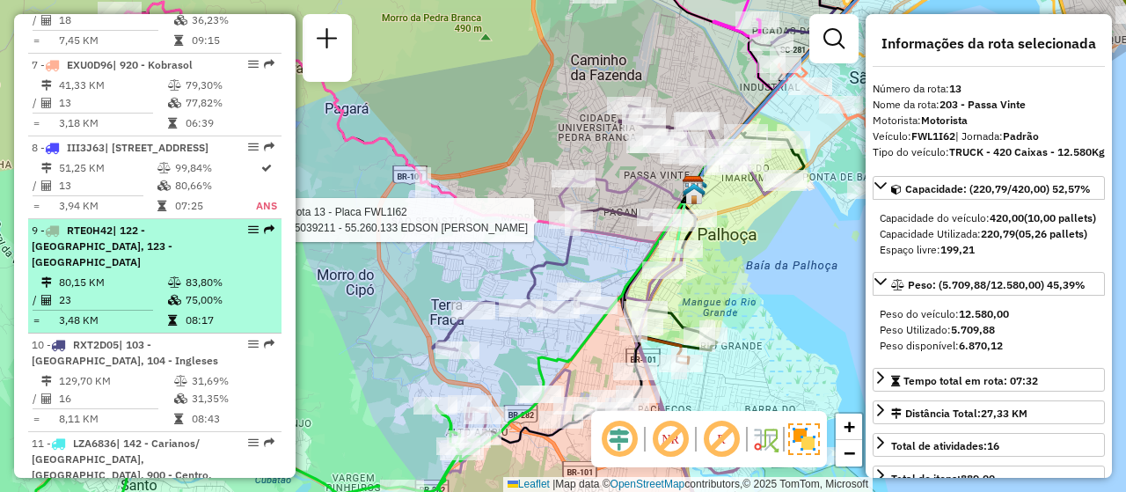
click at [248, 235] on em at bounding box center [253, 229] width 11 height 11
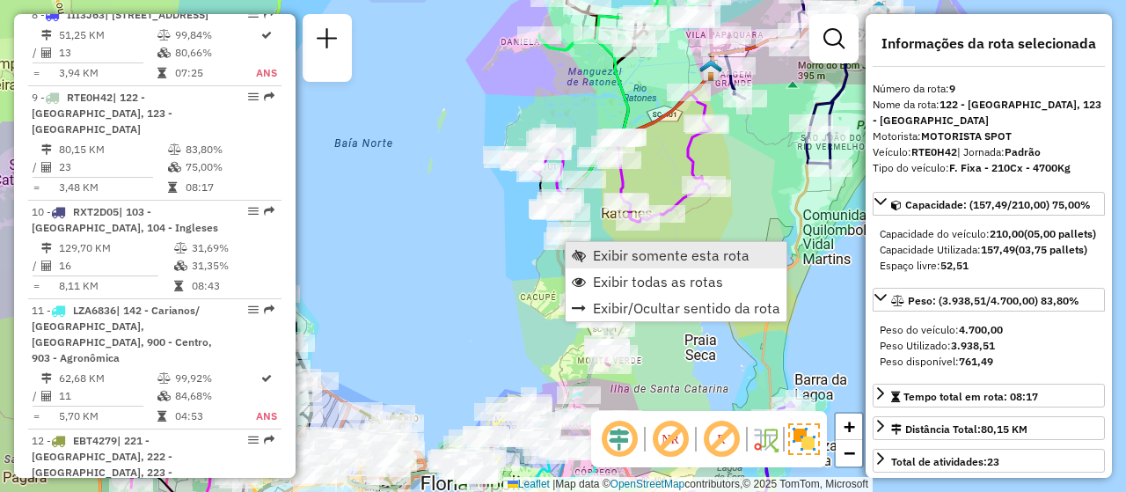
scroll to position [1494, 0]
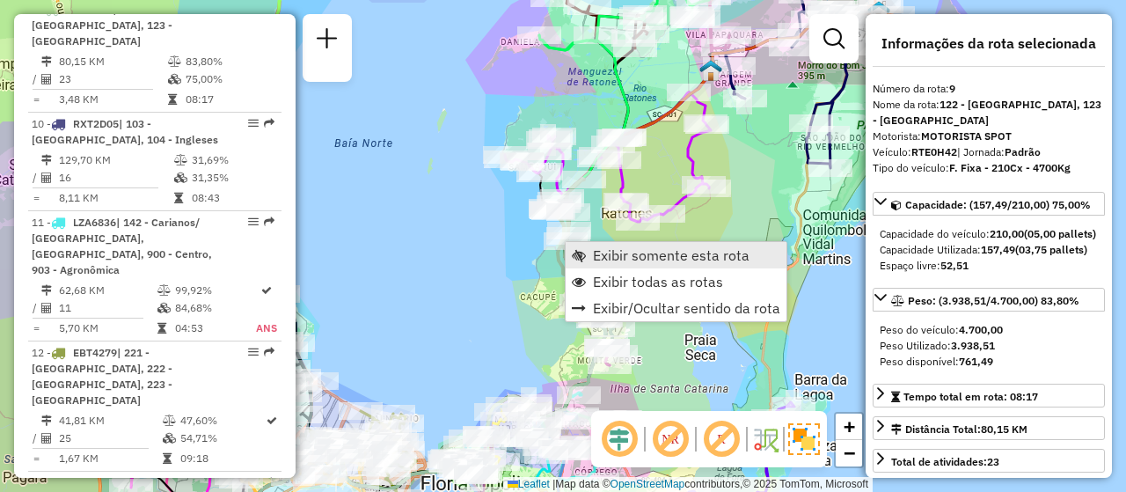
click at [607, 249] on span "Exibir somente esta rota" at bounding box center [671, 255] width 157 height 14
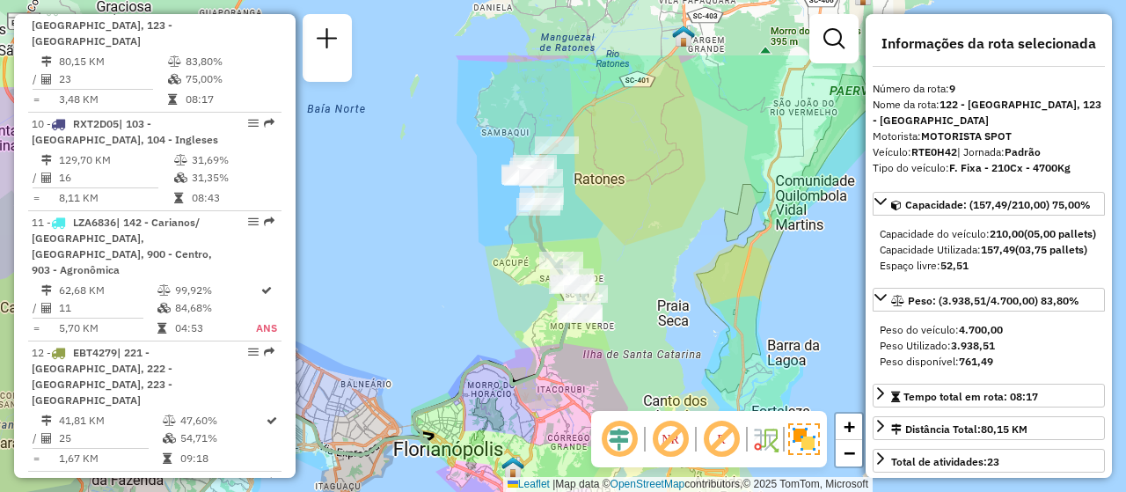
drag, startPoint x: 714, startPoint y: 227, endPoint x: 510, endPoint y: 335, distance: 230.3
click at [514, 335] on div "Janela de atendimento Grade de atendimento Capacidade Transportadoras Veículos …" at bounding box center [563, 246] width 1126 height 492
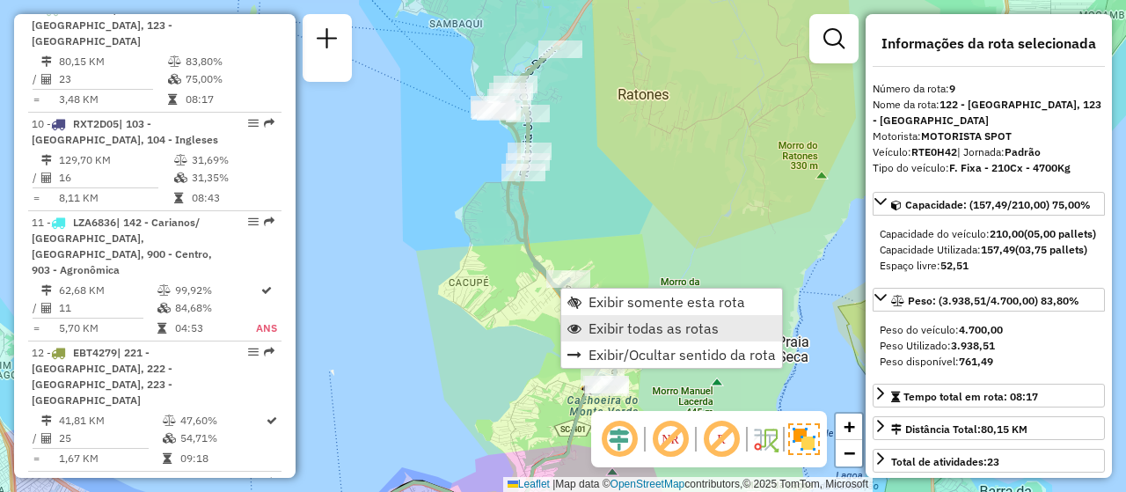
click at [680, 316] on link "Exibir todas as rotas" at bounding box center [671, 328] width 221 height 26
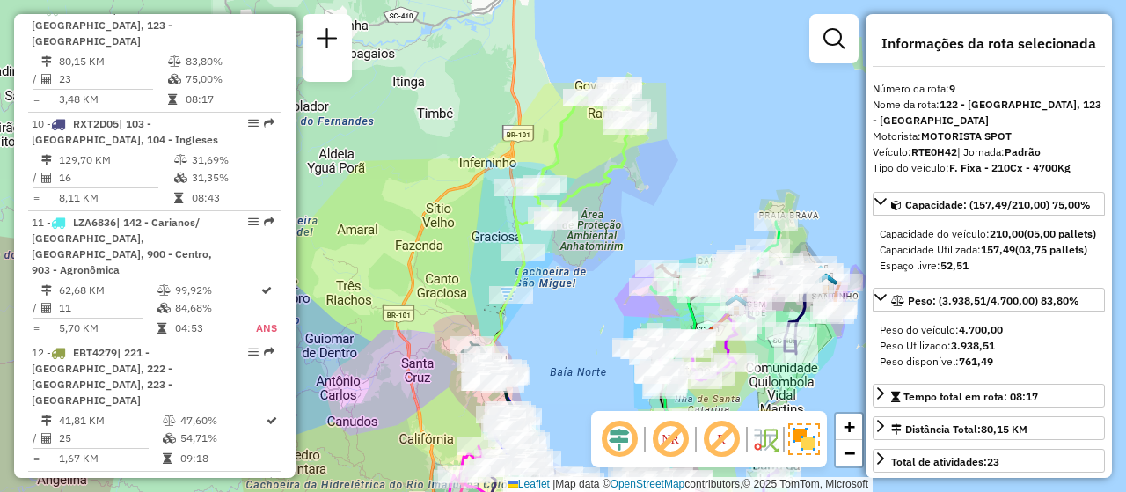
drag, startPoint x: 558, startPoint y: 275, endPoint x: 590, endPoint y: 410, distance: 138.3
click at [590, 410] on div "Janela de atendimento Grade de atendimento Capacidade Transportadoras Veículos …" at bounding box center [563, 246] width 1126 height 492
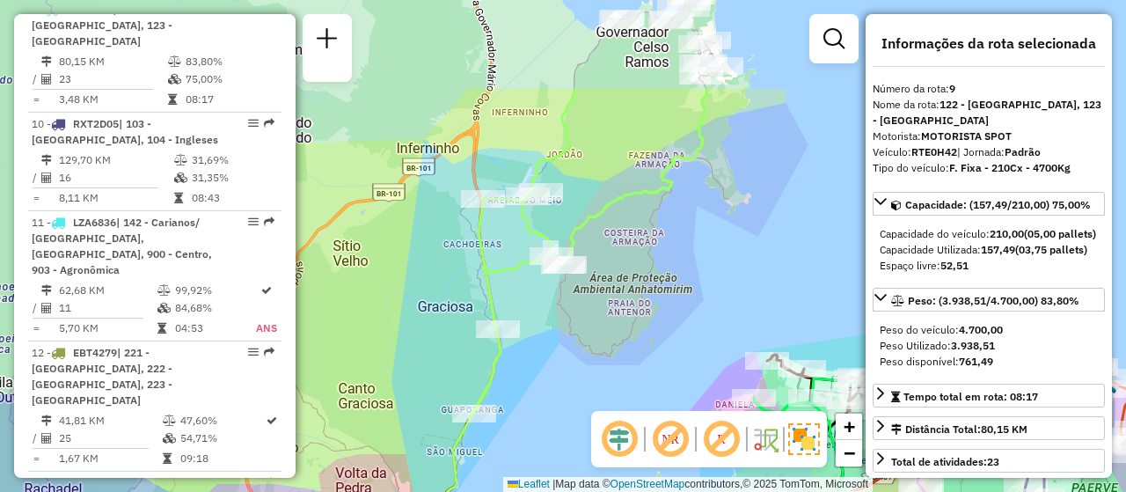
drag, startPoint x: 523, startPoint y: 294, endPoint x: 565, endPoint y: 442, distance: 153.8
click at [565, 442] on div "Rota 30 - Placa EHE5A79 05034825 - TYPE Rota 12 - Placa EBT4279 05040217 - SC B…" at bounding box center [563, 246] width 1126 height 492
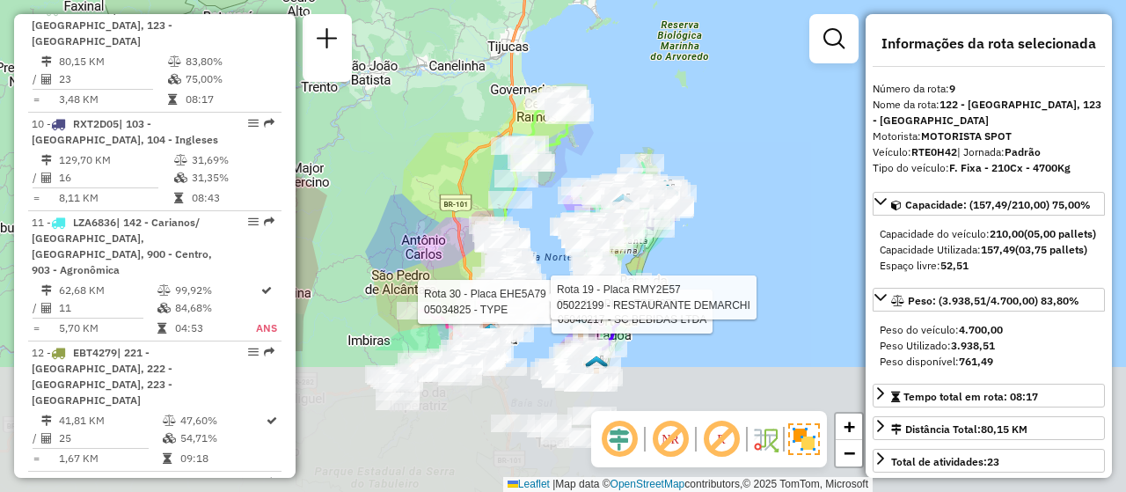
drag, startPoint x: 557, startPoint y: 434, endPoint x: 543, endPoint y: 218, distance: 216.1
click at [543, 218] on div "Rota 30 - Placa EHE5A79 05034825 - TYPE Rota 12 - Placa EBT4279 05040217 - SC B…" at bounding box center [563, 246] width 1126 height 492
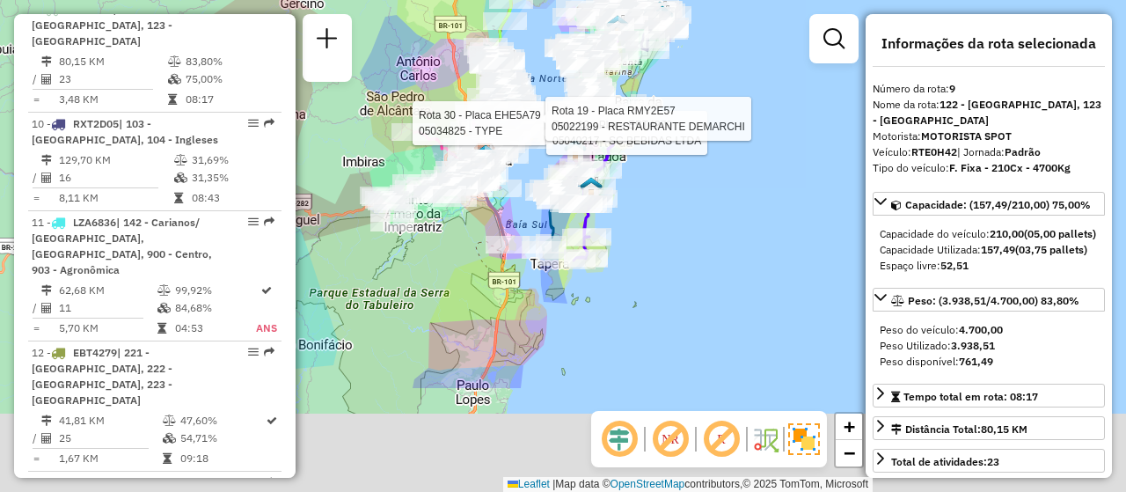
drag, startPoint x: 492, startPoint y: 421, endPoint x: 484, endPoint y: 227, distance: 193.8
click at [484, 227] on div "Rota 30 - Placa EHE5A79 05034825 - TYPE Rota 12 - Placa EBT4279 05040217 - SC B…" at bounding box center [563, 246] width 1126 height 492
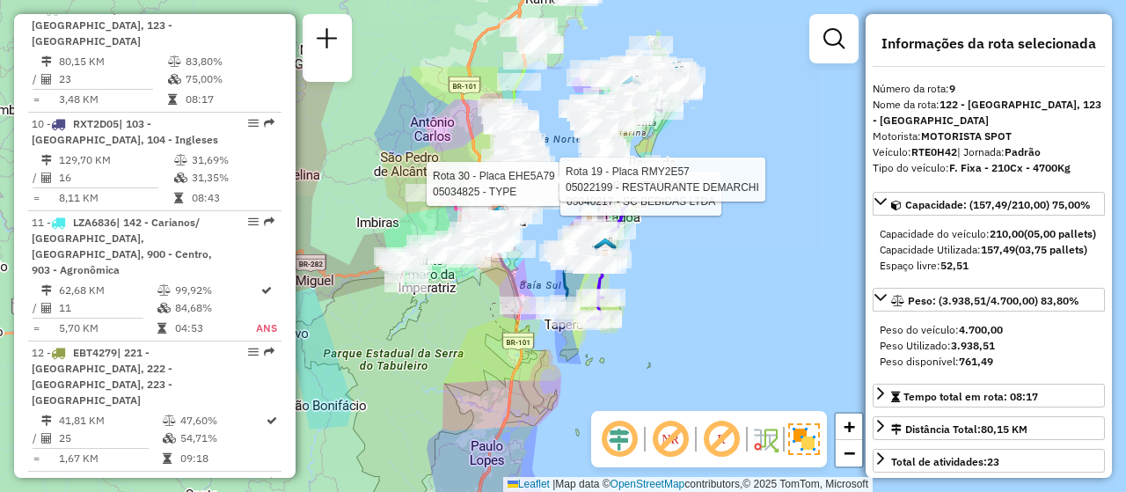
drag, startPoint x: 552, startPoint y: 316, endPoint x: 595, endPoint y: 493, distance: 182.1
click at [595, 491] on html "Aguarde... Pop-up bloqueado! Seu navegador bloqueou automáticamente a abertura …" at bounding box center [563, 246] width 1126 height 492
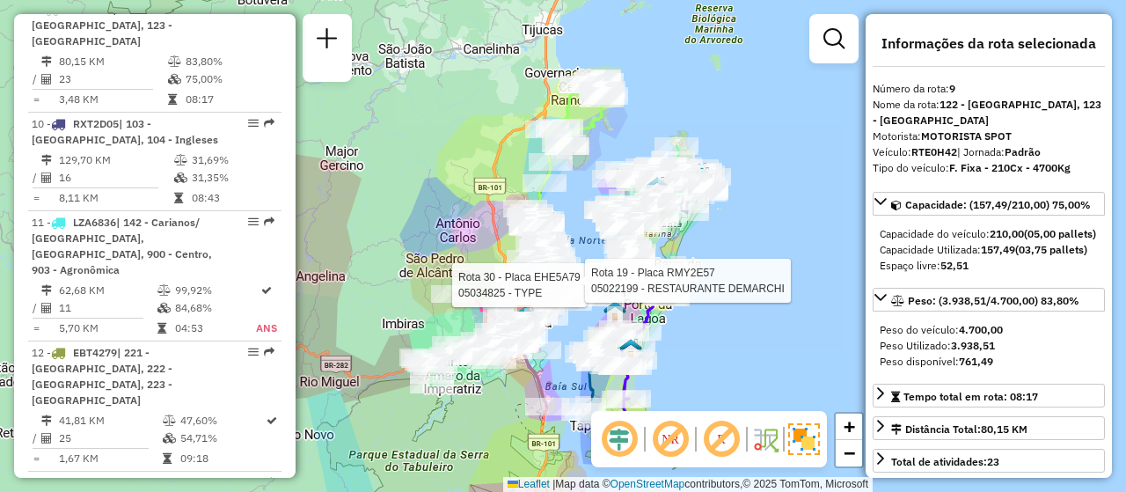
drag, startPoint x: 689, startPoint y: 72, endPoint x: 705, endPoint y: 158, distance: 86.8
click at [705, 157] on div "Rota 30 - Placa EHE5A79 05034825 - TYPE Rota 19 - Placa RMY2E57 05022199 - REST…" at bounding box center [563, 246] width 1126 height 492
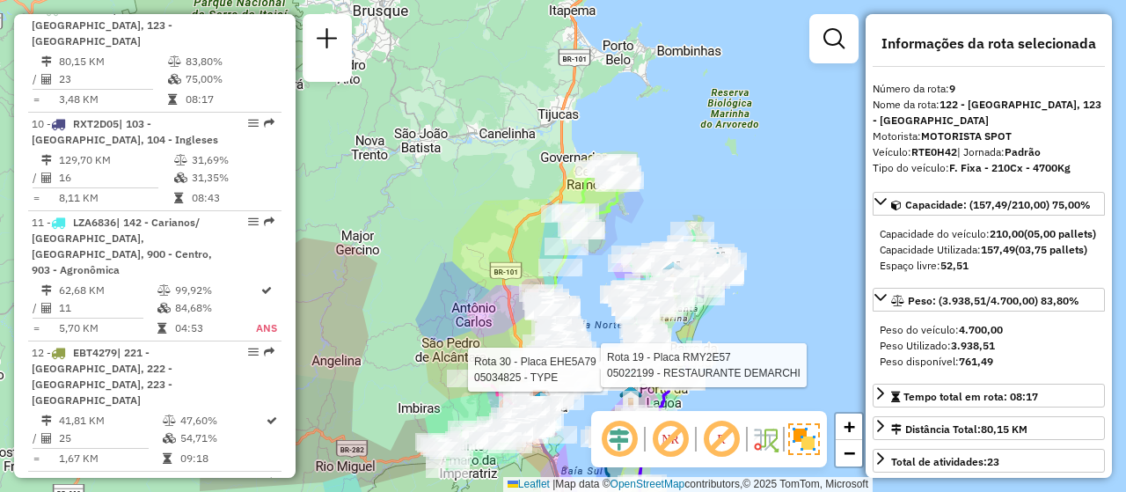
click at [712, 197] on div "Rota 30 - Placa EHE5A79 05034825 - TYPE Rota 19 - Placa RMY2E57 05022199 - REST…" at bounding box center [563, 246] width 1126 height 492
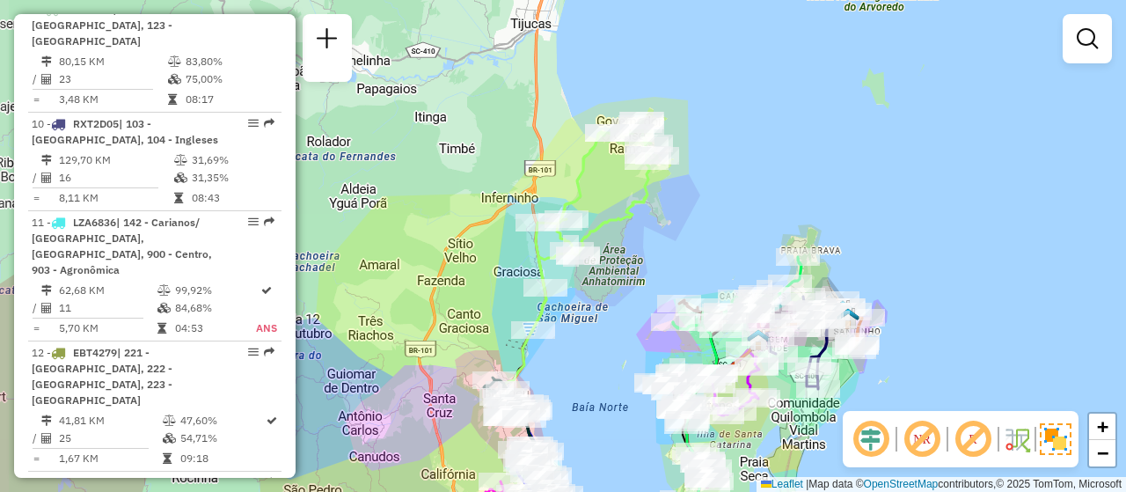
drag, startPoint x: 638, startPoint y: 228, endPoint x: 647, endPoint y: 290, distance: 63.1
click at [649, 287] on div "Janela de atendimento Grade de atendimento Capacidade Transportadoras Veículos …" at bounding box center [563, 246] width 1126 height 492
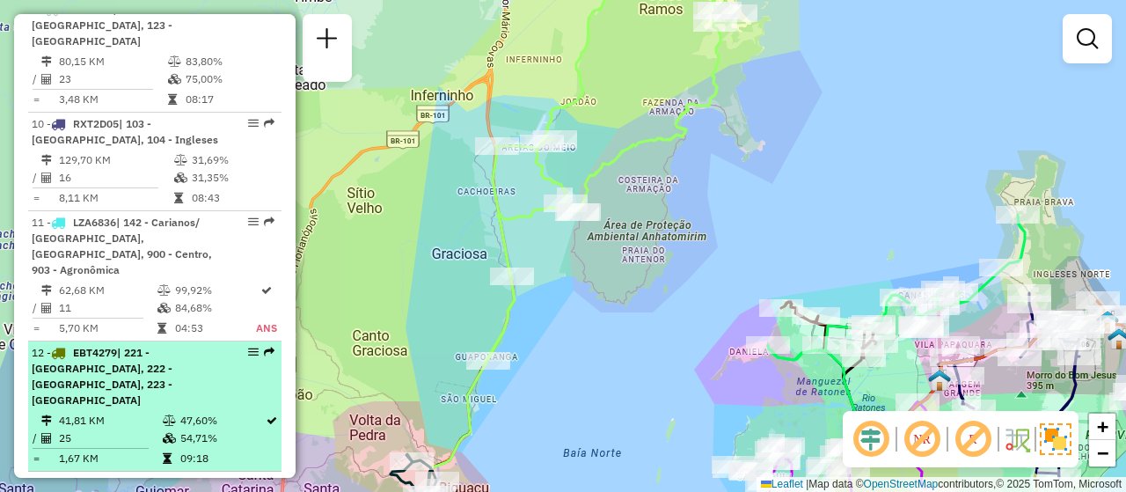
click at [248, 347] on em at bounding box center [253, 352] width 11 height 11
select select "**********"
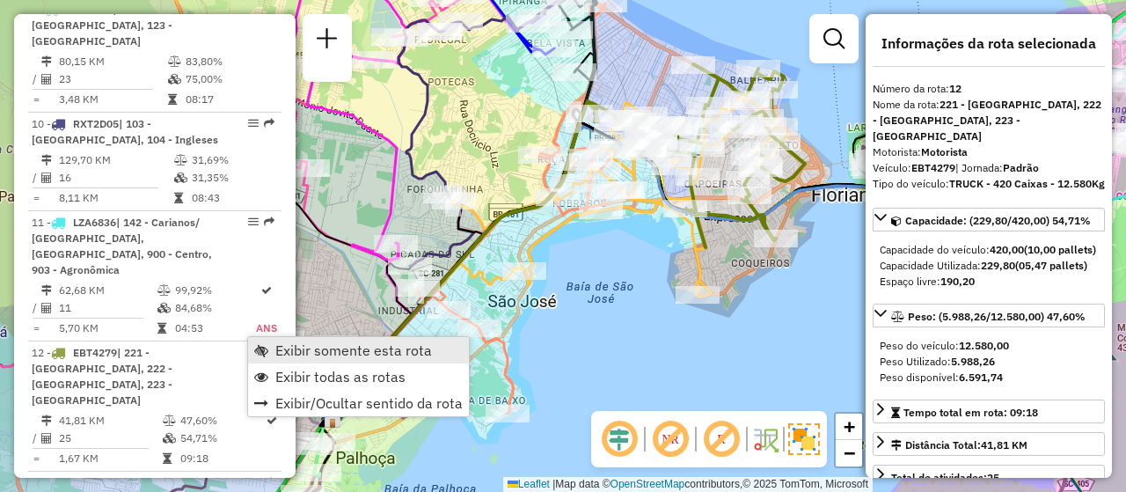
click at [310, 349] on span "Exibir somente esta rota" at bounding box center [353, 350] width 157 height 14
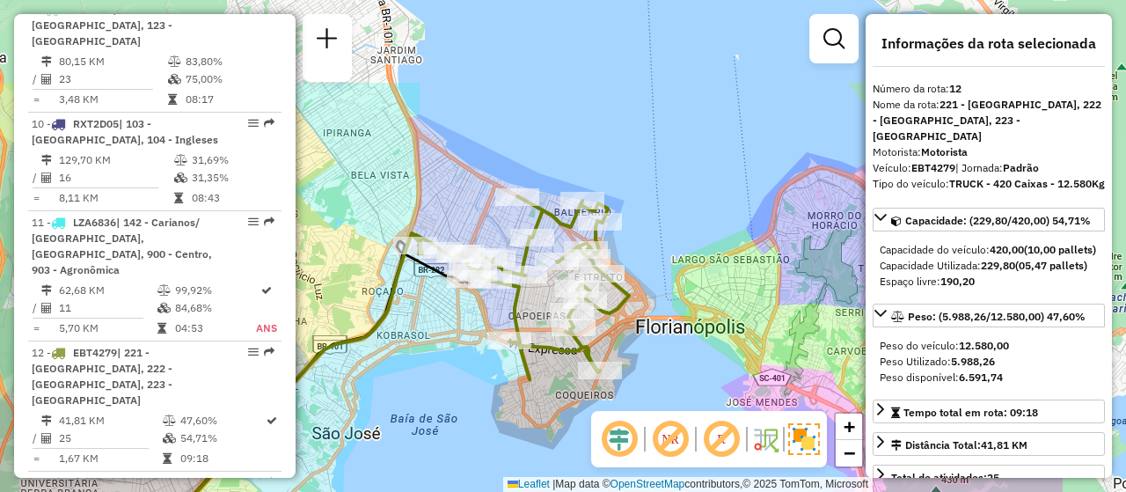
drag, startPoint x: 634, startPoint y: 237, endPoint x: 458, endPoint y: 369, distance: 220.0
click at [458, 369] on div "Janela de atendimento Grade de atendimento Capacidade Transportadoras Veículos …" at bounding box center [563, 246] width 1126 height 492
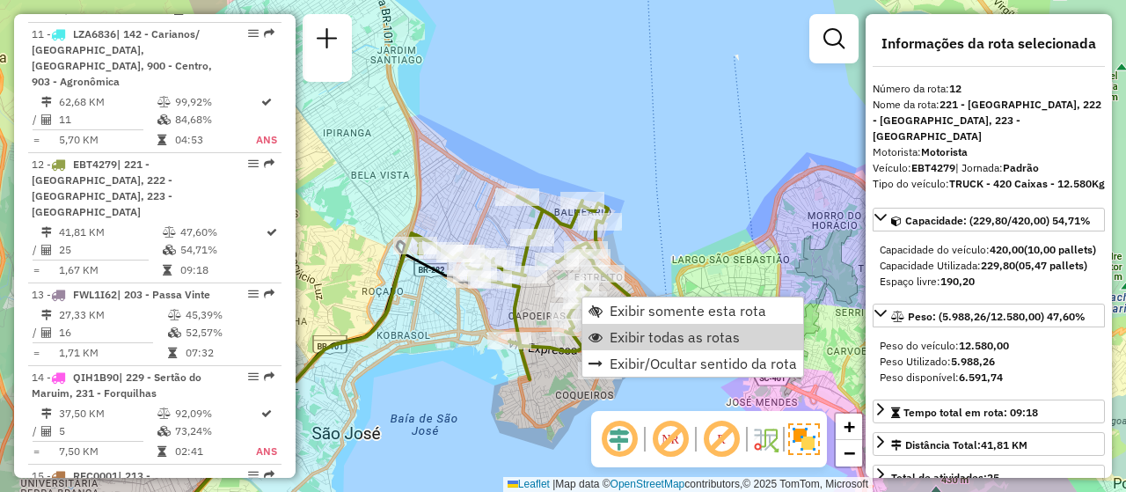
scroll to position [1806, 0]
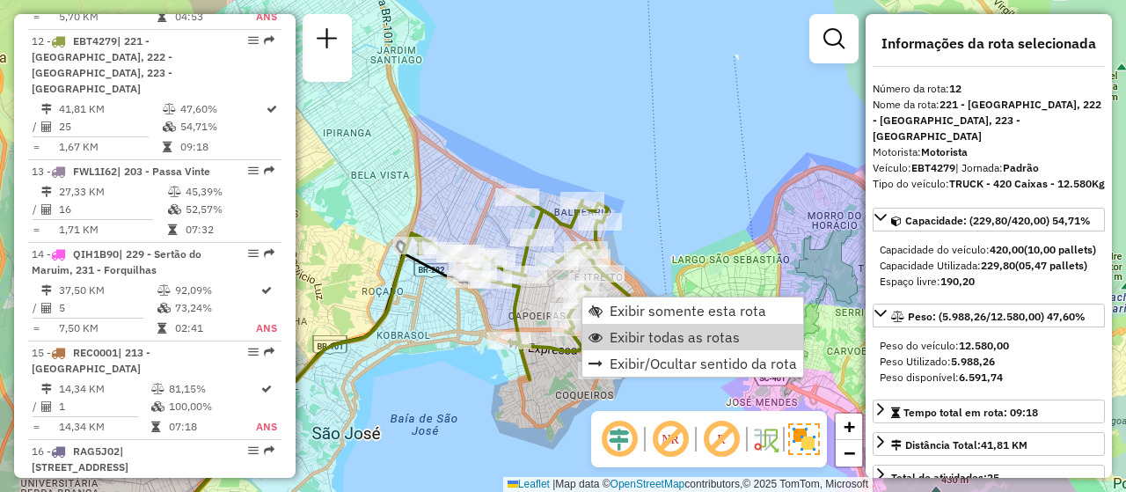
click at [650, 331] on span "Exibir todas as rotas" at bounding box center [675, 337] width 130 height 14
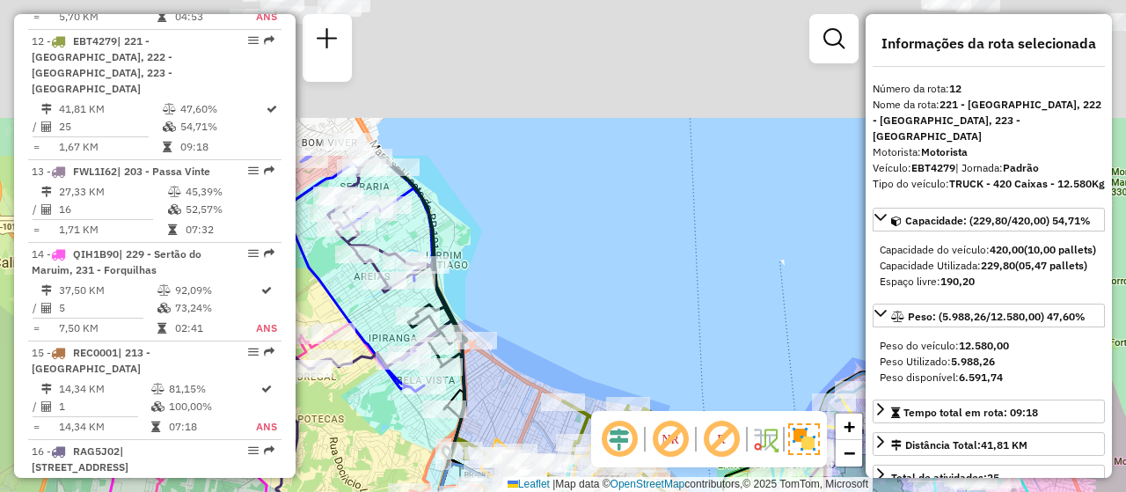
drag, startPoint x: 547, startPoint y: 126, endPoint x: 619, endPoint y: 467, distance: 349.0
click at [619, 466] on hb-router-mapa "Informações da Sessão 1229537 - 14/08/2025 Criação: 13/08/2025 18:41 Depósito: …" at bounding box center [563, 246] width 1126 height 492
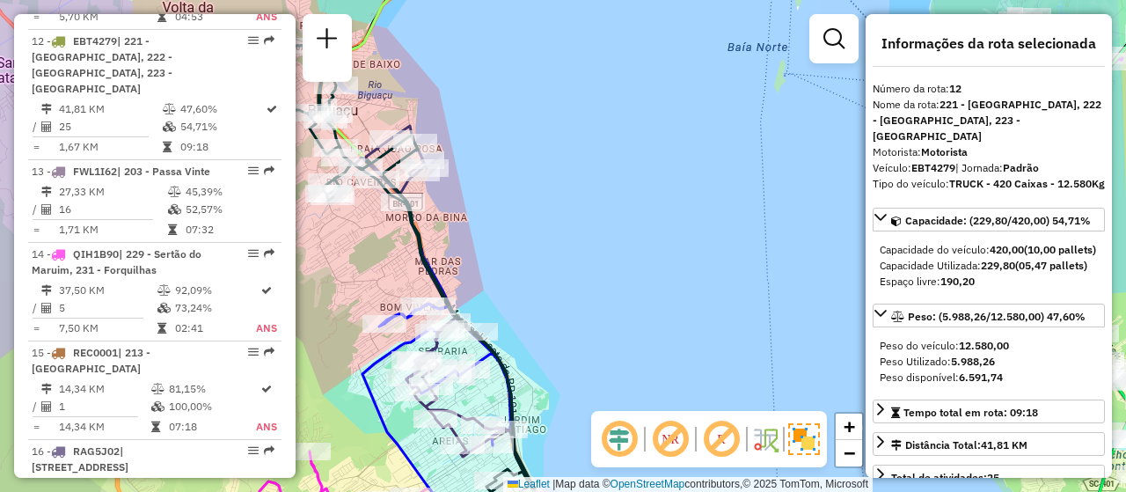
drag, startPoint x: 606, startPoint y: 360, endPoint x: 700, endPoint y: 395, distance: 99.7
click at [683, 403] on div "Rota 12 - Placa EBT4279 05035844 - FRANCINY DA SILVEIRA Janela de atendimento G…" at bounding box center [563, 246] width 1126 height 492
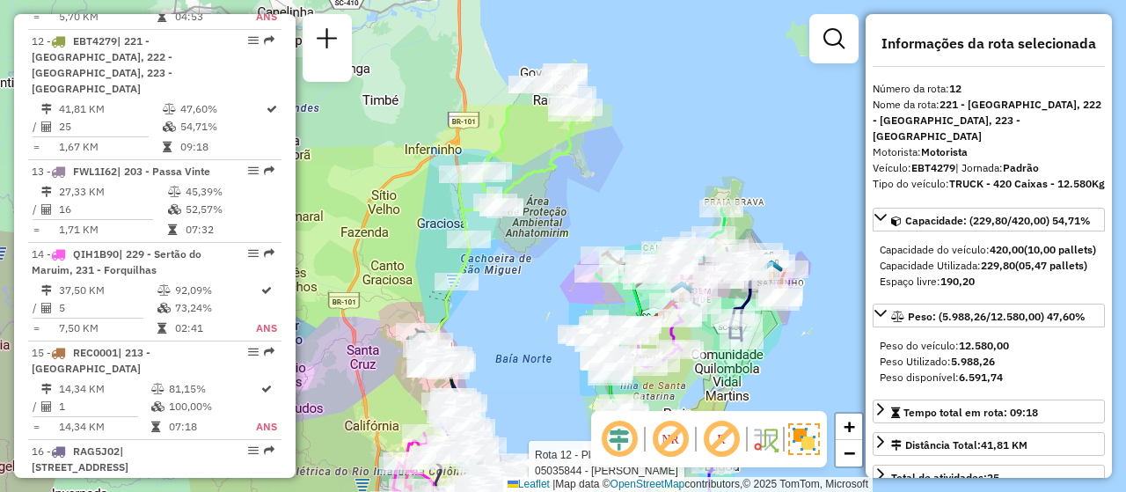
drag, startPoint x: 523, startPoint y: 221, endPoint x: 523, endPoint y: 466, distance: 245.5
click at [523, 466] on div "Rota 12 - Placa EBT4279 05035844 - FRANCINY DA SILVEIRA Janela de atendimento G…" at bounding box center [563, 246] width 1126 height 492
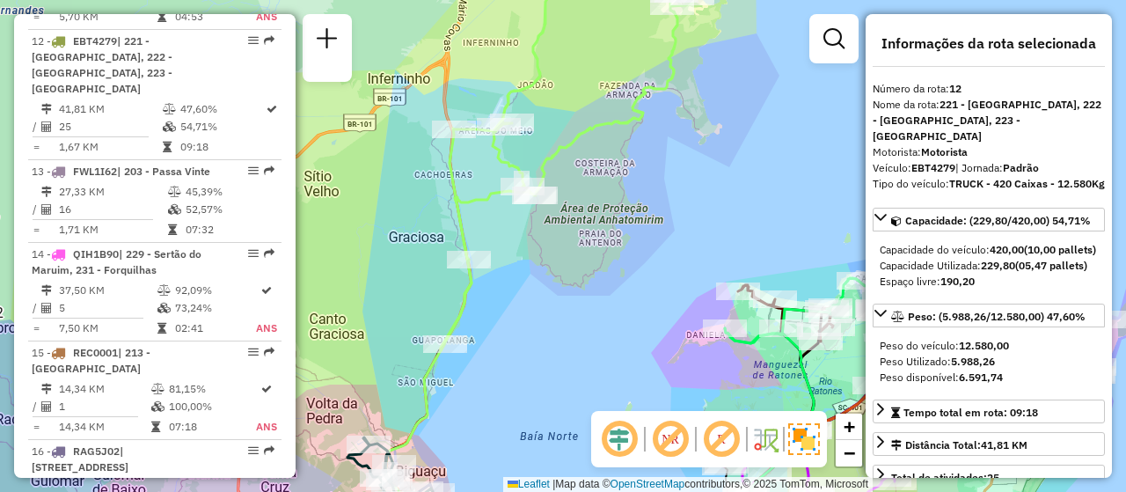
drag, startPoint x: 510, startPoint y: 399, endPoint x: 546, endPoint y: 407, distance: 37.1
click at [546, 407] on div "Rota 12 - Placa EBT4279 05035844 - FRANCINY DA SILVEIRA Janela de atendimento G…" at bounding box center [563, 246] width 1126 height 492
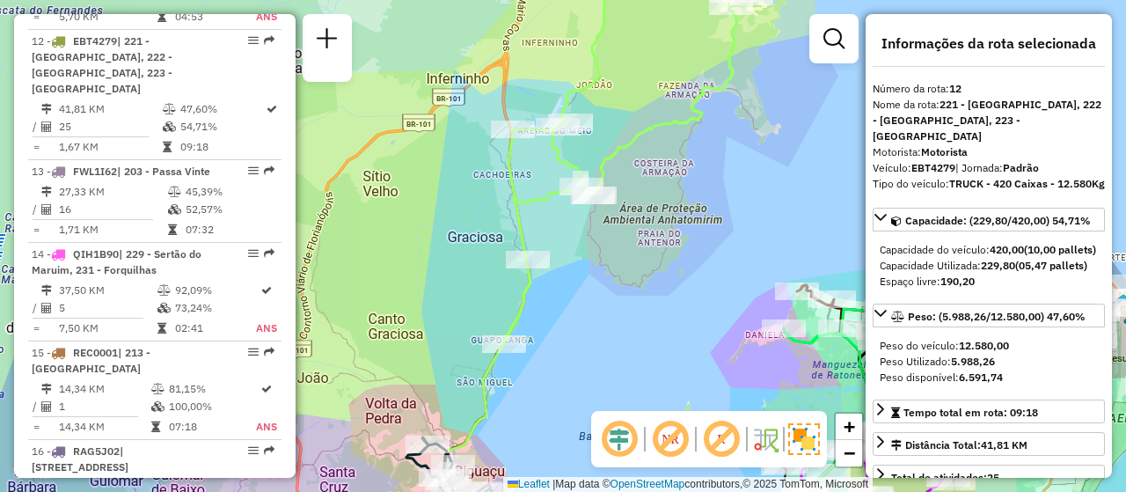
drag, startPoint x: 547, startPoint y: 399, endPoint x: 606, endPoint y: 399, distance: 59.8
click at [606, 399] on div "Rota 12 - Placa EBT4279 05035844 - FRANCINY DA SILVEIRA Janela de atendimento G…" at bounding box center [563, 246] width 1126 height 492
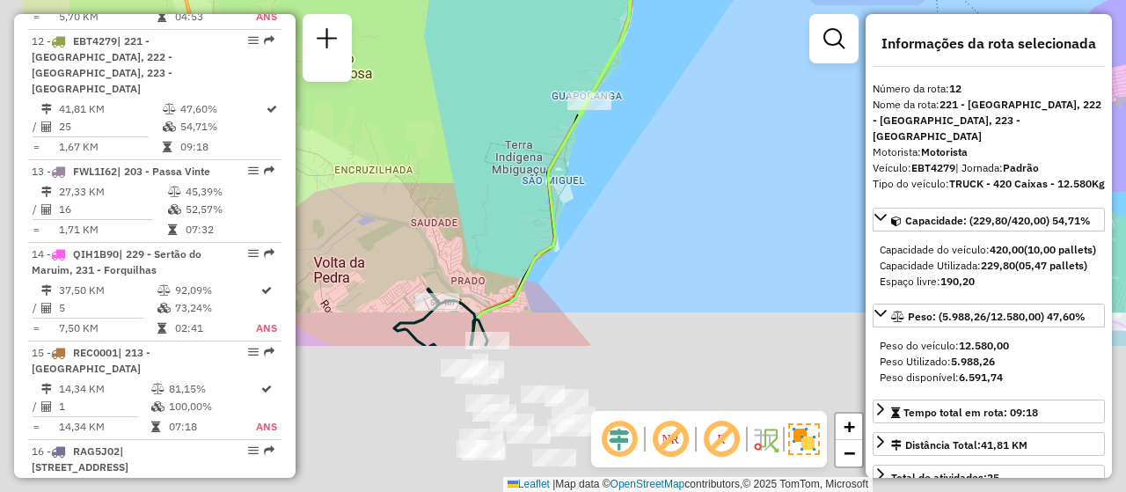
drag, startPoint x: 488, startPoint y: 429, endPoint x: 634, endPoint y: 218, distance: 256.1
click at [634, 218] on div "Rota 12 - Placa EBT4279 05035844 - FRANCINY DA SILVEIRA Janela de atendimento G…" at bounding box center [563, 246] width 1126 height 492
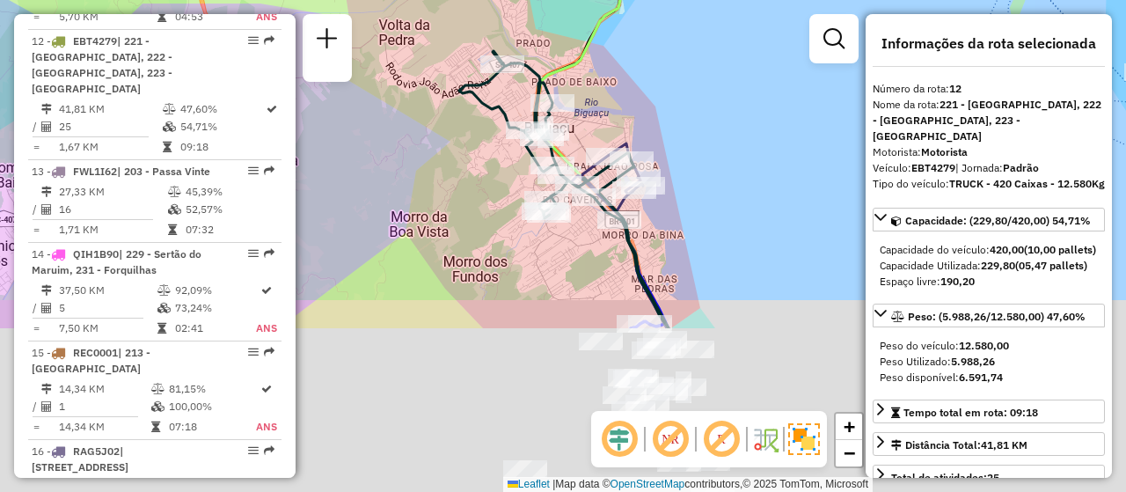
drag, startPoint x: 676, startPoint y: 357, endPoint x: 670, endPoint y: 250, distance: 107.5
click at [723, 130] on div "Rota 12 - Placa EBT4279 05035844 - FRANCINY DA SILVEIRA Janela de atendimento G…" at bounding box center [563, 246] width 1126 height 492
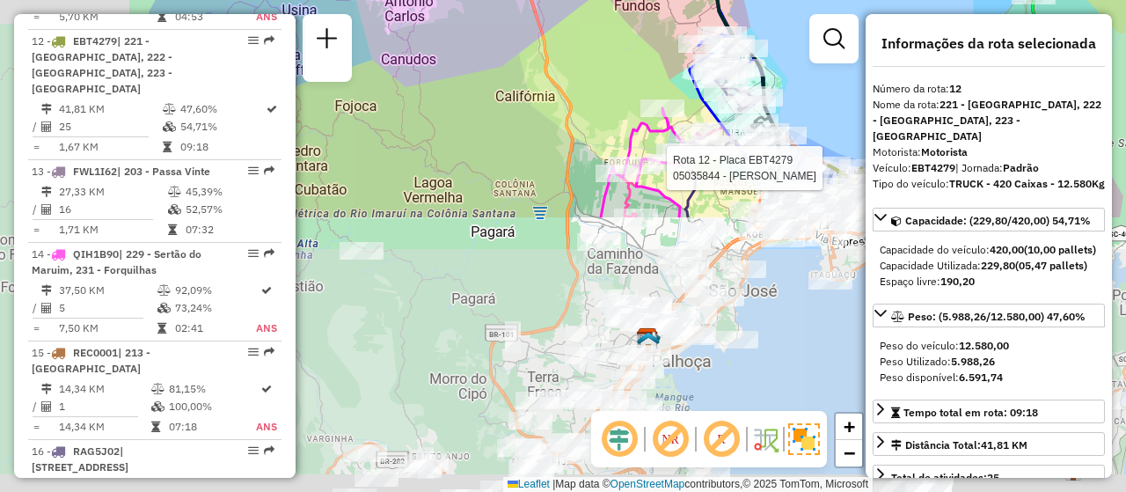
drag, startPoint x: 526, startPoint y: 274, endPoint x: 625, endPoint y: 107, distance: 193.3
click at [625, 107] on div "Rota 12 - Placa EBT4279 05035844 - FRANCINY DA SILVEIRA Rota 20 - Placa DER6469…" at bounding box center [563, 246] width 1126 height 492
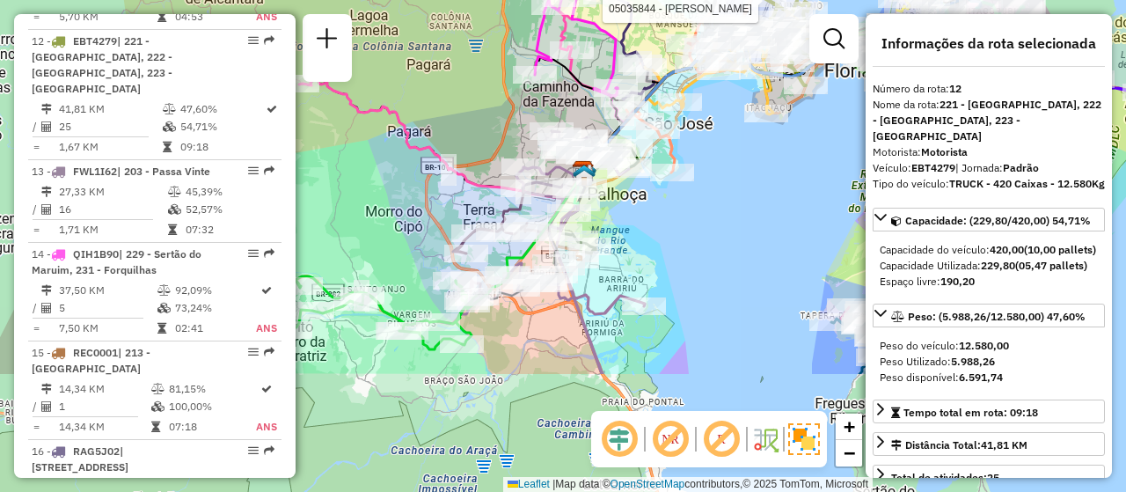
drag, startPoint x: 457, startPoint y: 364, endPoint x: 393, endPoint y: 197, distance: 179.1
click at [393, 197] on div "Rota 12 - Placa EBT4279 05035844 - FRANCINY DA SILVEIRA Rota 20 - Placa DER6469…" at bounding box center [563, 246] width 1126 height 492
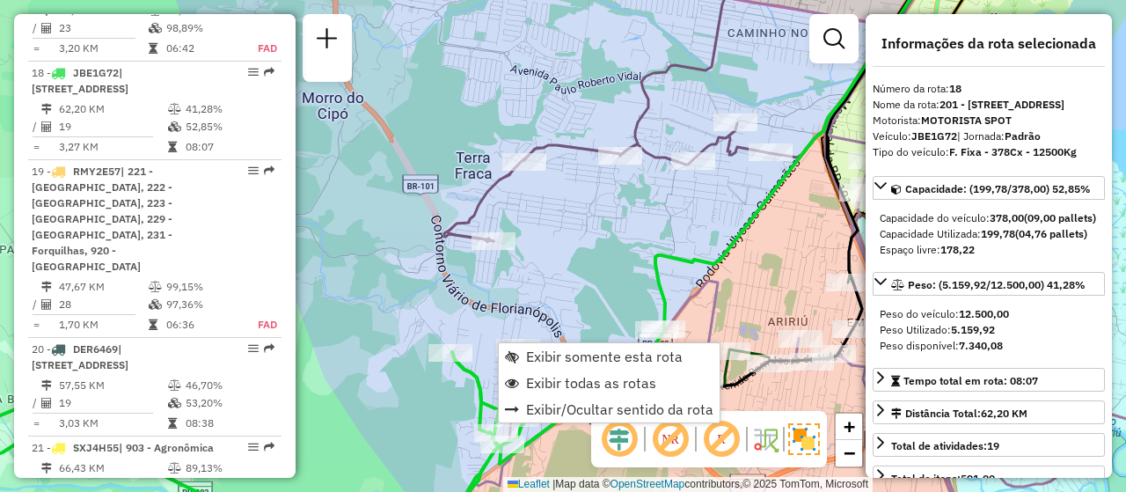
scroll to position [2445, 0]
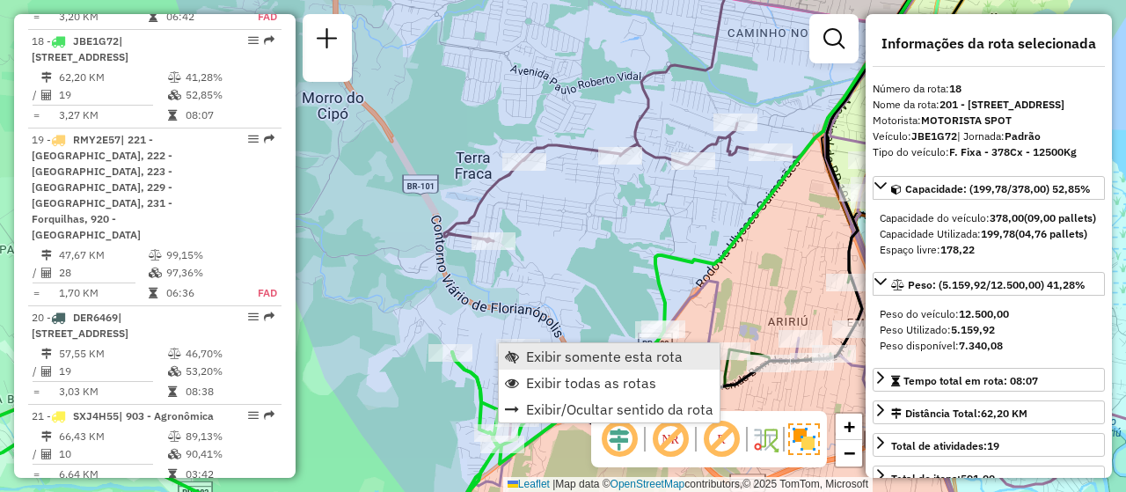
click at [603, 361] on span "Exibir somente esta rota" at bounding box center [604, 356] width 157 height 14
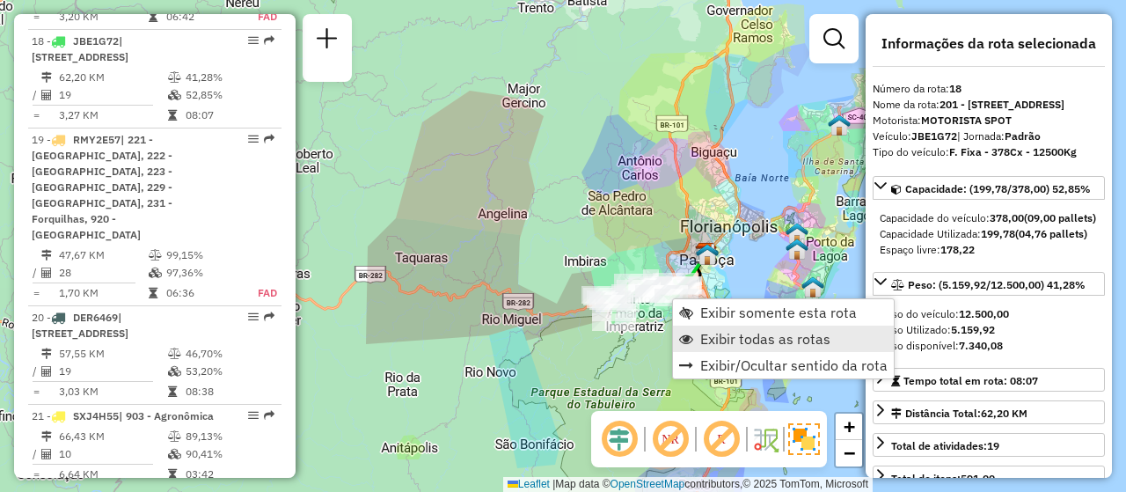
click at [773, 343] on span "Exibir todas as rotas" at bounding box center [766, 339] width 130 height 14
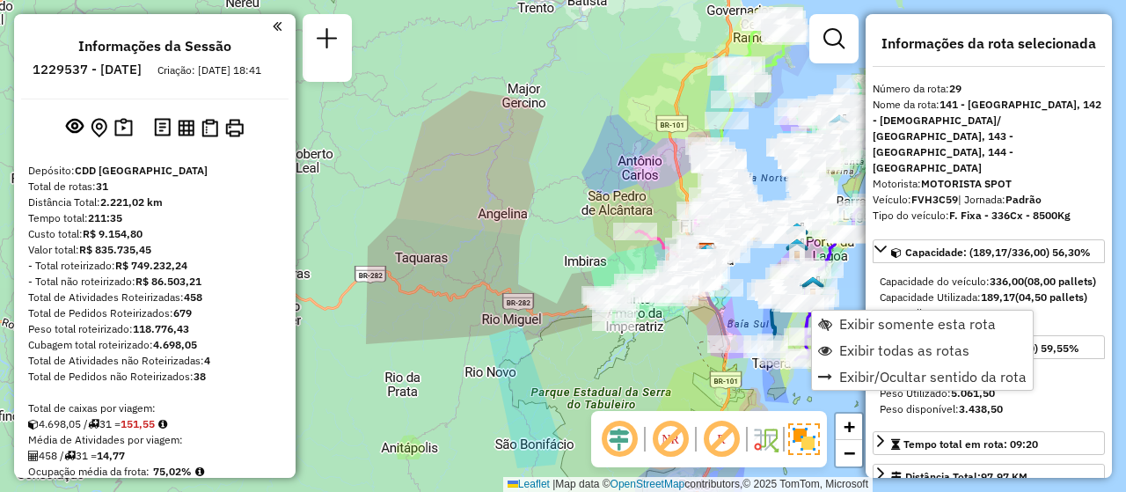
select select "**********"
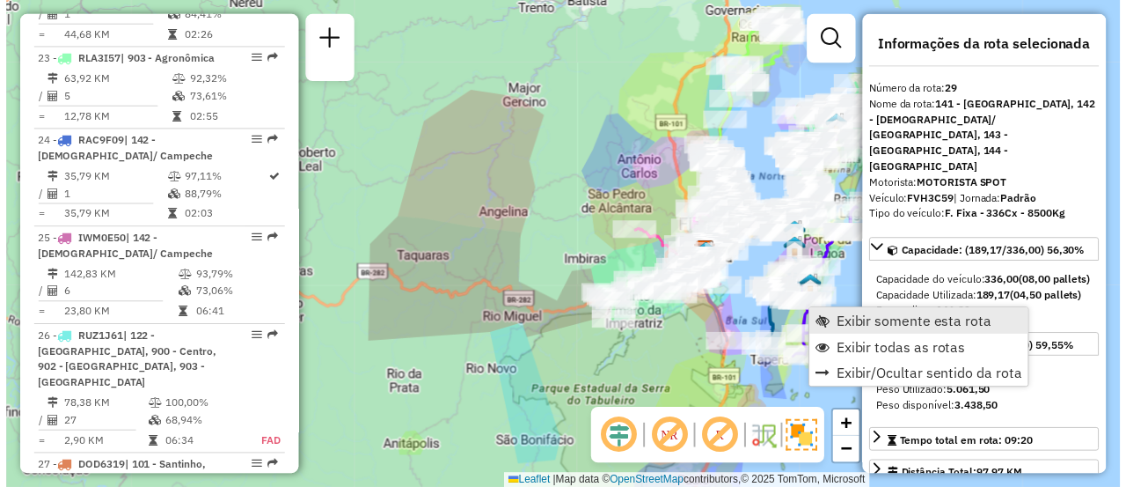
scroll to position [3608, 0]
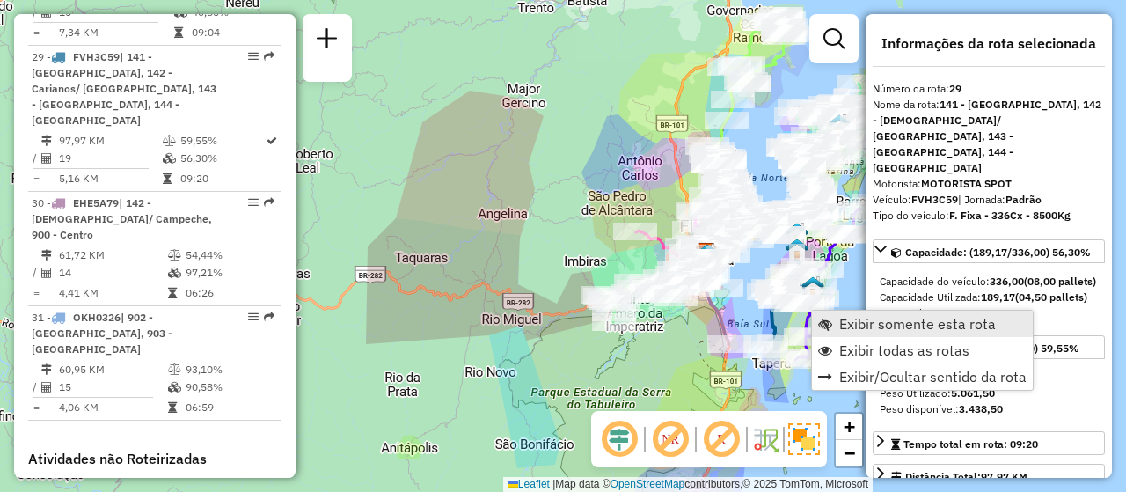
drag, startPoint x: 871, startPoint y: 316, endPoint x: 843, endPoint y: 319, distance: 28.3
click at [870, 317] on span "Exibir somente esta rota" at bounding box center [918, 324] width 157 height 14
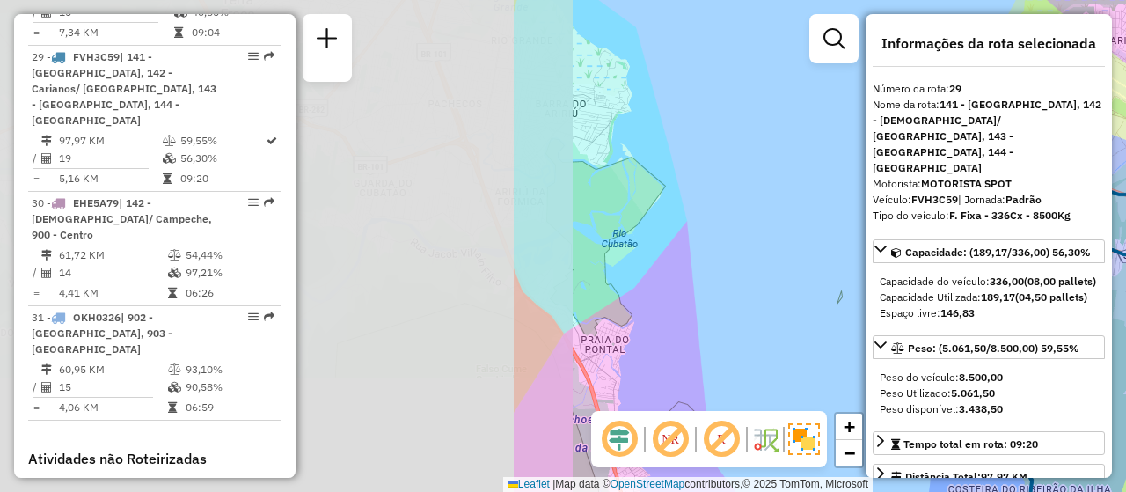
drag, startPoint x: 433, startPoint y: 276, endPoint x: 1071, endPoint y: 287, distance: 638.1
click at [1071, 287] on hb-router-mapa "Informações da Sessão 1229537 - 14/08/2025 Criação: 13/08/2025 18:41 Depósito: …" at bounding box center [563, 246] width 1126 height 492
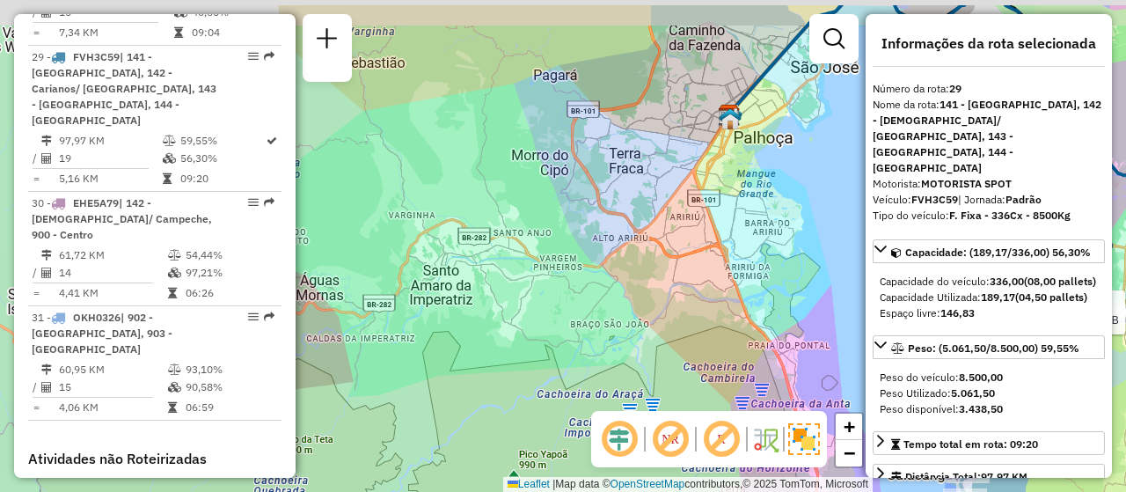
drag, startPoint x: 607, startPoint y: 240, endPoint x: 747, endPoint y: 300, distance: 152.2
click at [756, 297] on div "Rota 29 - Placa FVH3C59 05015379 - RKZ COMERCIO DE COMB Janela de atendimento G…" at bounding box center [563, 246] width 1126 height 492
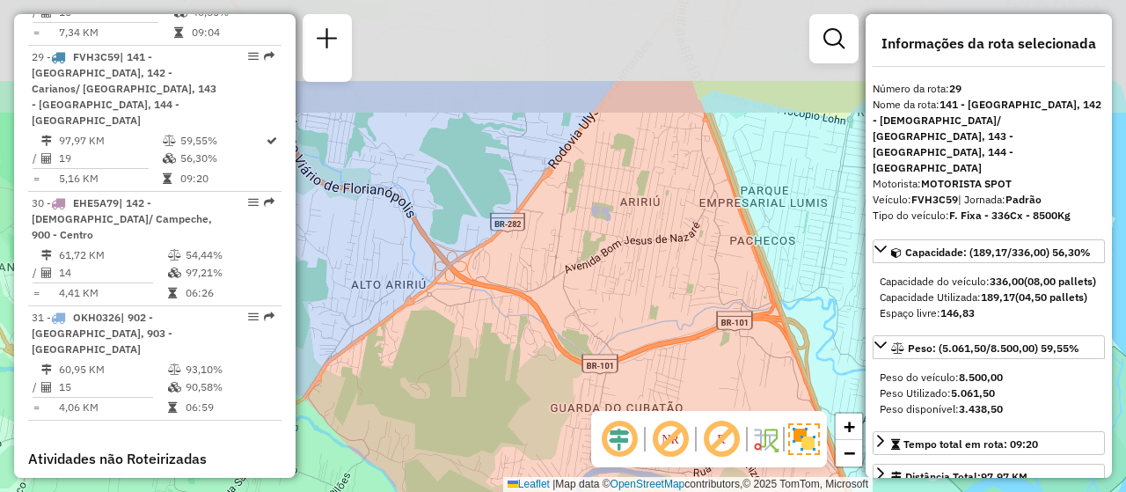
drag, startPoint x: 620, startPoint y: 224, endPoint x: 508, endPoint y: 355, distance: 172.9
click at [508, 355] on div "Rota 29 - Placa FVH3C59 05015379 - RKZ COMERCIO DE COMB Janela de atendimento G…" at bounding box center [563, 246] width 1126 height 492
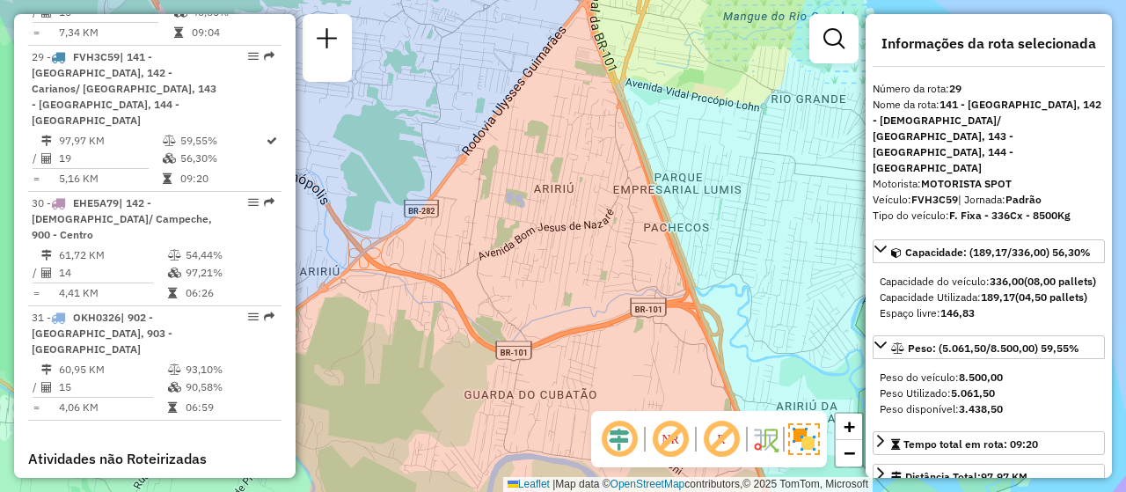
drag, startPoint x: 514, startPoint y: 290, endPoint x: 428, endPoint y: 276, distance: 87.4
click at [428, 276] on div "Rota 29 - Placa FVH3C59 05015379 - RKZ COMERCIO DE COMB Janela de atendimento G…" at bounding box center [563, 246] width 1126 height 492
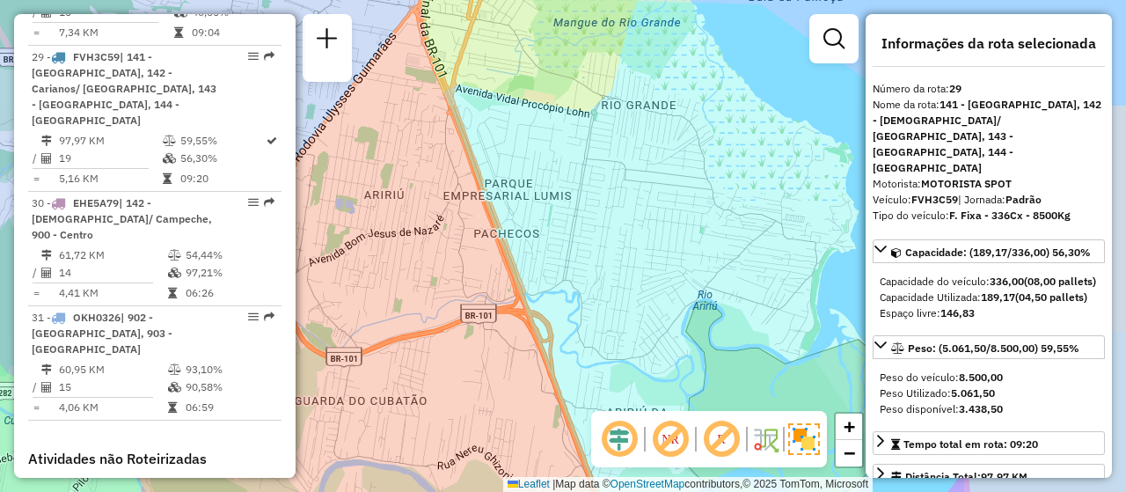
drag, startPoint x: 644, startPoint y: 299, endPoint x: 474, endPoint y: 305, distance: 170.0
click at [474, 305] on div "Rota 29 - Placa FVH3C59 05015379 - RKZ COMERCIO DE COMB Janela de atendimento G…" at bounding box center [563, 246] width 1126 height 492
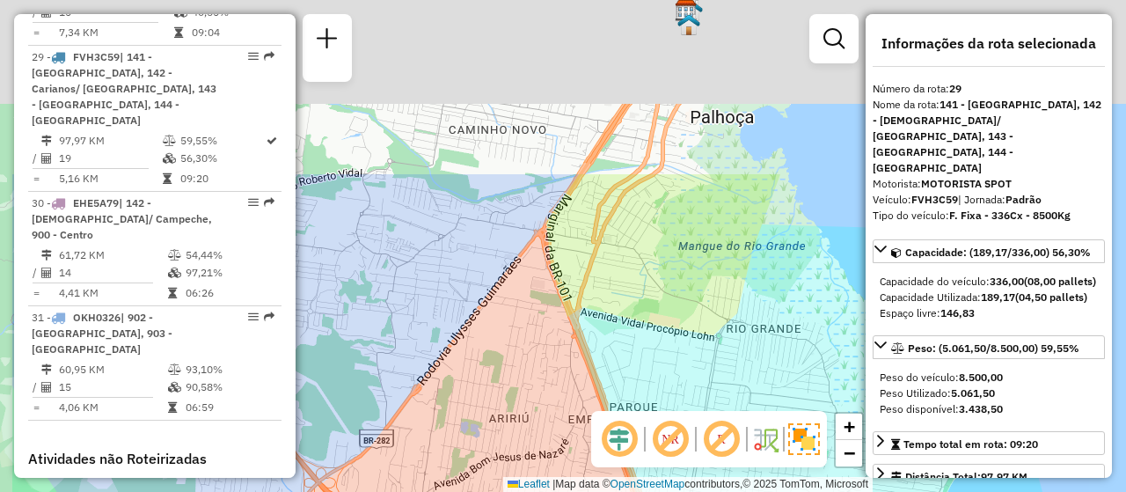
drag, startPoint x: 537, startPoint y: 240, endPoint x: 662, endPoint y: 464, distance: 256.1
click at [662, 464] on hb-router-mapa "Informações da Sessão 1229537 - 14/08/2025 Criação: 13/08/2025 18:41 Depósito: …" at bounding box center [563, 246] width 1126 height 492
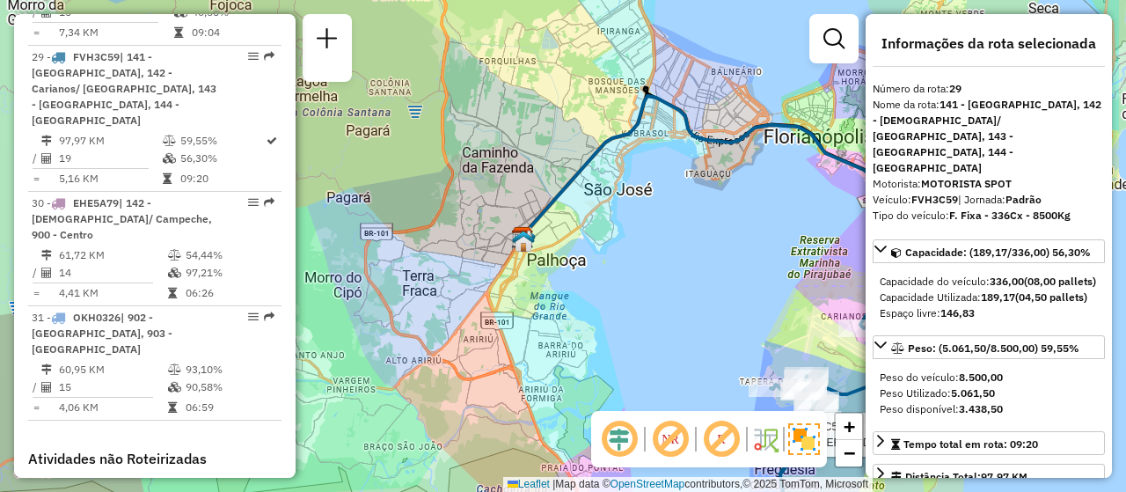
drag, startPoint x: 643, startPoint y: 274, endPoint x: 528, endPoint y: 285, distance: 115.9
click at [528, 285] on div "Rota 29 - Placa FVH3C59 05015379 - RKZ COMERCIO DE COMB Janela de atendimento G…" at bounding box center [563, 246] width 1126 height 492
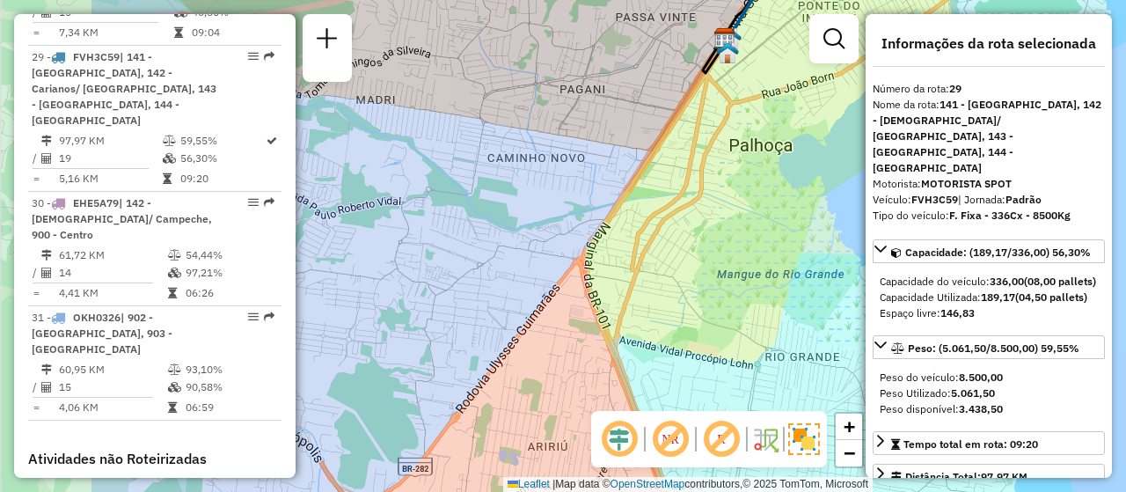
drag, startPoint x: 517, startPoint y: 286, endPoint x: 718, endPoint y: 269, distance: 202.2
click at [718, 269] on div "Rota 29 - Placa FVH3C59 05015379 - RKZ COMERCIO DE COMB Janela de atendimento G…" at bounding box center [563, 246] width 1126 height 492
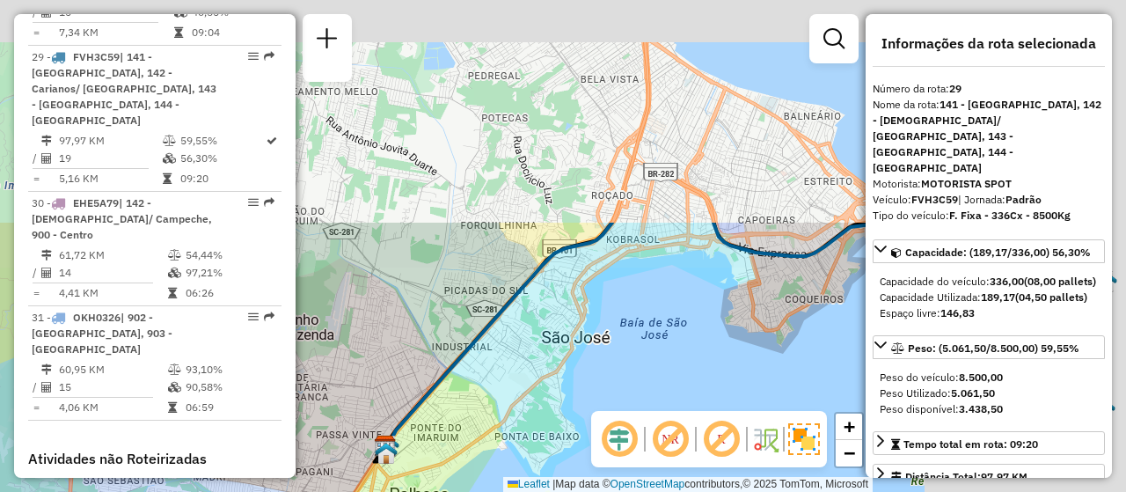
drag, startPoint x: 717, startPoint y: 254, endPoint x: 408, endPoint y: 526, distance: 411.5
click at [408, 491] on html "Aguarde... Pop-up bloqueado! Seu navegador bloqueou automáticamente a abertura …" at bounding box center [563, 246] width 1126 height 492
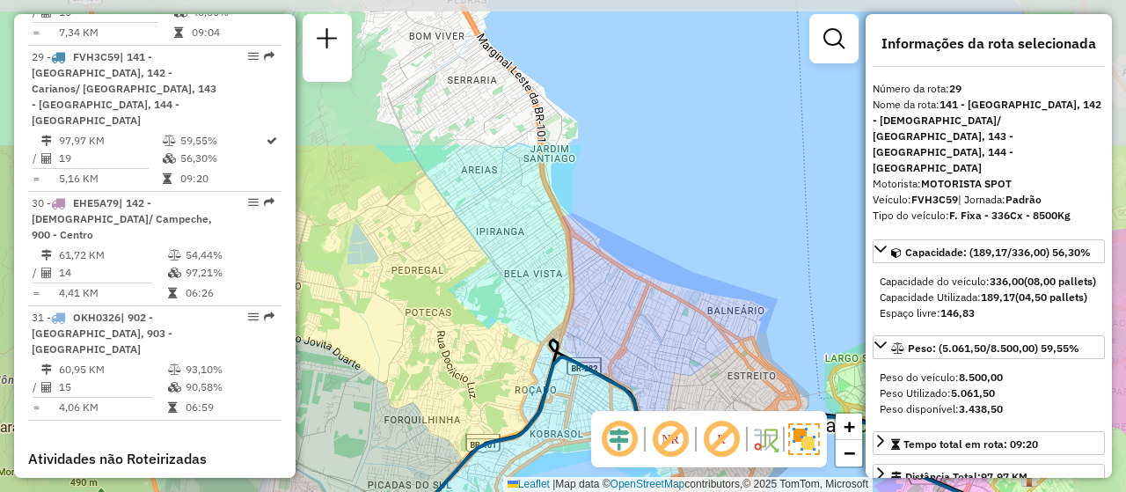
drag, startPoint x: 585, startPoint y: 245, endPoint x: 510, endPoint y: 439, distance: 208.7
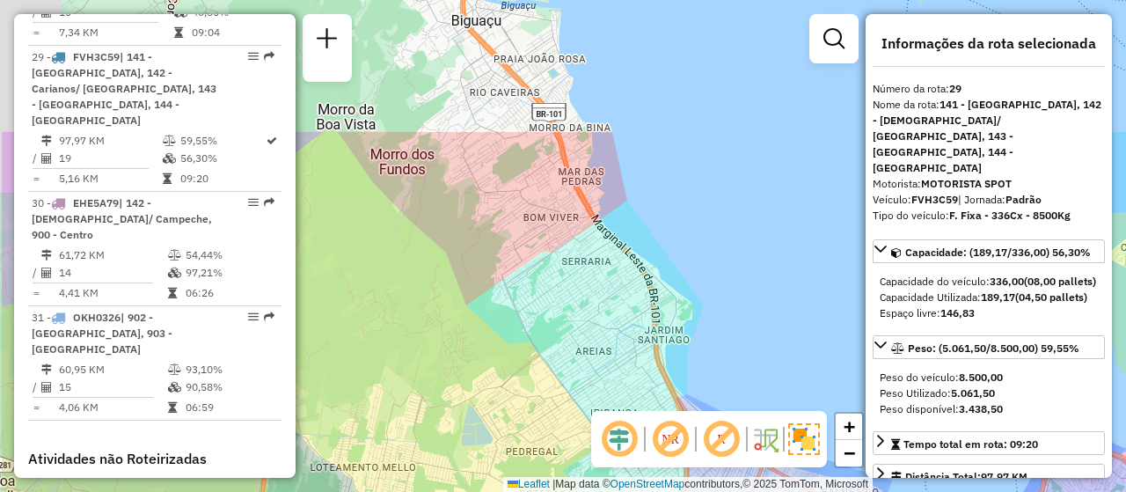
drag, startPoint x: 616, startPoint y: 277, endPoint x: 674, endPoint y: 341, distance: 86.6
click at [699, 420] on hb-router-mapa "Informações da Sessão 1229537 - 14/08/2025 Criação: 13/08/2025 18:41 Depósito: …" at bounding box center [563, 246] width 1126 height 492
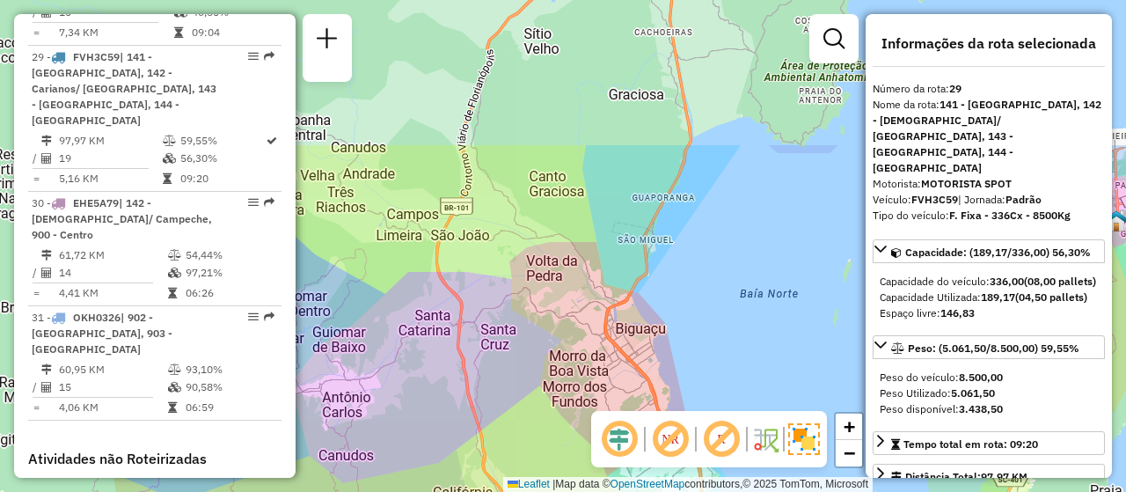
drag, startPoint x: 633, startPoint y: 174, endPoint x: 723, endPoint y: 526, distance: 363.3
click at [723, 491] on html "Aguarde... Pop-up bloqueado! Seu navegador bloqueou automáticamente a abertura …" at bounding box center [563, 246] width 1126 height 492
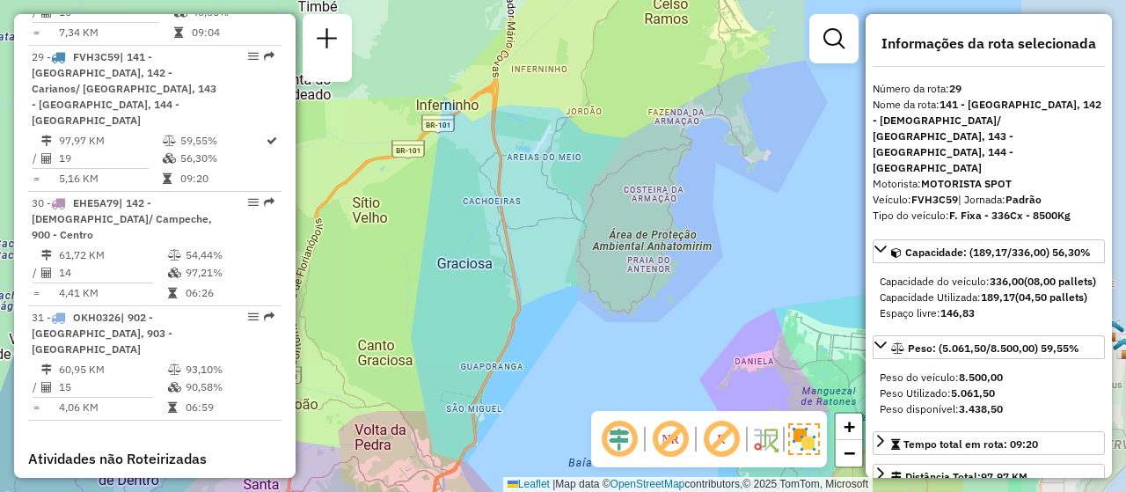
drag, startPoint x: 717, startPoint y: 311, endPoint x: 517, endPoint y: 322, distance: 200.1
click at [517, 322] on div "Rota 29 - Placa FVH3C59 05015379 - RKZ COMERCIO DE COMB Janela de atendimento G…" at bounding box center [563, 246] width 1126 height 492
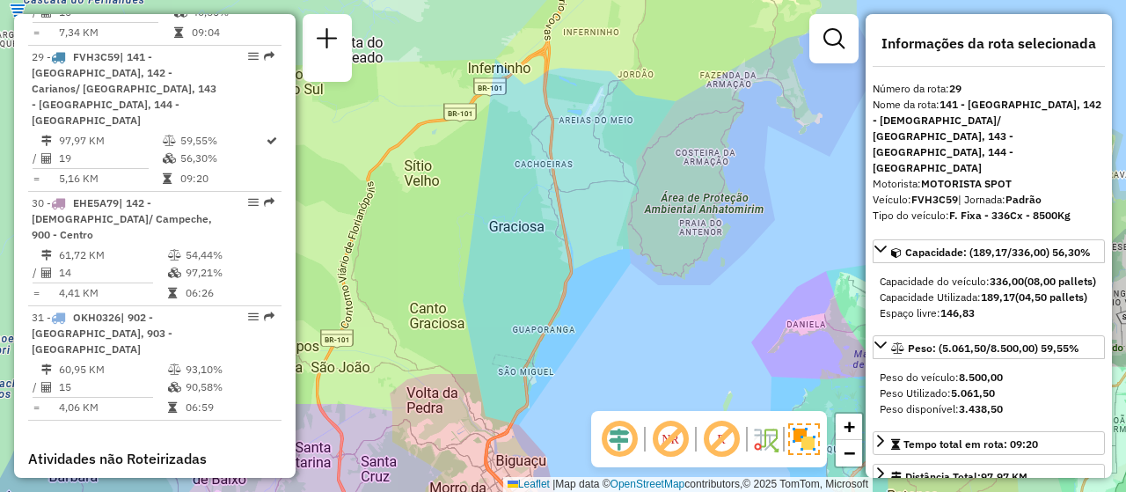
drag, startPoint x: 563, startPoint y: 390, endPoint x: 612, endPoint y: 354, distance: 60.4
click at [612, 354] on div "Rota 29 - Placa FVH3C59 05015379 - RKZ COMERCIO DE COMB Janela de atendimento G…" at bounding box center [563, 246] width 1126 height 492
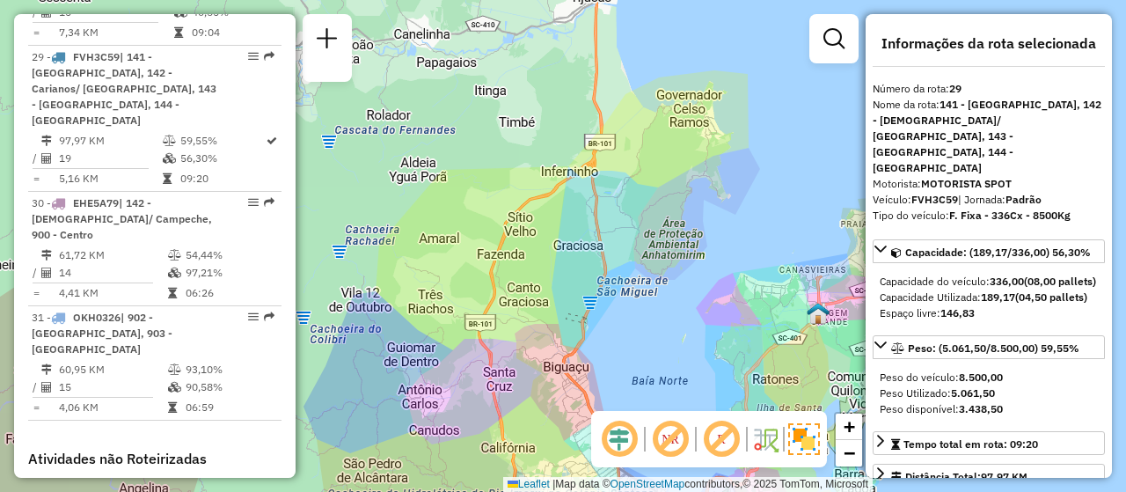
drag, startPoint x: 735, startPoint y: 321, endPoint x: 688, endPoint y: 191, distance: 138.3
click at [688, 191] on div "Rota 29 - Placa FVH3C59 05015379 - RKZ COMERCIO DE COMB Janela de atendimento G…" at bounding box center [563, 246] width 1126 height 492
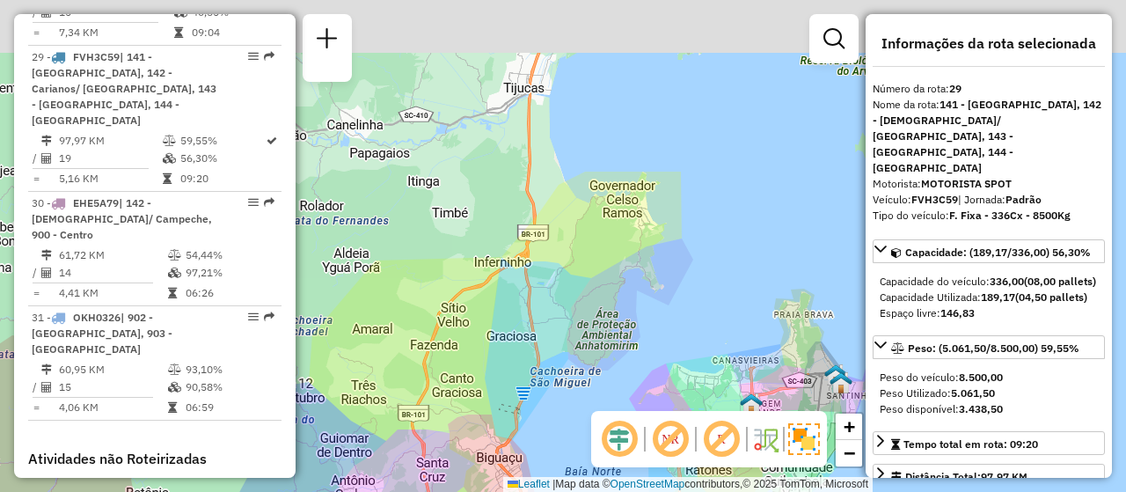
drag, startPoint x: 686, startPoint y: 305, endPoint x: 665, endPoint y: 526, distance: 221.8
click at [665, 491] on html "Aguarde... Pop-up bloqueado! Seu navegador bloqueou automáticamente a abertura …" at bounding box center [563, 246] width 1126 height 492
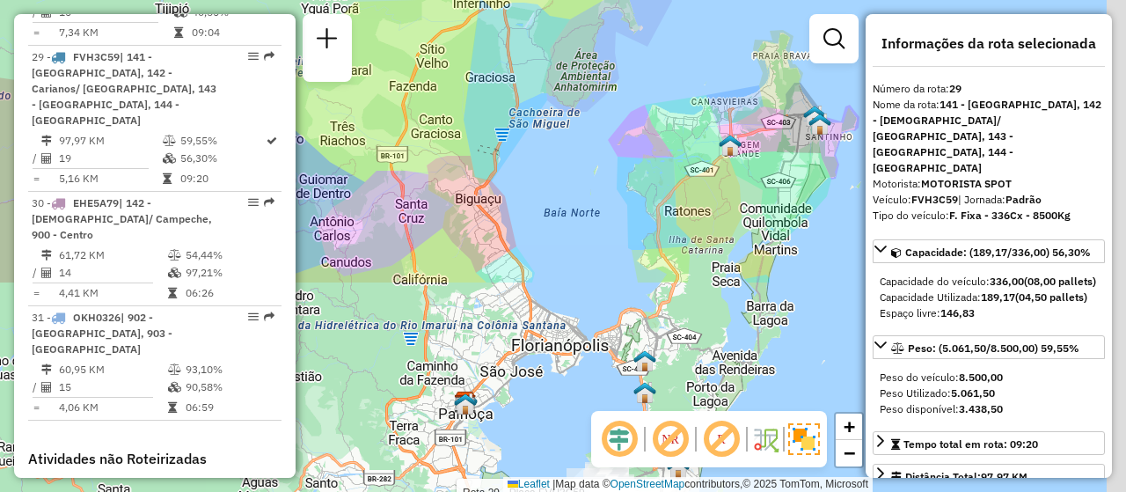
drag, startPoint x: 585, startPoint y: 393, endPoint x: 554, endPoint y: 84, distance: 311.3
click at [554, 84] on div "Rota 29 - Placa FVH3C59 05015379 - RKZ COMERCIO DE COMB Janela de atendimento G…" at bounding box center [563, 246] width 1126 height 492
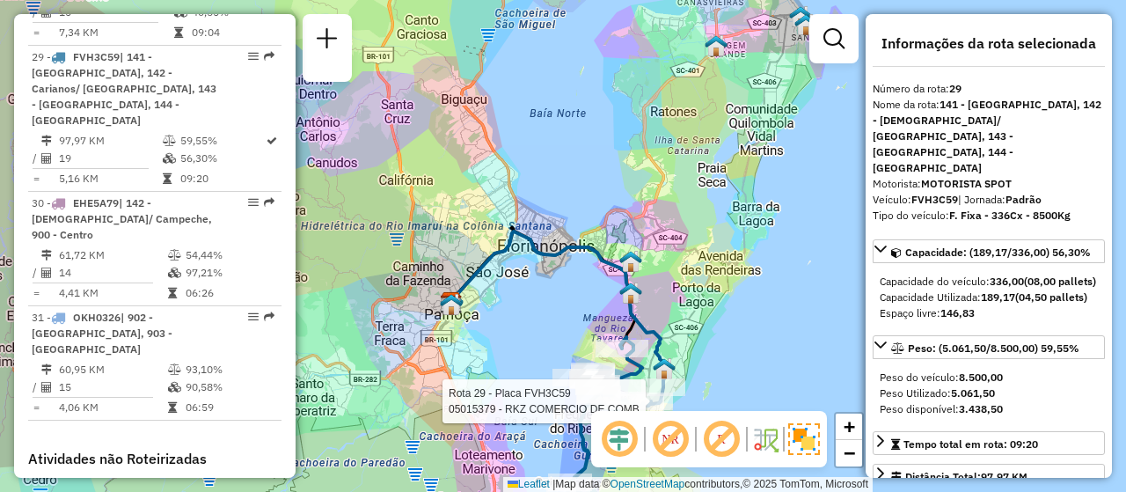
drag, startPoint x: 545, startPoint y: 246, endPoint x: 540, endPoint y: 197, distance: 48.6
click at [540, 197] on div "Rota 29 - Placa FVH3C59 05015379 - RKZ COMERCIO DE COMB Janela de atendimento G…" at bounding box center [563, 246] width 1126 height 492
drag, startPoint x: 535, startPoint y: 290, endPoint x: 513, endPoint y: 478, distance: 188.7
click at [515, 477] on div "Rota 29 - Placa FVH3C59 05015379 - RKZ COMERCIO DE COMB Janela de atendimento G…" at bounding box center [563, 246] width 1126 height 492
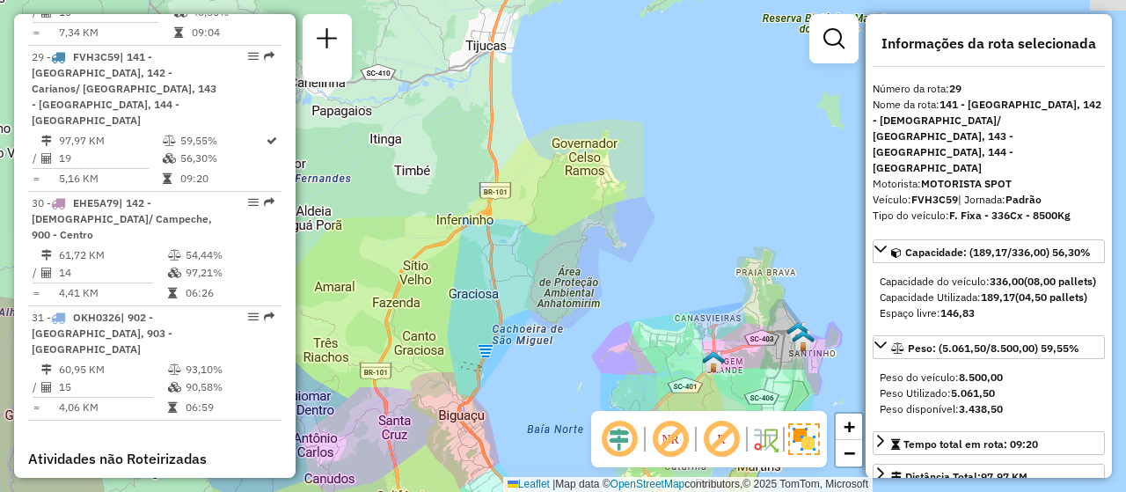
drag, startPoint x: 517, startPoint y: 269, endPoint x: 535, endPoint y: 407, distance: 139.4
click at [535, 407] on div "Rota 29 - Placa FVH3C59 05015379 - RKZ COMERCIO DE COMB Janela de atendimento G…" at bounding box center [563, 246] width 1126 height 492
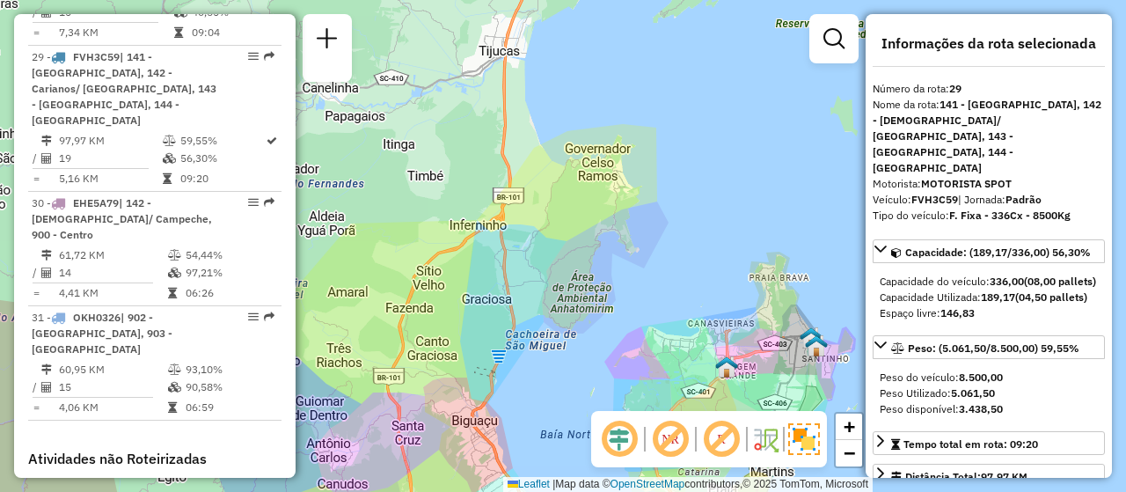
drag, startPoint x: 549, startPoint y: 389, endPoint x: 558, endPoint y: 387, distance: 9.0
click at [558, 387] on div "Rota 29 - Placa FVH3C59 05015379 - RKZ COMERCIO DE COMB Janela de atendimento G…" at bounding box center [563, 246] width 1126 height 492
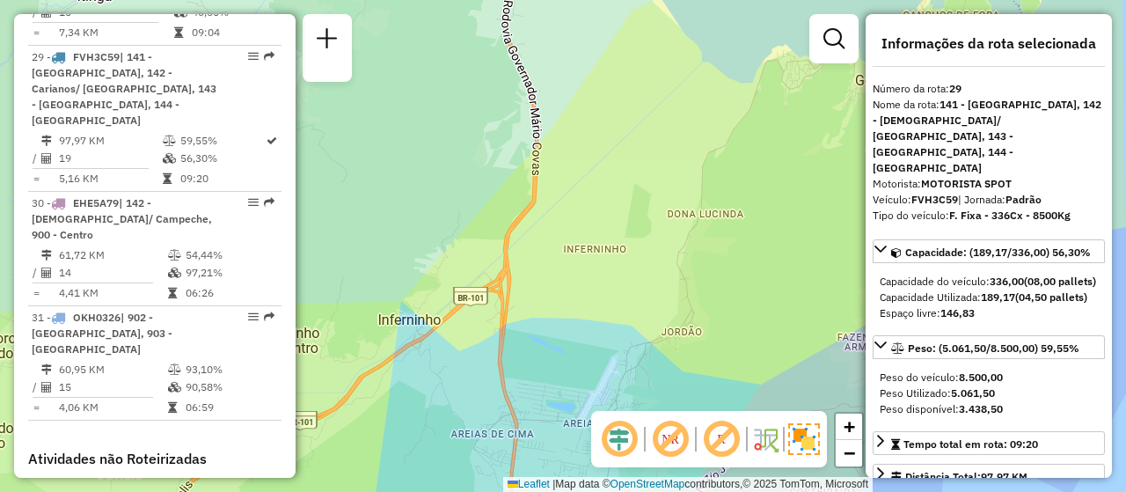
drag, startPoint x: 487, startPoint y: 291, endPoint x: 524, endPoint y: 263, distance: 46.5
click at [524, 263] on div "Rota 29 - Placa FVH3C59 05015379 - RKZ COMERCIO DE COMB Janela de atendimento G…" at bounding box center [563, 246] width 1126 height 492
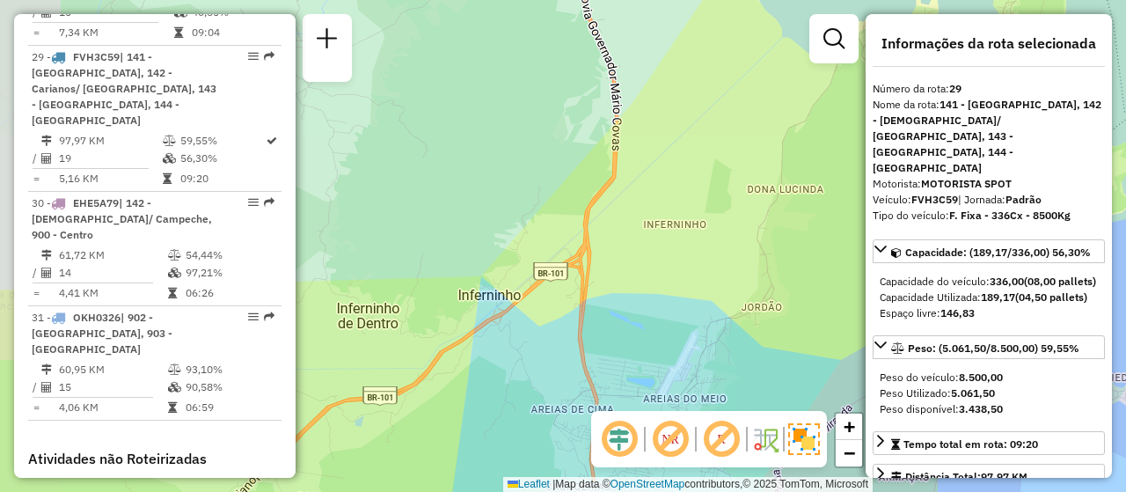
drag, startPoint x: 460, startPoint y: 346, endPoint x: 540, endPoint y: 321, distance: 83.8
click at [540, 321] on div "Rota 29 - Placa FVH3C59 05015379 - RKZ COMERCIO DE COMB Janela de atendimento G…" at bounding box center [563, 246] width 1126 height 492
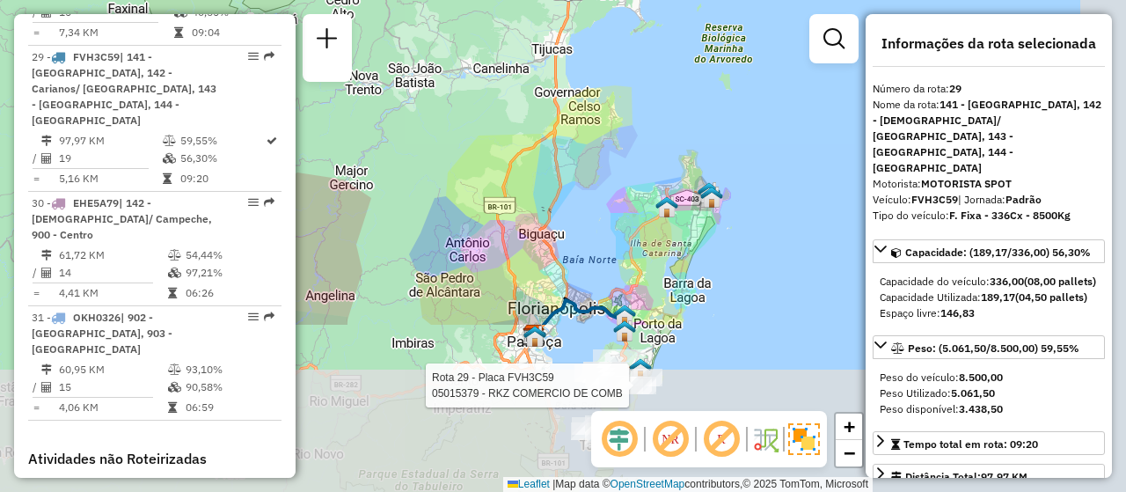
drag, startPoint x: 766, startPoint y: 363, endPoint x: 637, endPoint y: 147, distance: 251.8
click at [637, 147] on div "Rota 29 - Placa FVH3C59 05015379 - RKZ COMERCIO DE COMB Janela de atendimento G…" at bounding box center [563, 246] width 1126 height 492
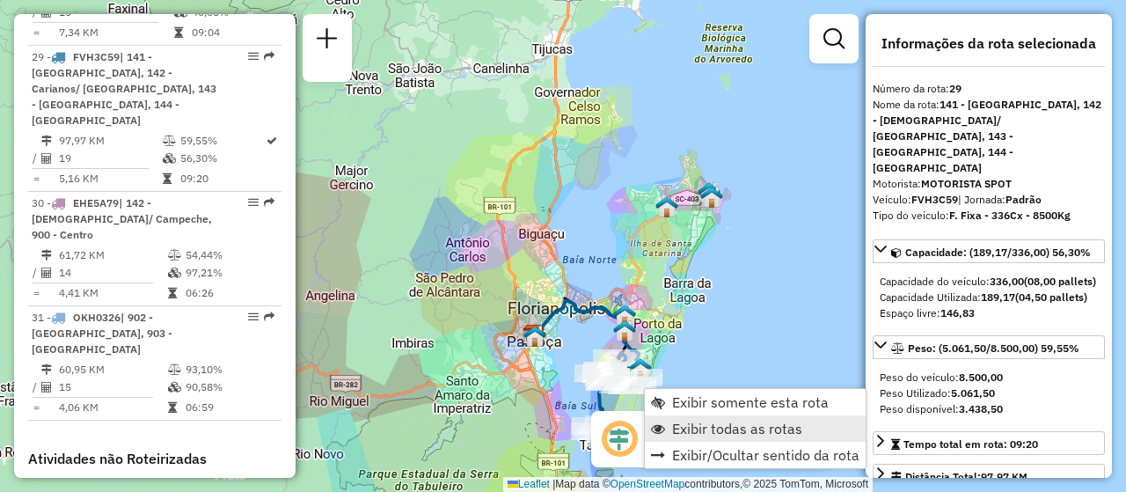
click at [702, 429] on span "Exibir todas as rotas" at bounding box center [737, 429] width 130 height 14
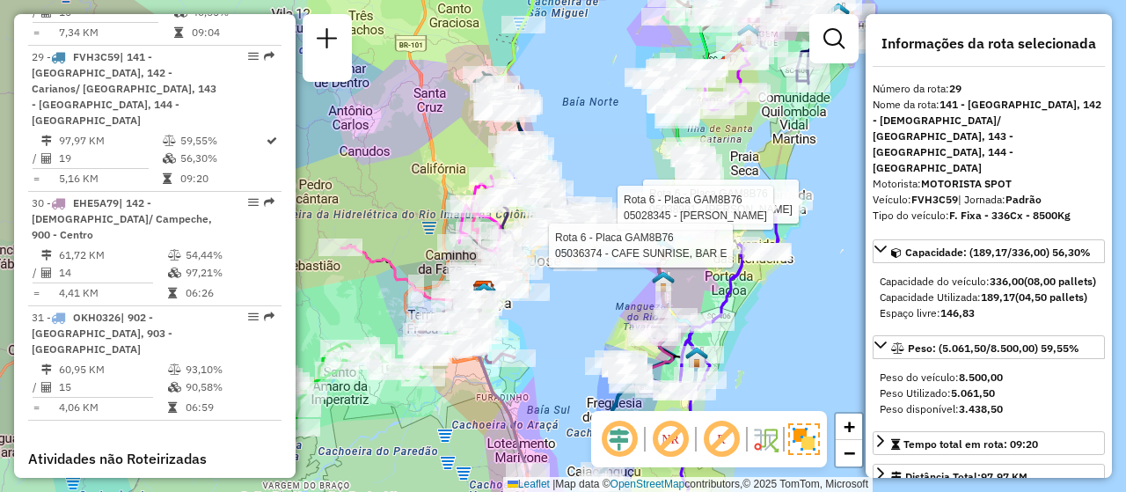
click at [784, 379] on div "Rota 6 - Placa GAM8B76 05038991 - PIA MERCADO Rota 6 - Placa GAM8B76 05028345 -…" at bounding box center [563, 246] width 1126 height 492
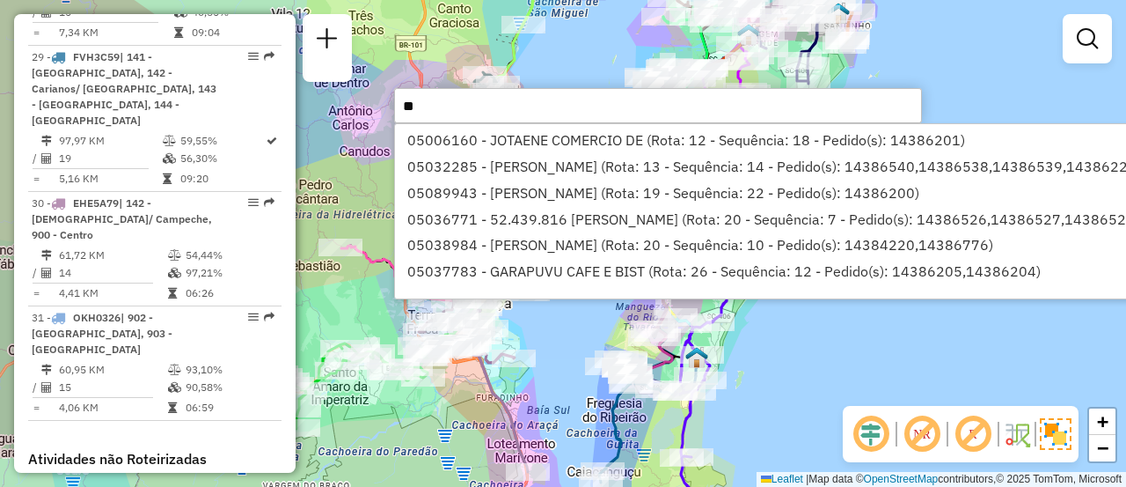
scroll to position [0, 0]
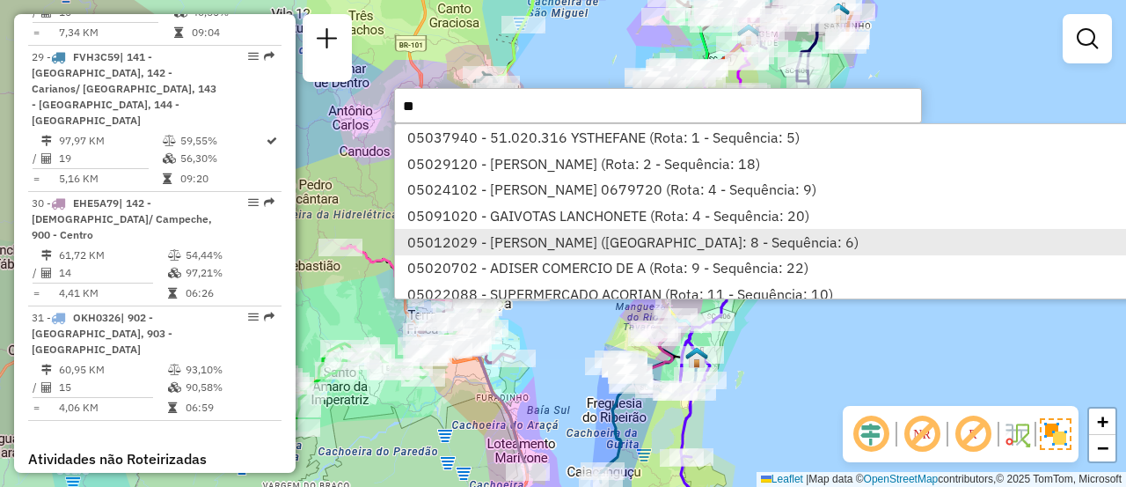
type input "*"
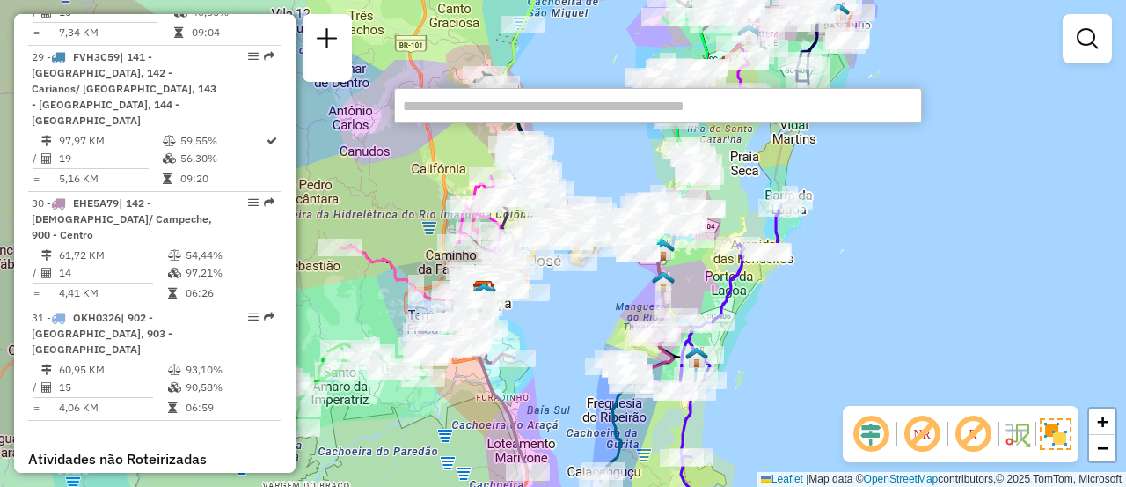
paste input "*****"
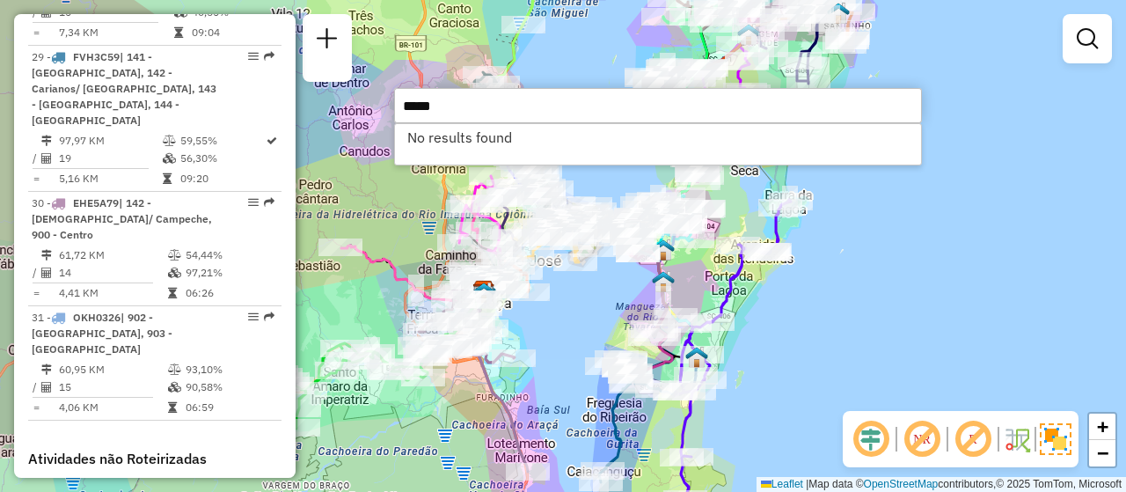
click at [545, 114] on input "*****" at bounding box center [658, 105] width 528 height 35
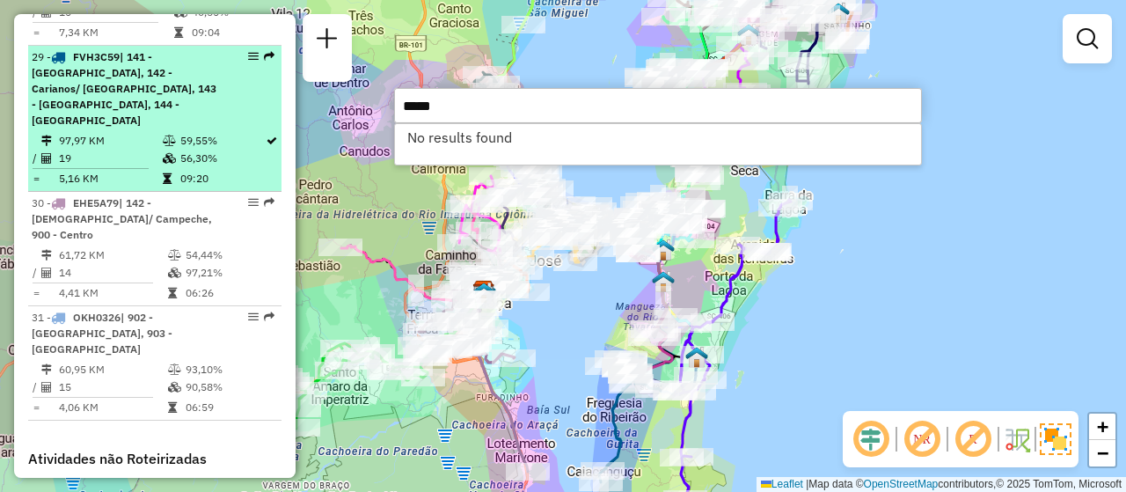
drag, startPoint x: 545, startPoint y: 114, endPoint x: 138, endPoint y: 99, distance: 406.9
click at [138, 99] on hb-router-mapa "Informações da Sessão 1229537 - 14/08/2025 Criação: 13/08/2025 18:41 Depósito: …" at bounding box center [563, 246] width 1126 height 492
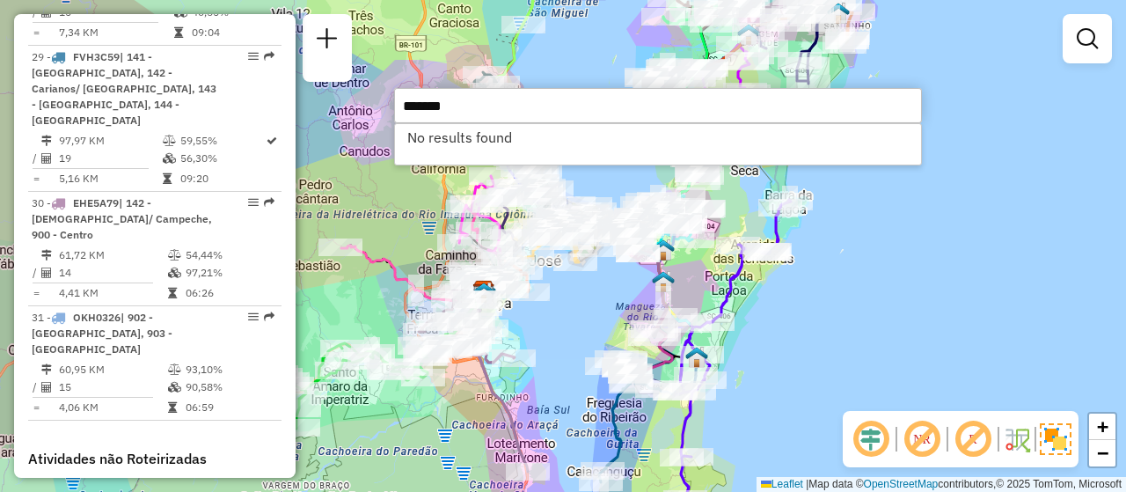
type input "*******"
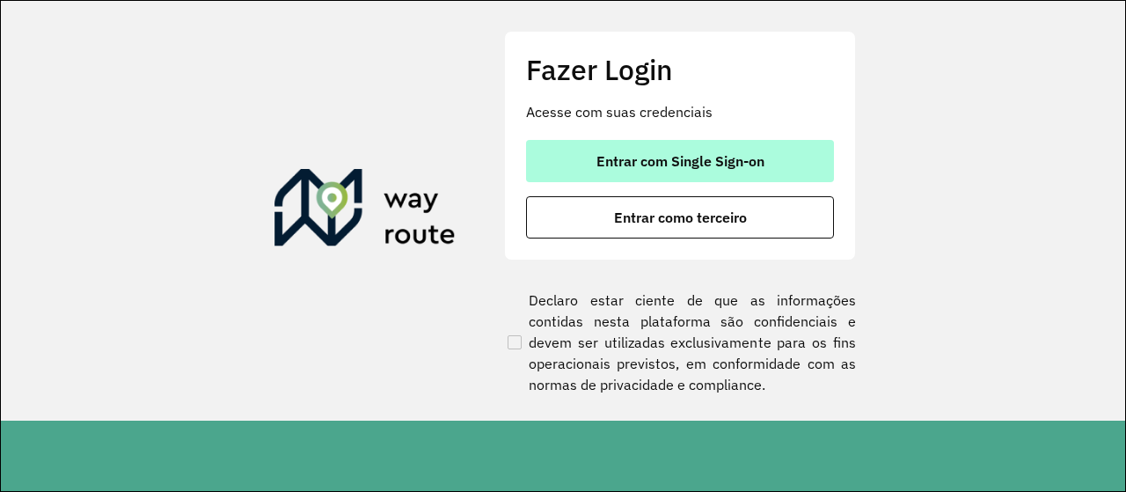
click at [615, 151] on button "Entrar com Single Sign-on" at bounding box center [680, 161] width 308 height 42
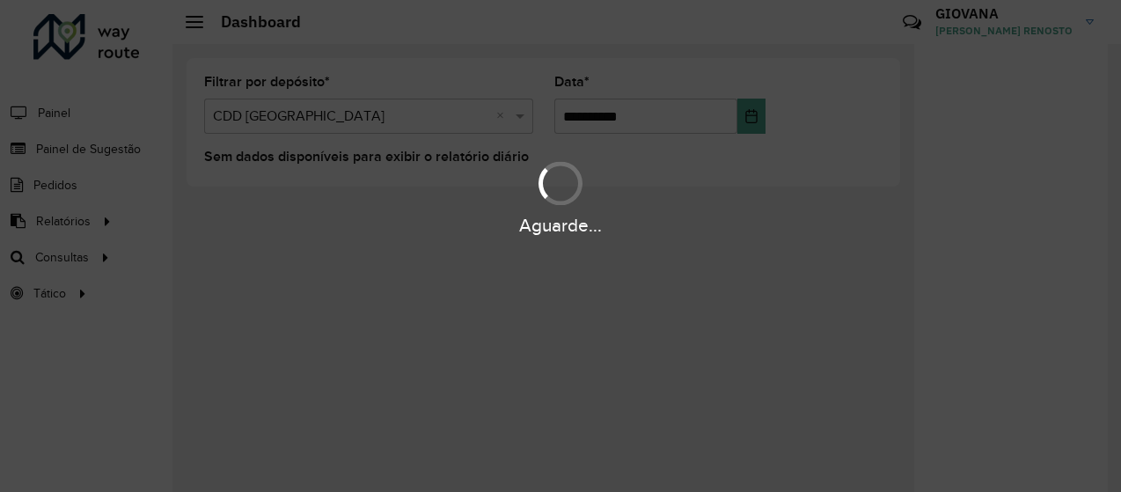
click at [117, 267] on div "Aguarde..." at bounding box center [560, 246] width 1121 height 492
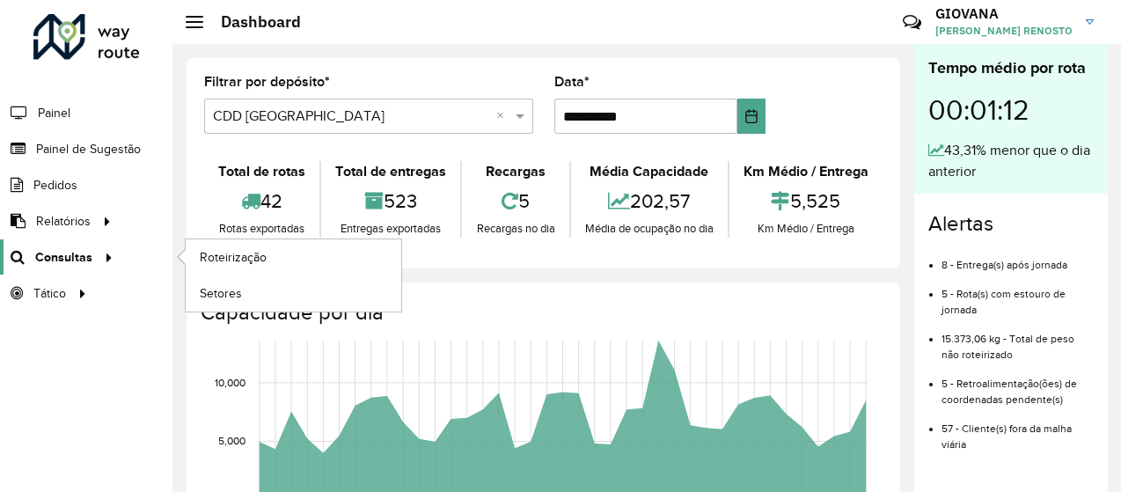
click at [94, 257] on div at bounding box center [105, 257] width 26 height 18
click at [293, 263] on link "Roteirização" at bounding box center [294, 256] width 216 height 35
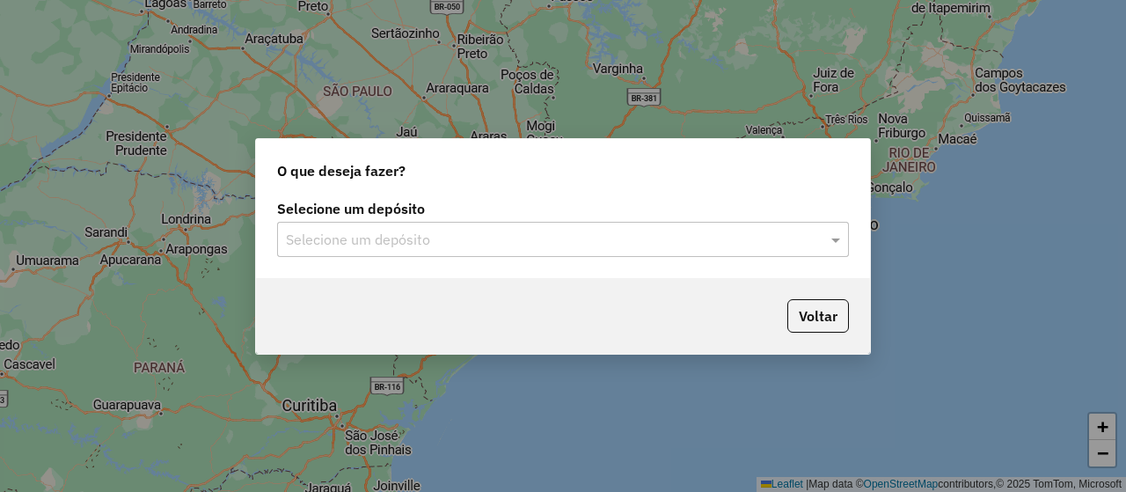
click at [595, 254] on div "Selecione um depósito" at bounding box center [563, 239] width 572 height 35
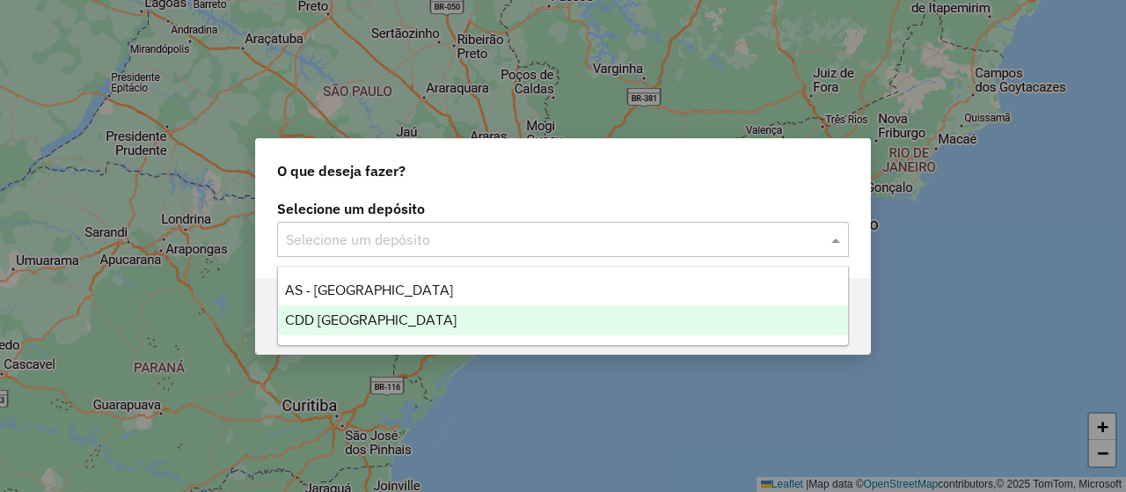
click at [424, 326] on div "CDD [GEOGRAPHIC_DATA]" at bounding box center [563, 320] width 570 height 30
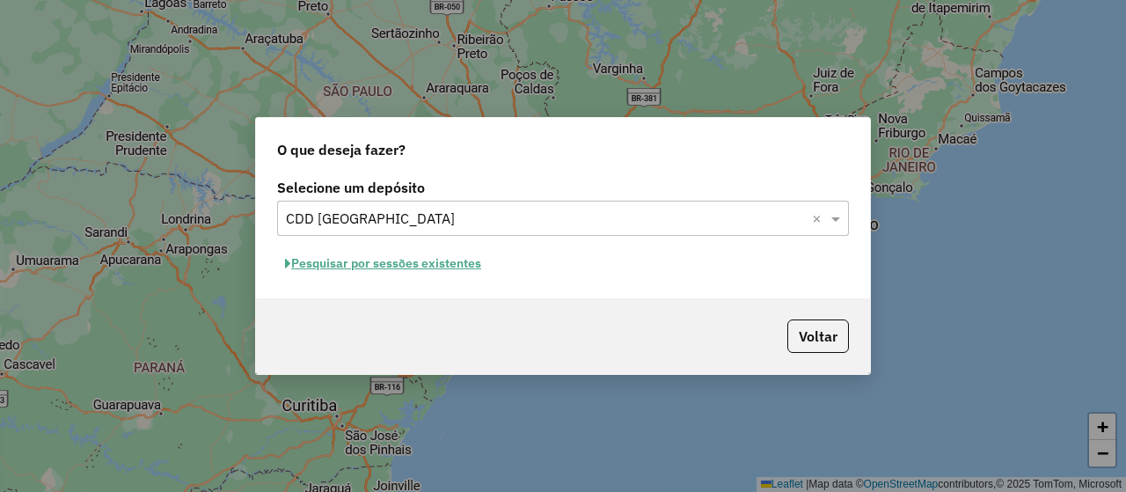
click at [445, 266] on button "Pesquisar por sessões existentes" at bounding box center [383, 263] width 212 height 27
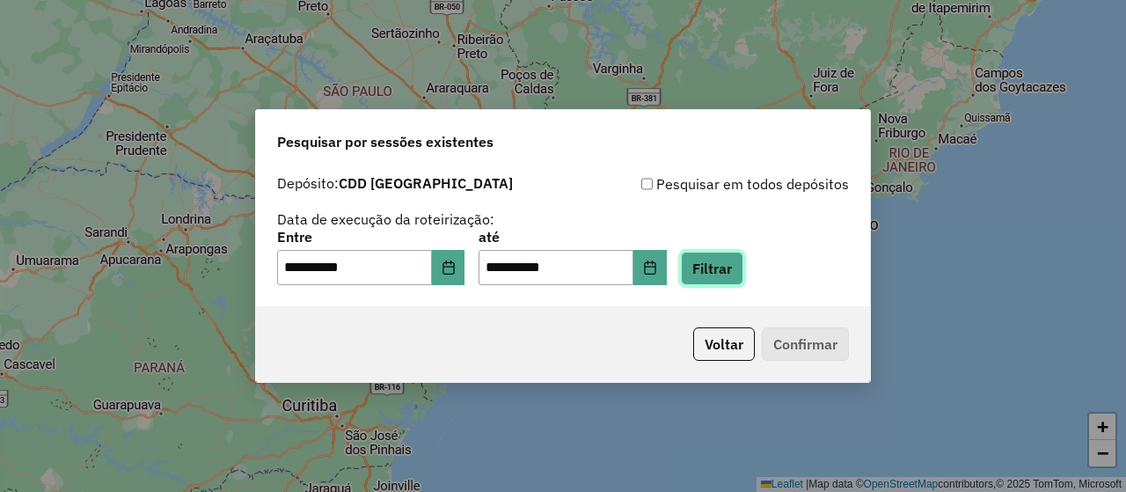
click at [734, 265] on button "Filtrar" at bounding box center [712, 268] width 62 height 33
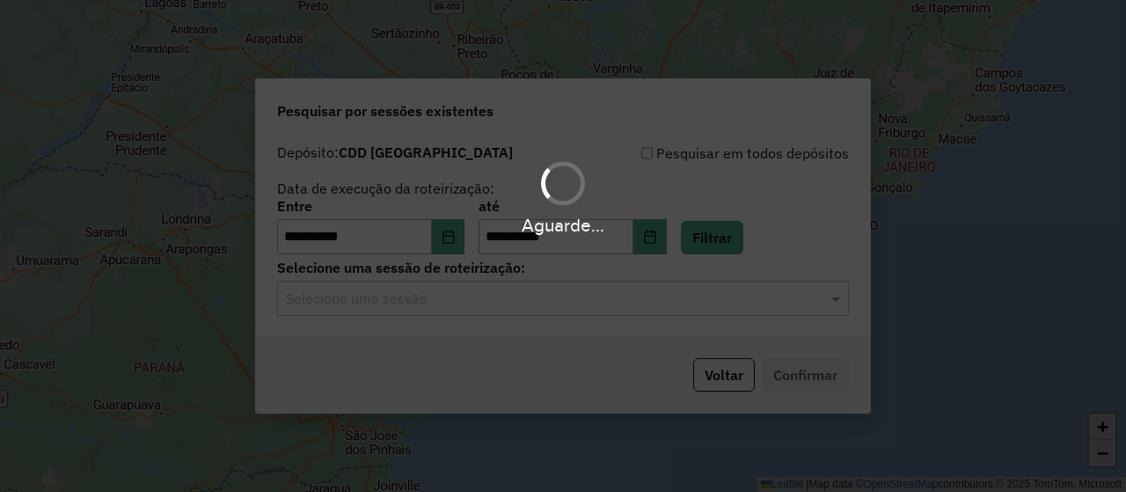
click at [393, 311] on div "Aguarde..." at bounding box center [563, 246] width 1126 height 492
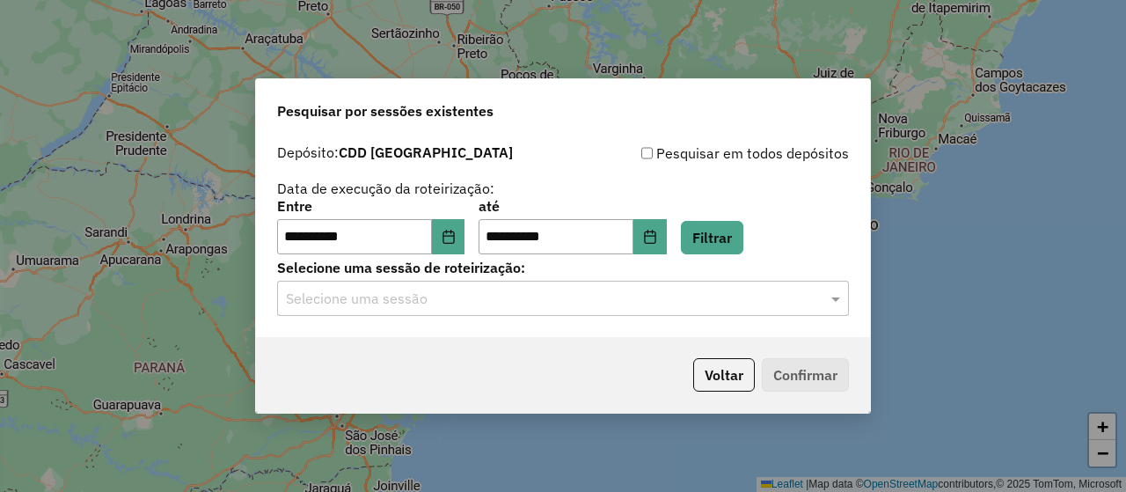
click at [481, 311] on div "Selecione uma sessão" at bounding box center [563, 298] width 572 height 35
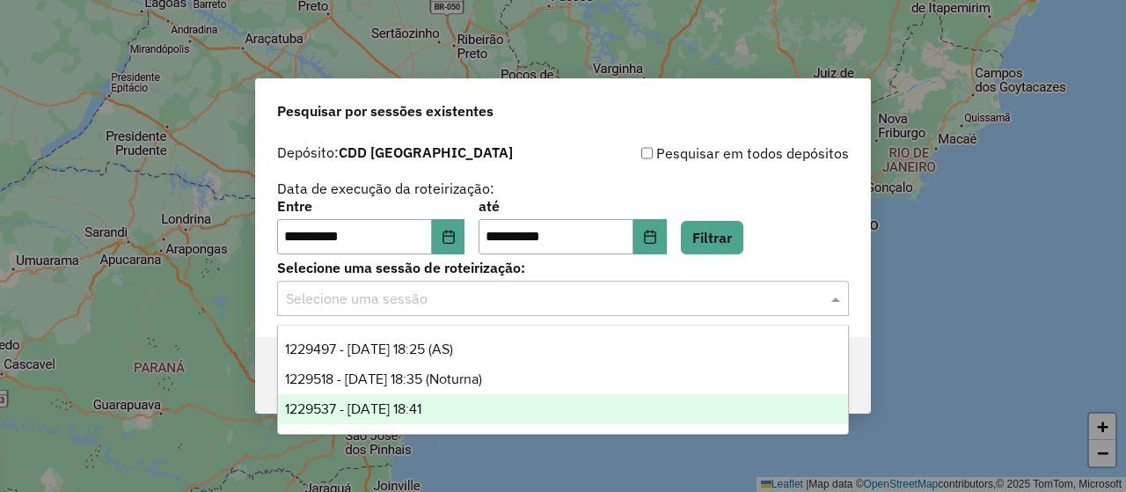
click at [405, 399] on div "1229537 - 14/08/2025 18:41" at bounding box center [563, 409] width 570 height 30
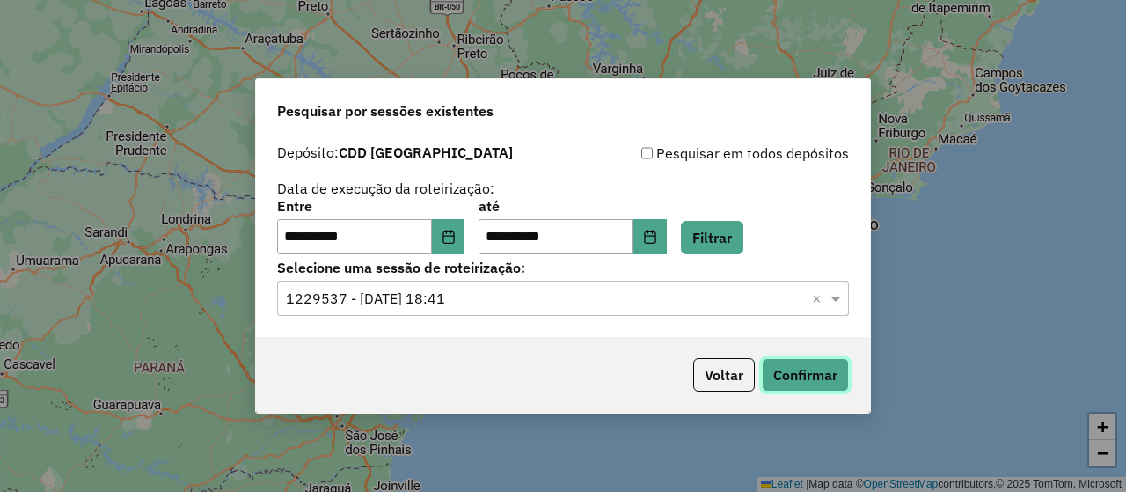
click at [822, 382] on button "Confirmar" at bounding box center [805, 374] width 87 height 33
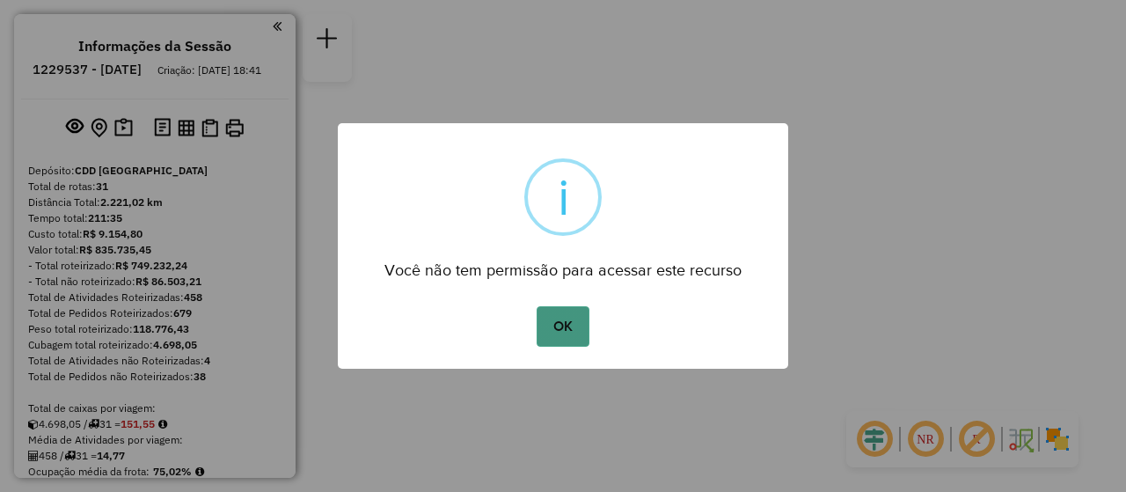
click at [537, 323] on div "OK No Cancel" at bounding box center [563, 326] width 451 height 49
click at [553, 332] on button "OK" at bounding box center [563, 326] width 52 height 40
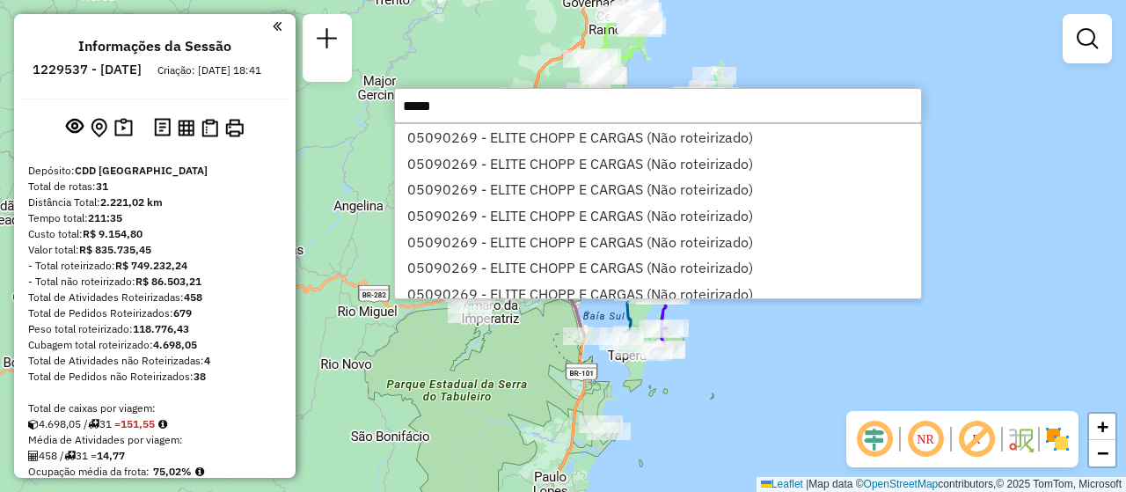
type input "*****"
click at [527, 223] on li "05090269 - ELITE CHOPP E CARGAS (Não roteirizado)" at bounding box center [658, 215] width 526 height 26
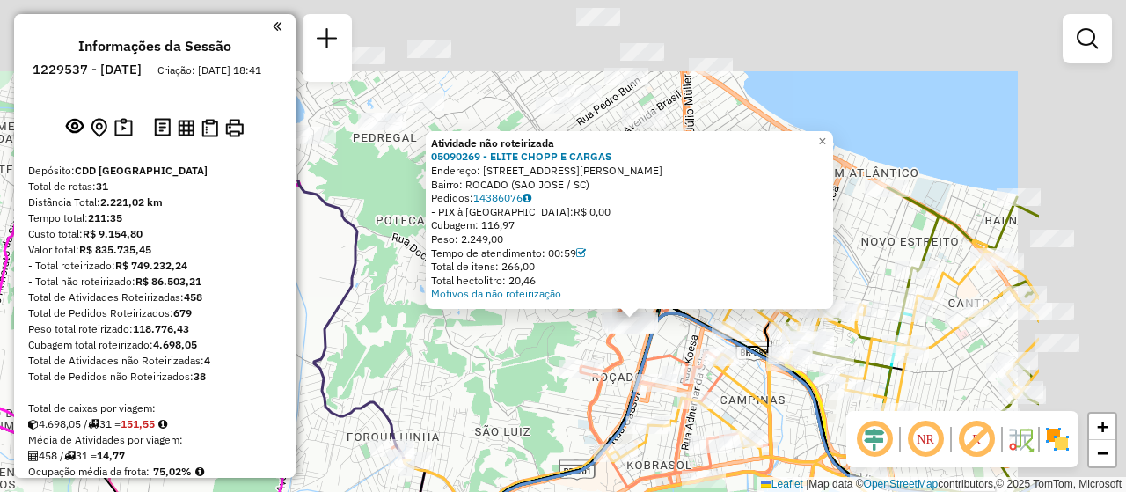
drag, startPoint x: 693, startPoint y: 181, endPoint x: 493, endPoint y: 412, distance: 305.7
click at [493, 412] on div "Atividade não roteirizada 05090269 - ELITE CHOPP E CARGAS Endereço: [STREET_ADD…" at bounding box center [563, 246] width 1126 height 492
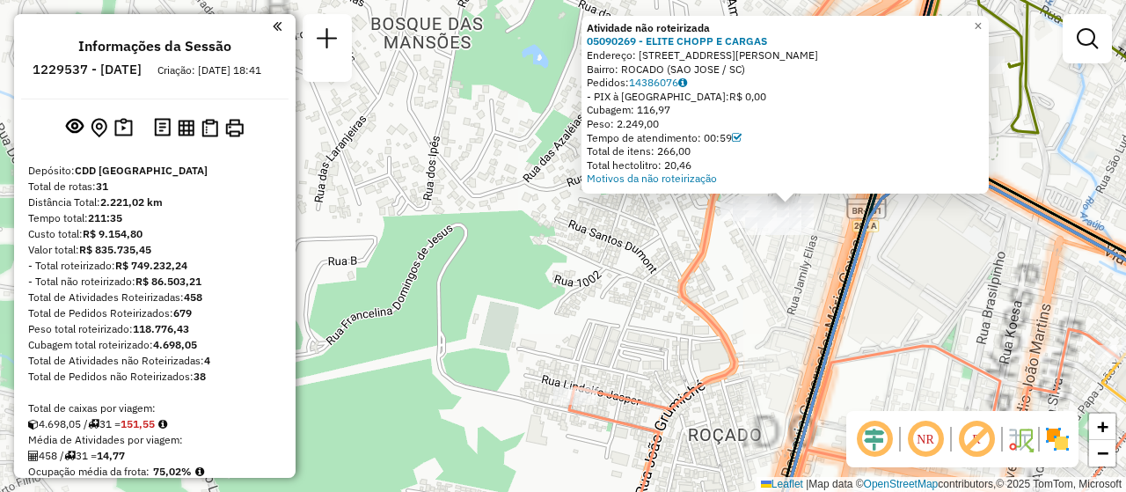
drag, startPoint x: 704, startPoint y: 318, endPoint x: 437, endPoint y: 454, distance: 300.3
click at [569, 469] on icon at bounding box center [866, 284] width 595 height 591
